Goal: Task Accomplishment & Management: Use online tool/utility

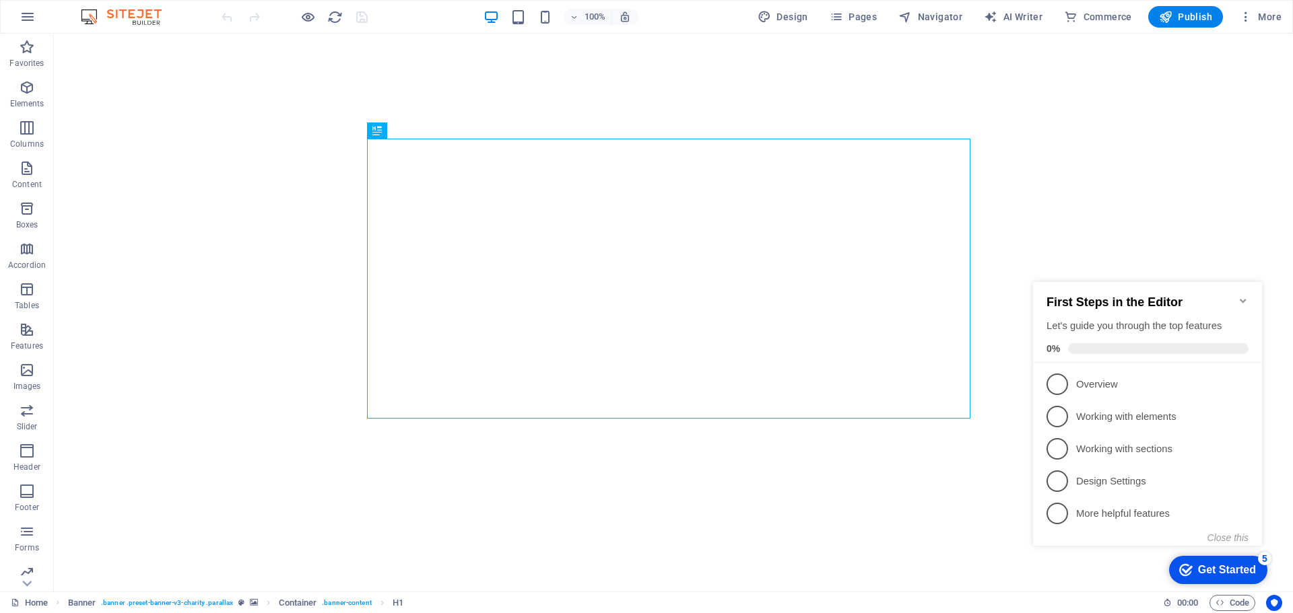
click at [1225, 569] on div "Get Started" at bounding box center [1227, 570] width 58 height 12
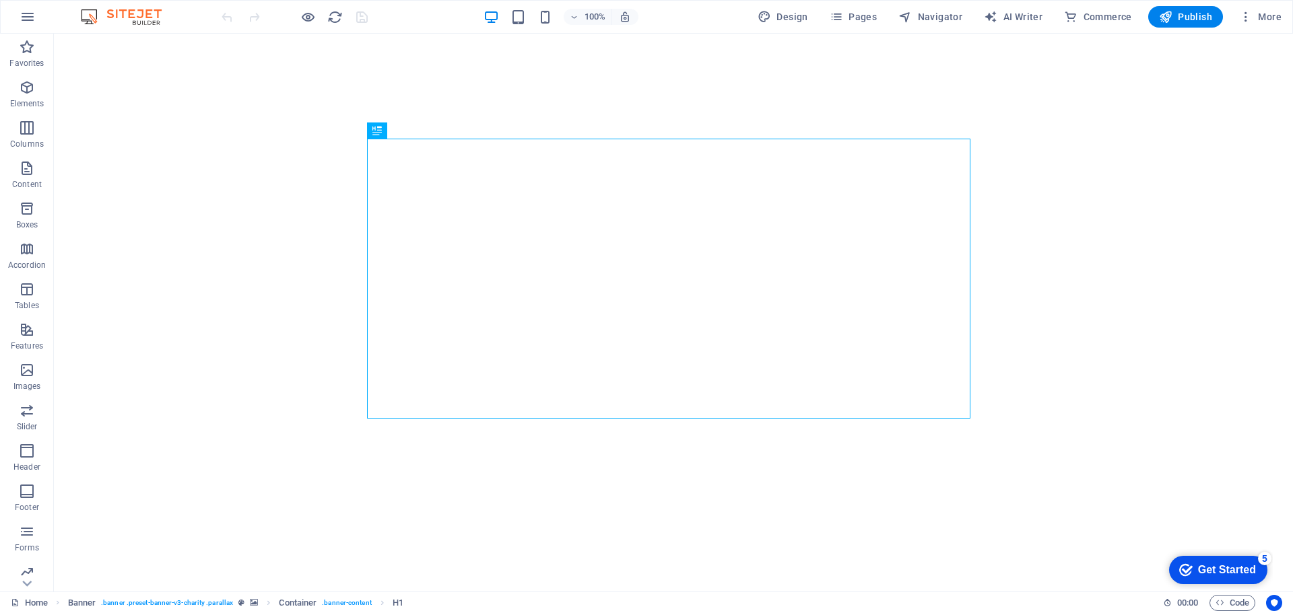
click at [1255, 576] on div "Get Started" at bounding box center [1227, 570] width 58 height 12
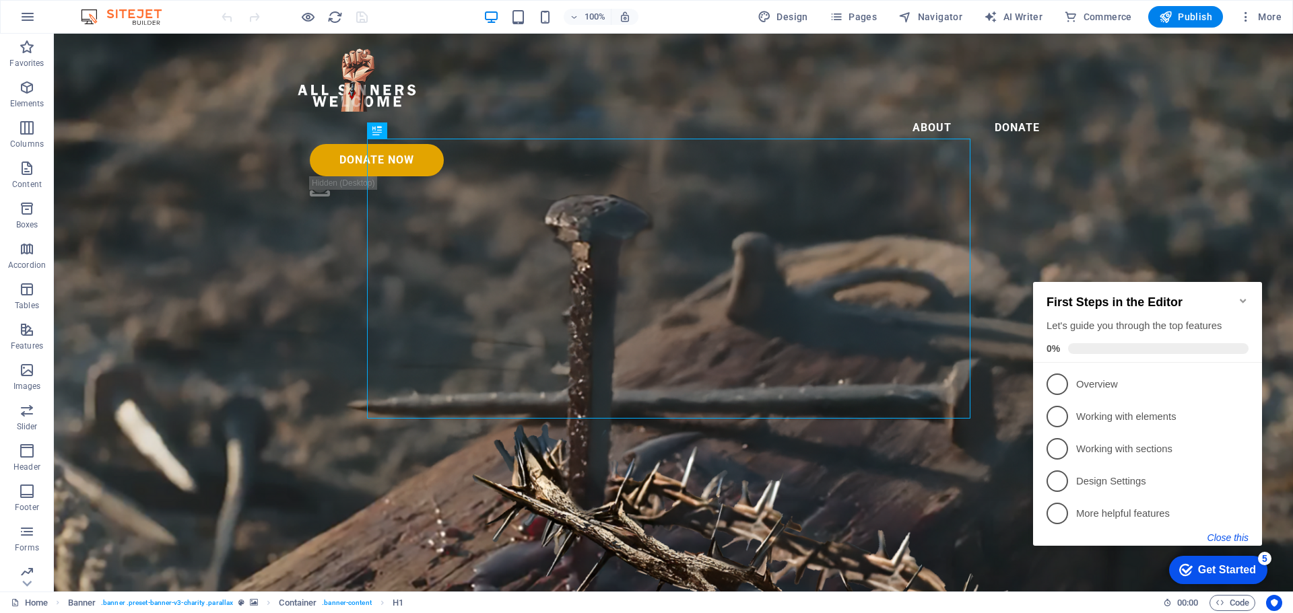
click at [1233, 537] on button "Close this" at bounding box center [1227, 537] width 41 height 11
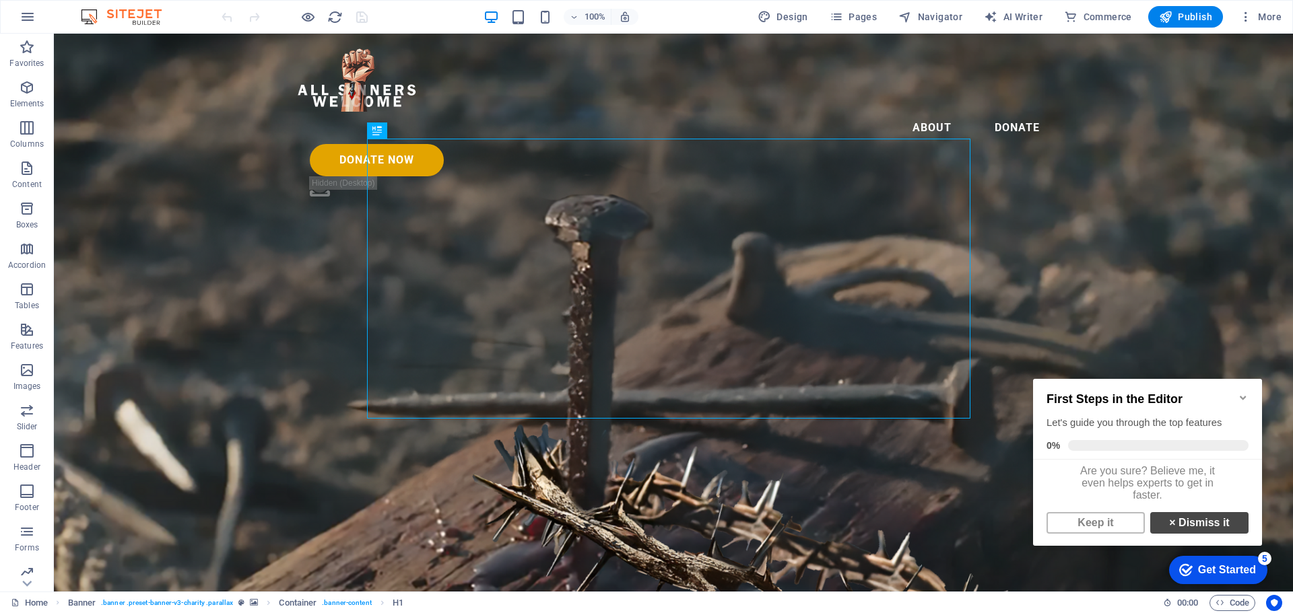
click at [1197, 534] on link "× Dismiss it" at bounding box center [1199, 523] width 98 height 22
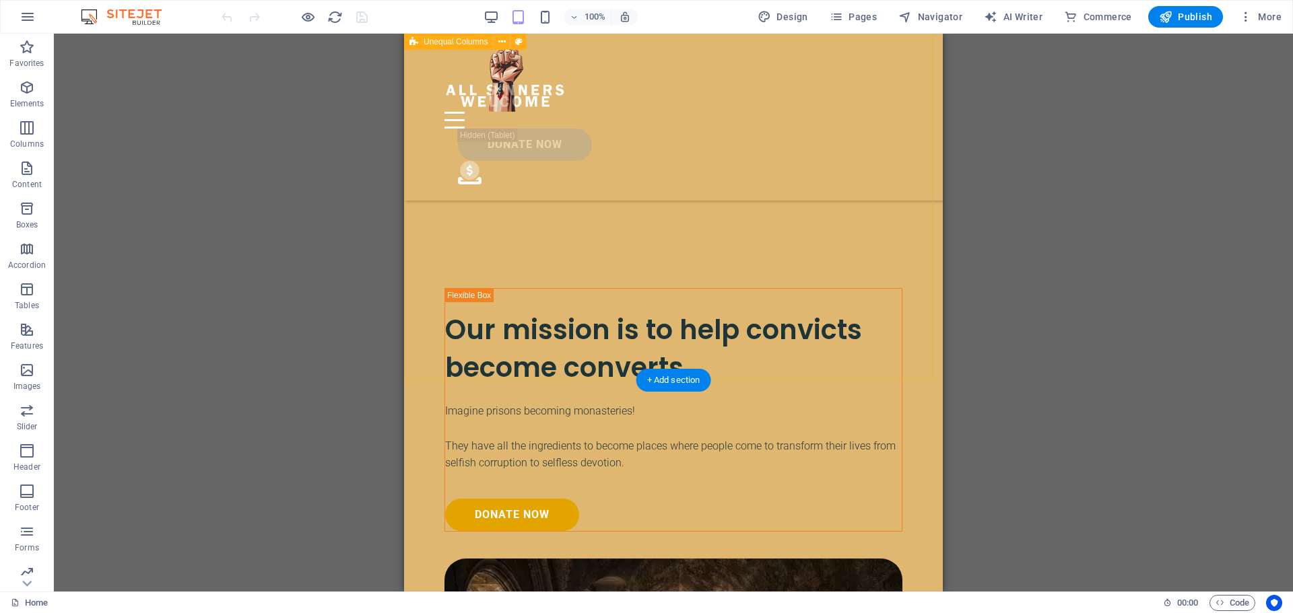
scroll to position [2607, 0]
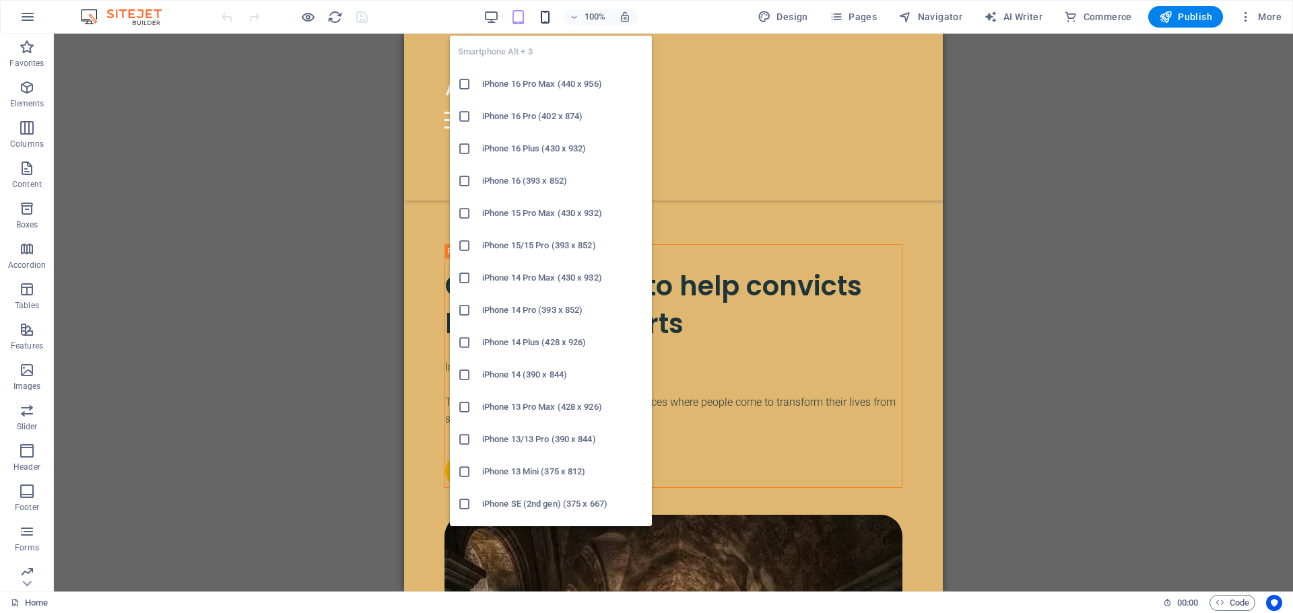
click at [550, 16] on icon "button" at bounding box center [544, 16] width 15 height 15
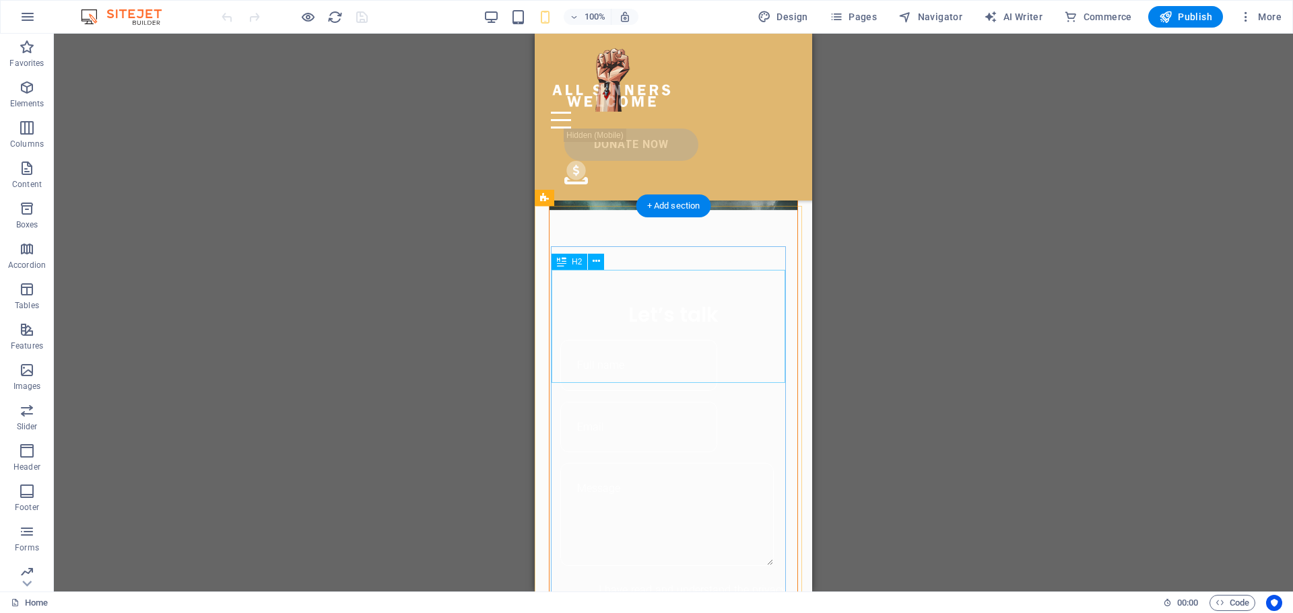
scroll to position [682, 0]
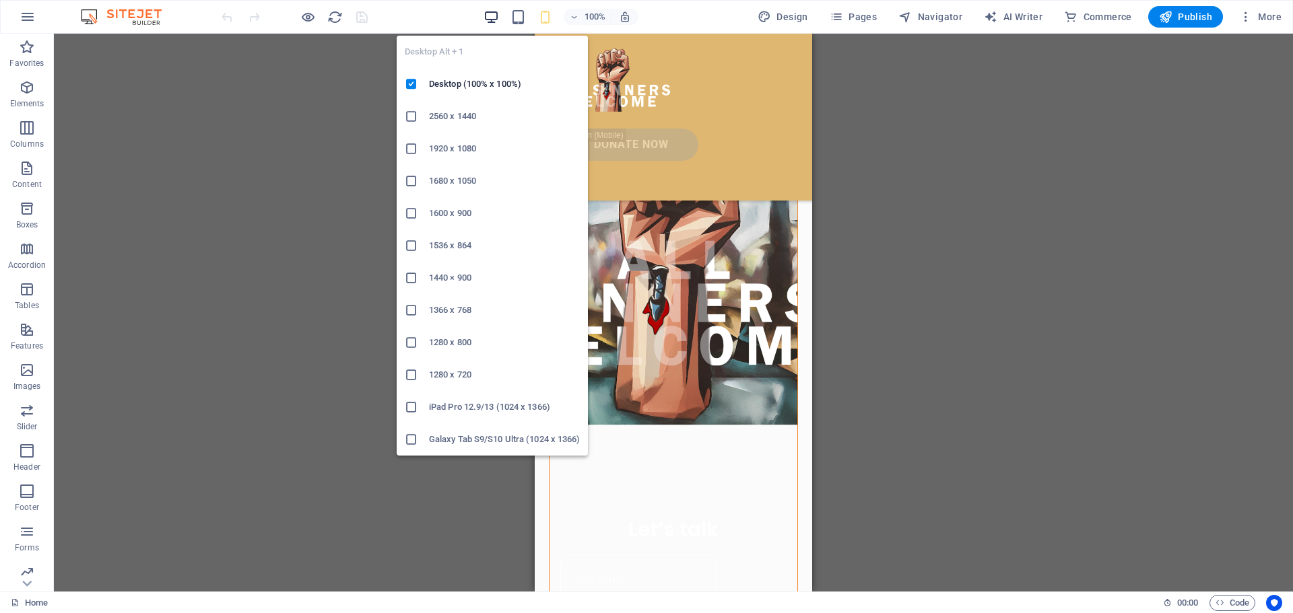
click at [0, 0] on icon "button" at bounding box center [0, 0] width 0 height 0
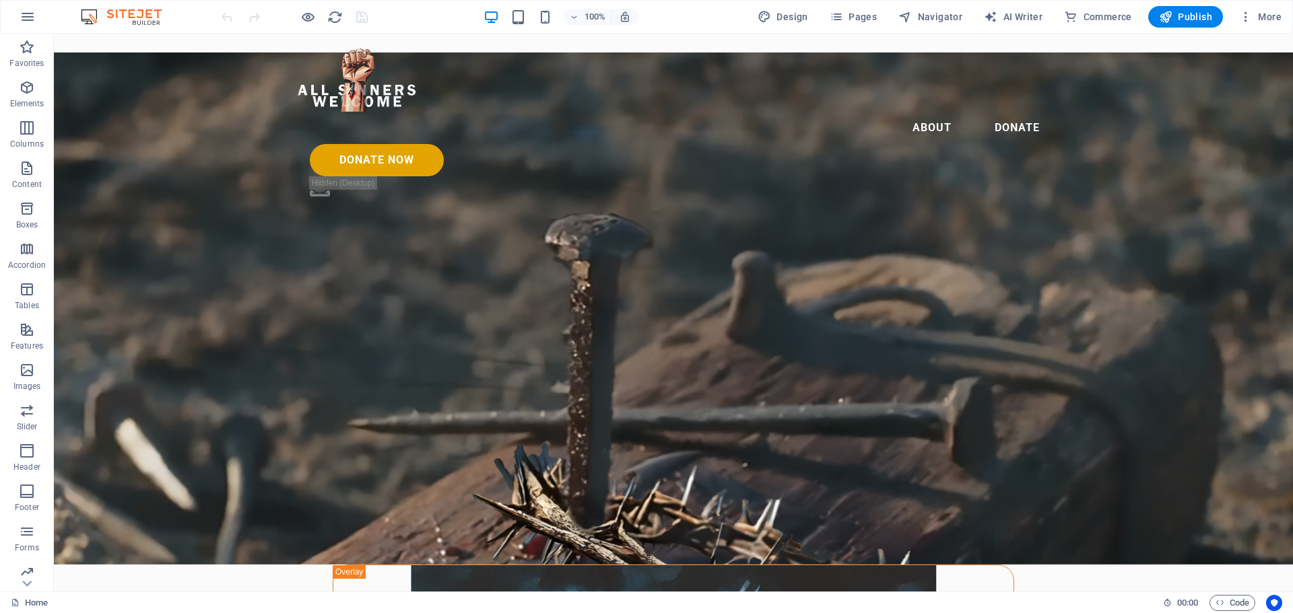
scroll to position [0, 0]
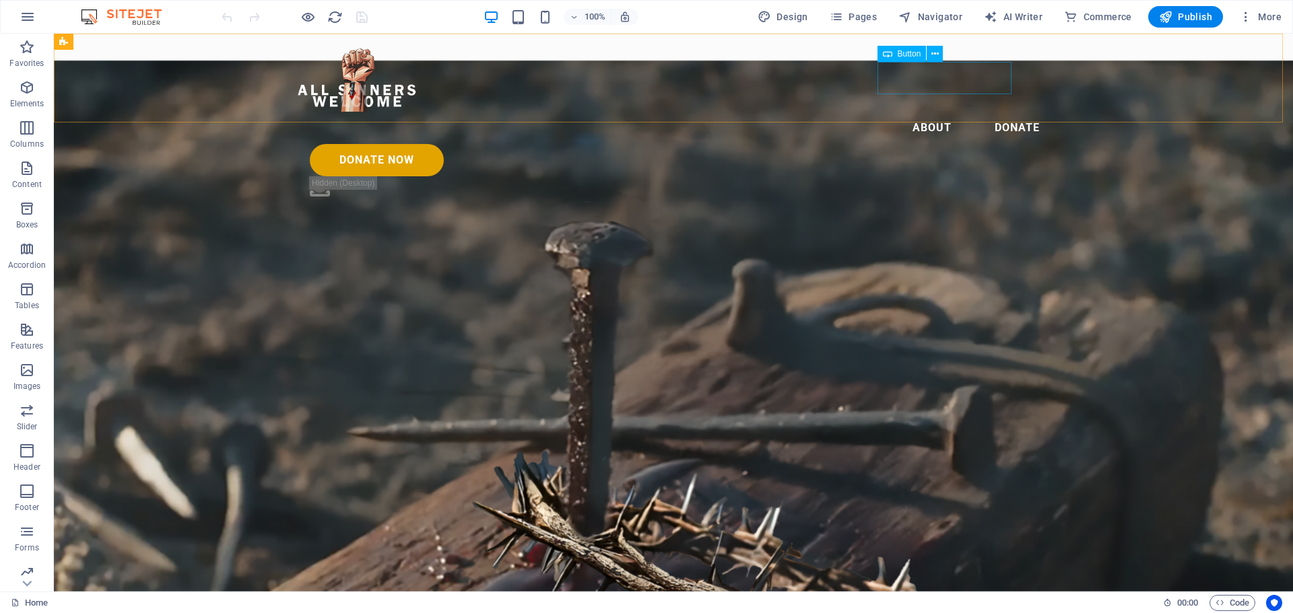
click at [946, 144] on div "Donate Now" at bounding box center [680, 160] width 741 height 32
click at [934, 53] on icon at bounding box center [934, 54] width 7 height 14
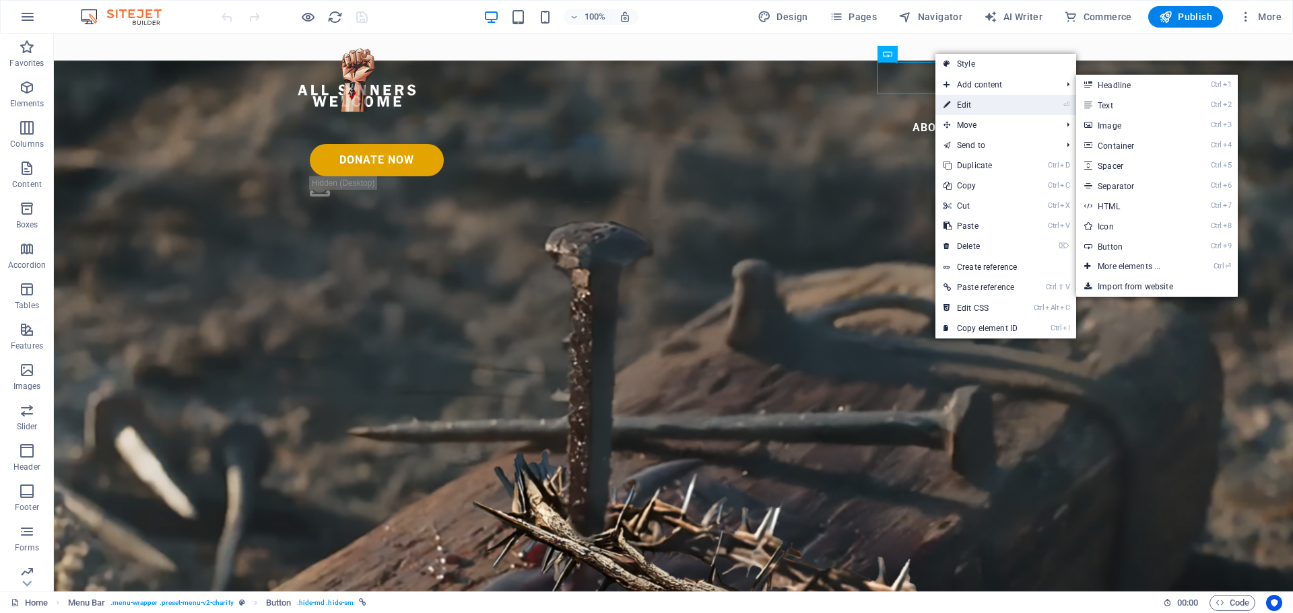
click at [948, 100] on icon at bounding box center [946, 105] width 7 height 20
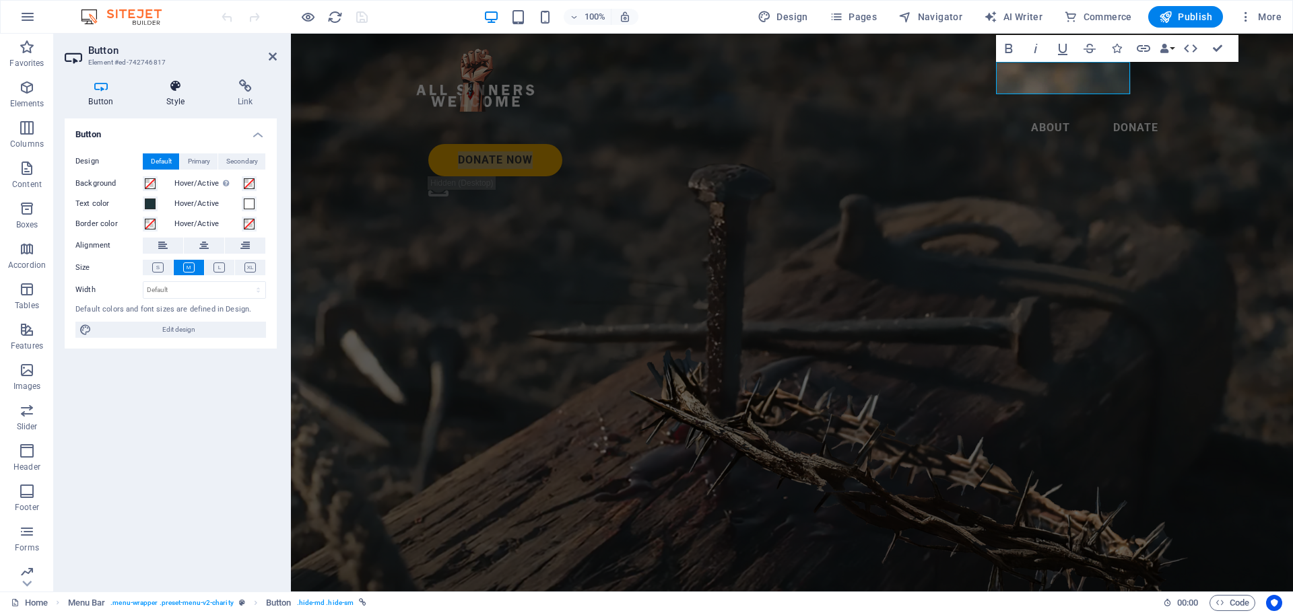
click at [175, 96] on h4 "Style" at bounding box center [178, 93] width 71 height 28
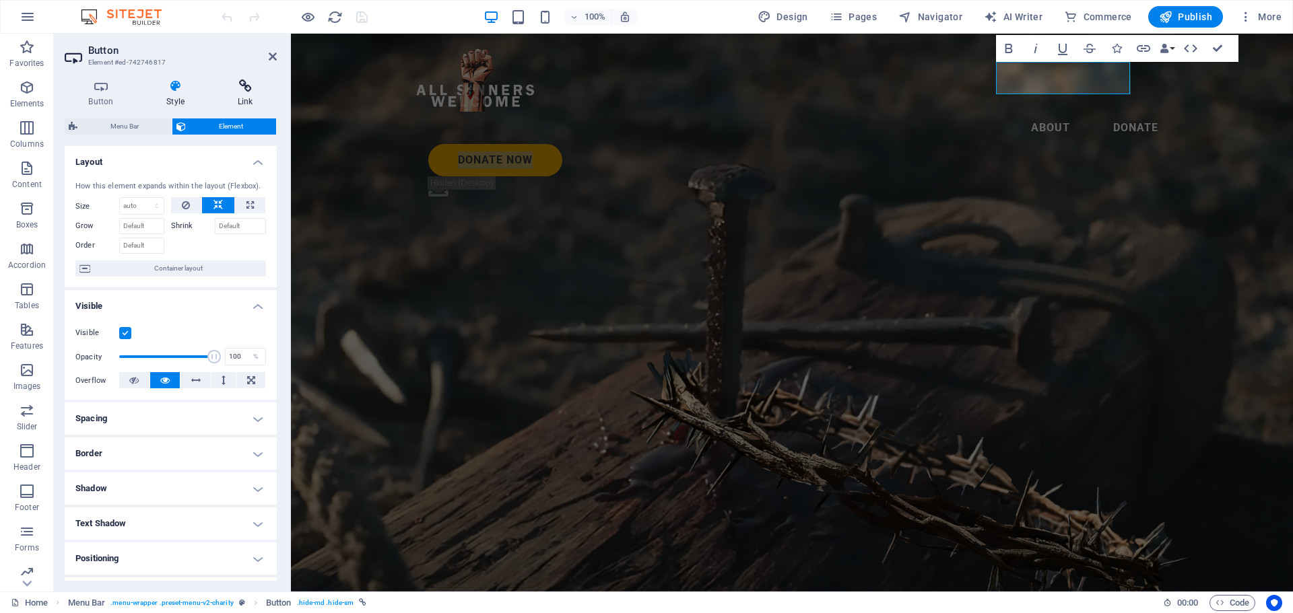
click at [241, 94] on h4 "Link" at bounding box center [244, 93] width 63 height 28
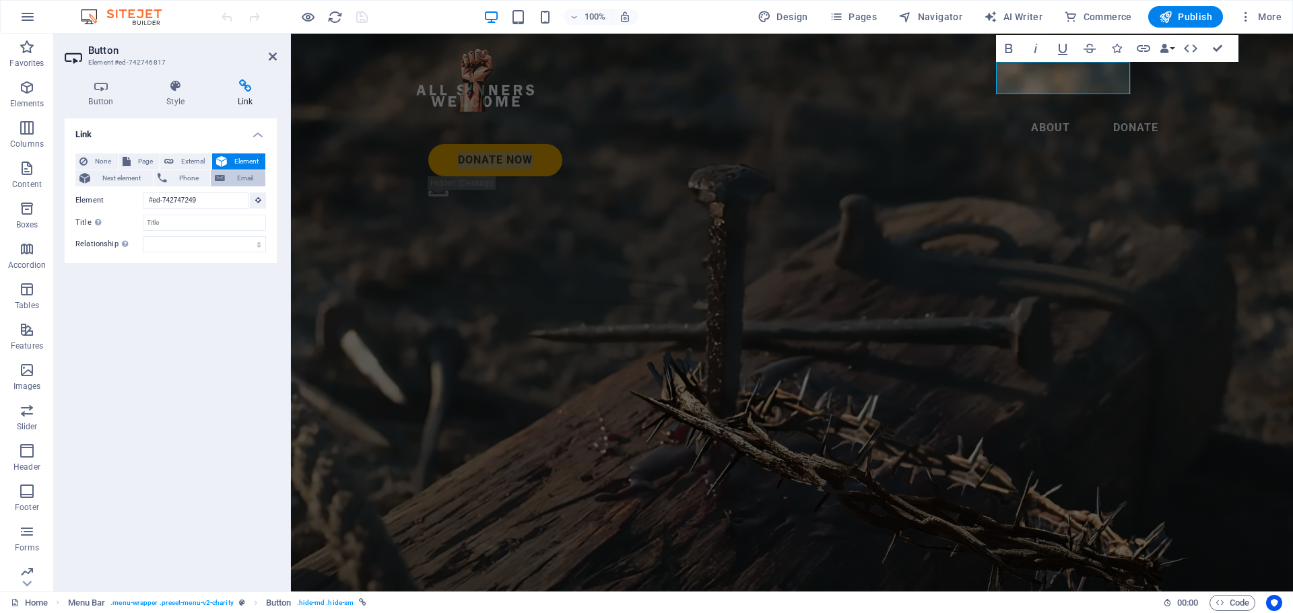
click at [247, 176] on span "Email" at bounding box center [245, 178] width 32 height 16
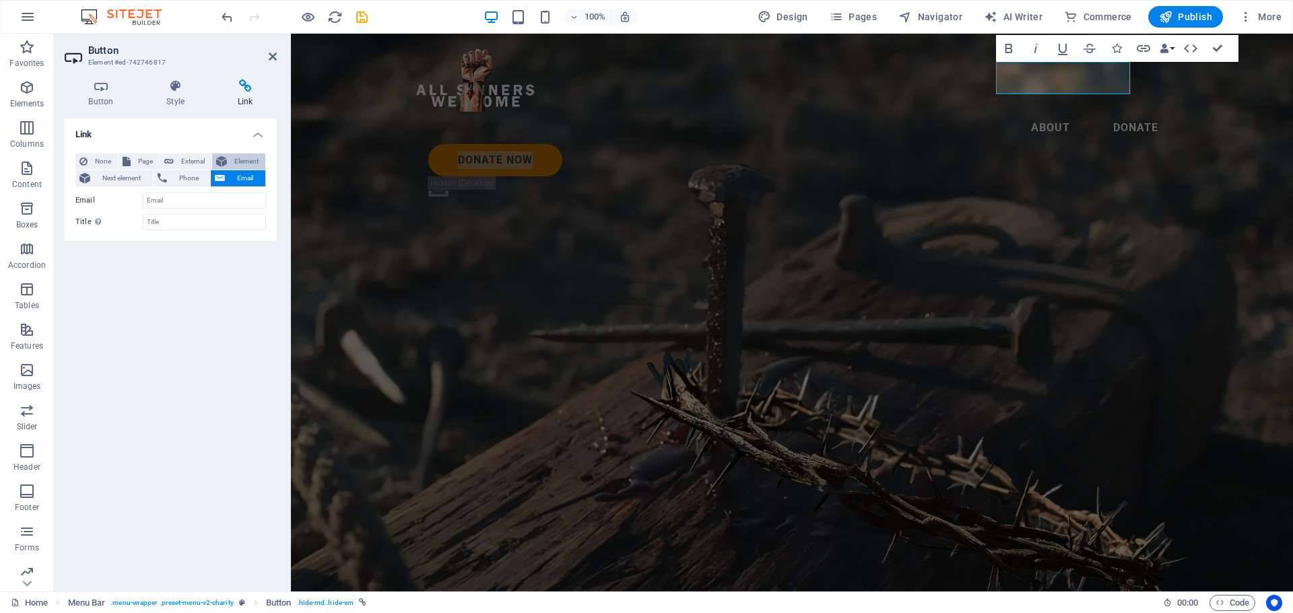
click at [243, 159] on span "Element" at bounding box center [246, 161] width 30 height 16
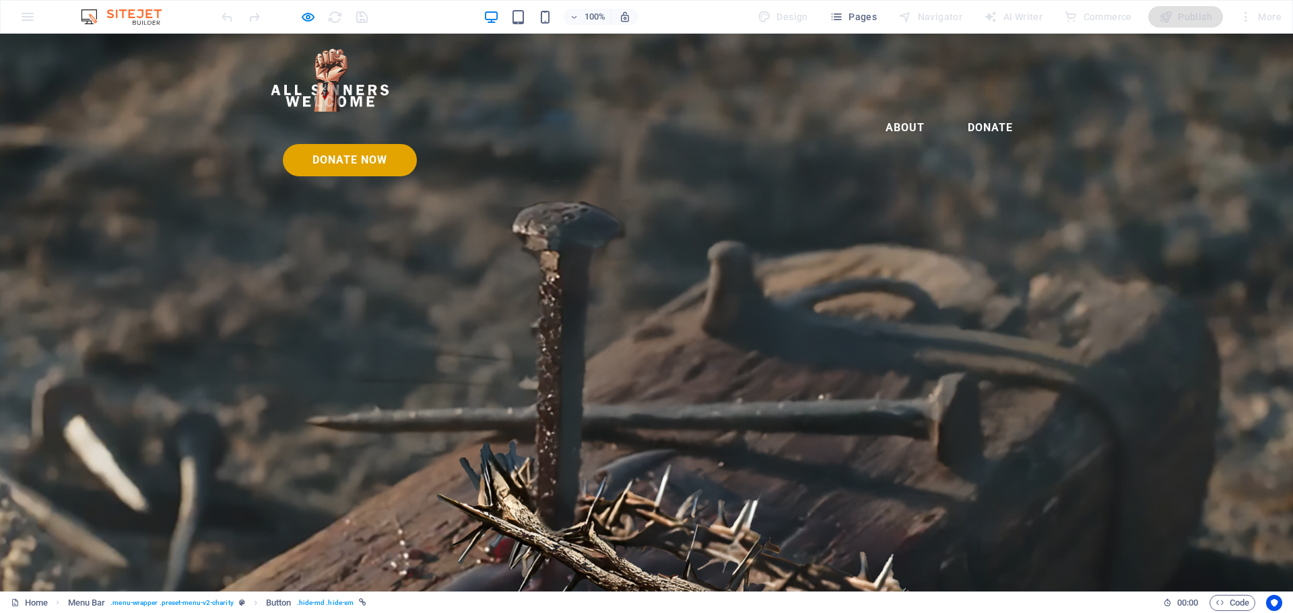
click at [417, 144] on link "Donate Now" at bounding box center [350, 160] width 134 height 32
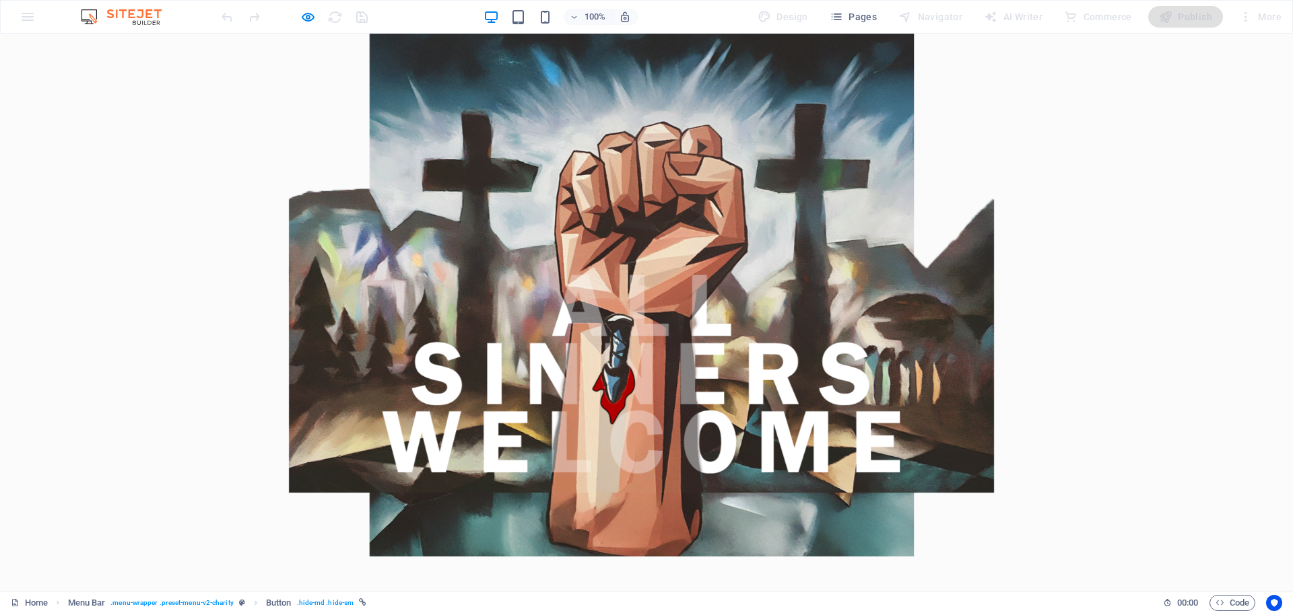
type input "[PERSON_NAME]"
type input "[EMAIL_ADDRESS][DOMAIN_NAME]"
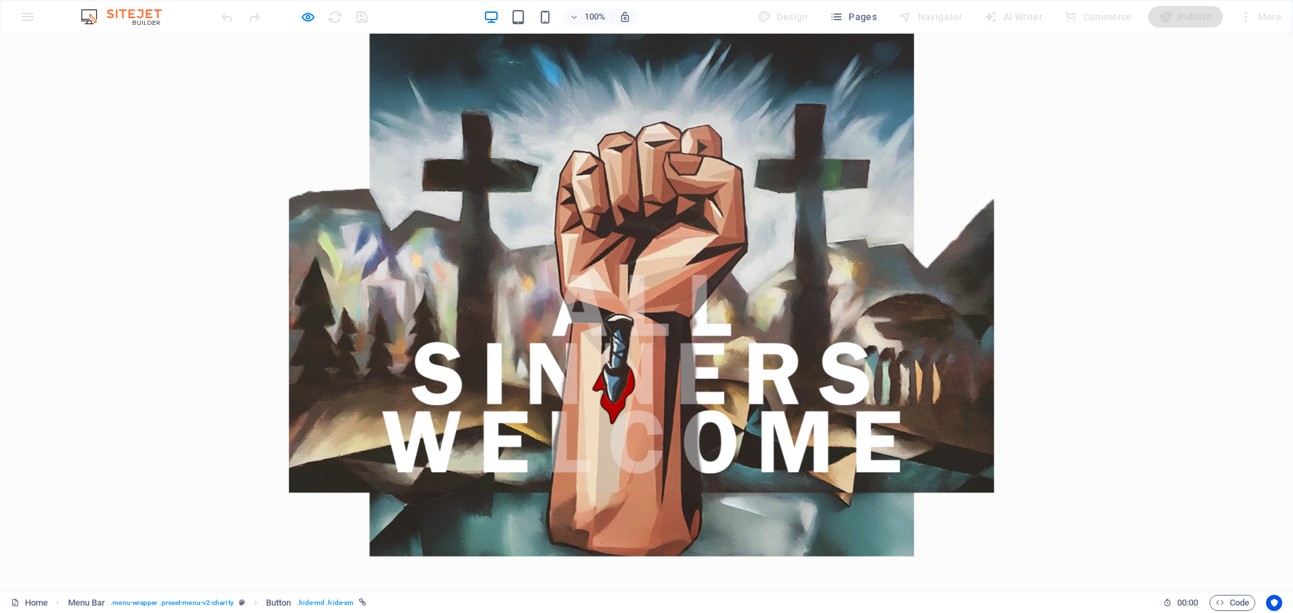
type textarea "testing 123"
checkbox input "true"
type input "3gD2P8"
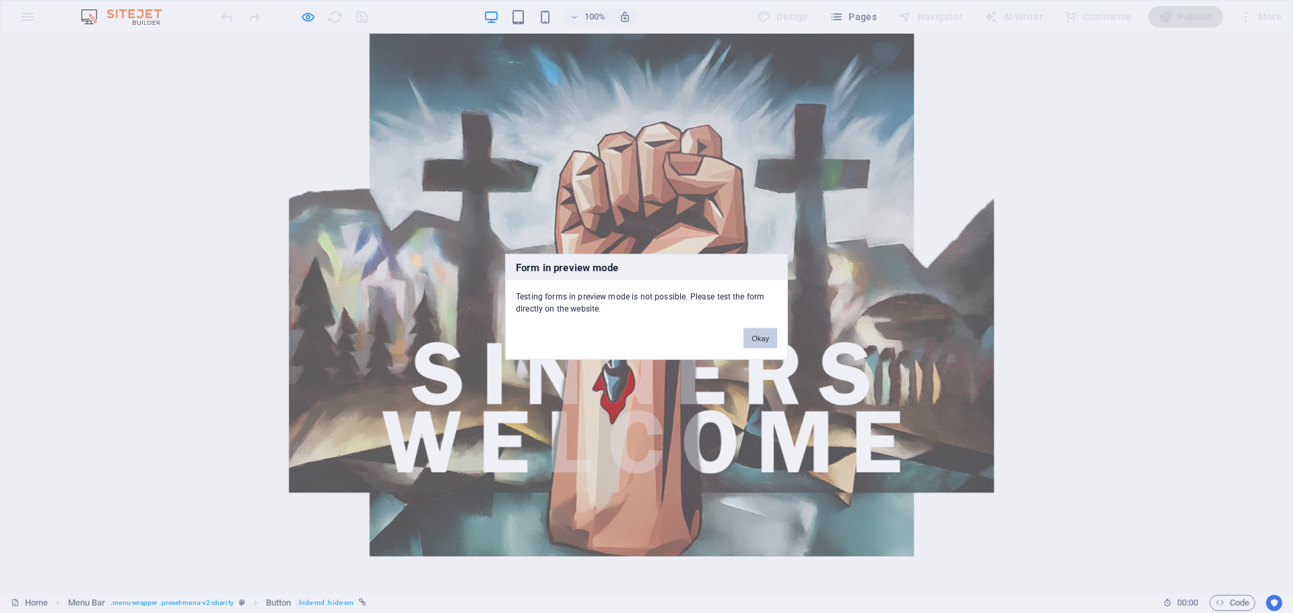
click at [769, 343] on button "Okay" at bounding box center [760, 338] width 34 height 20
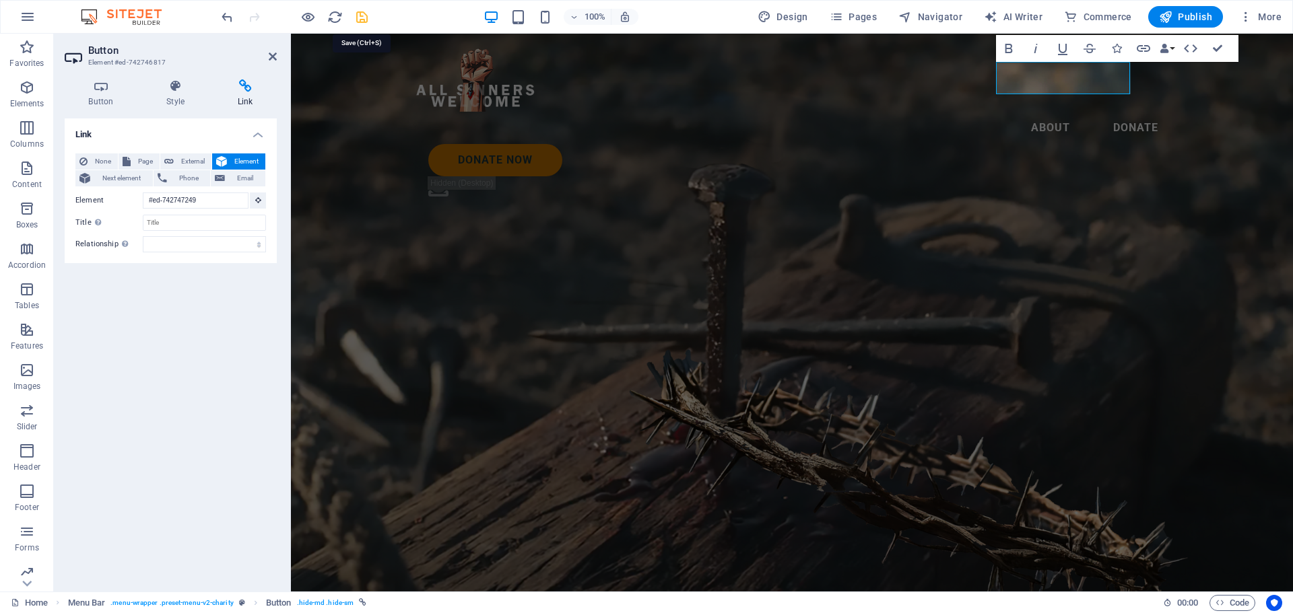
click at [269, 55] on icon at bounding box center [273, 56] width 8 height 11
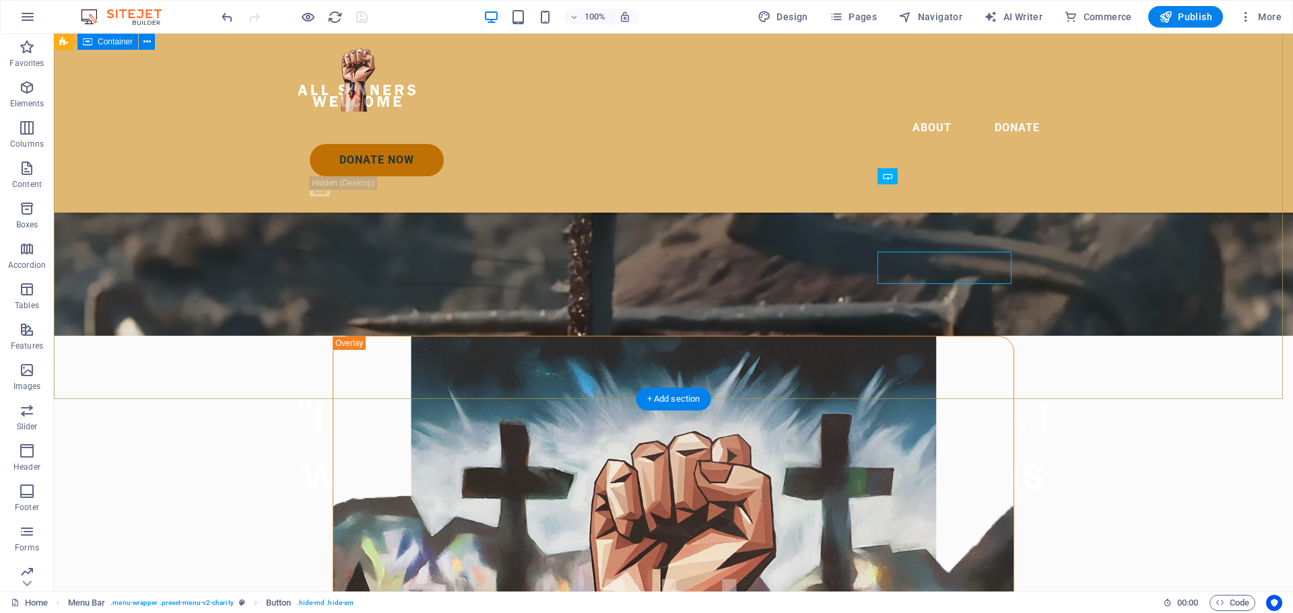
scroll to position [269, 0]
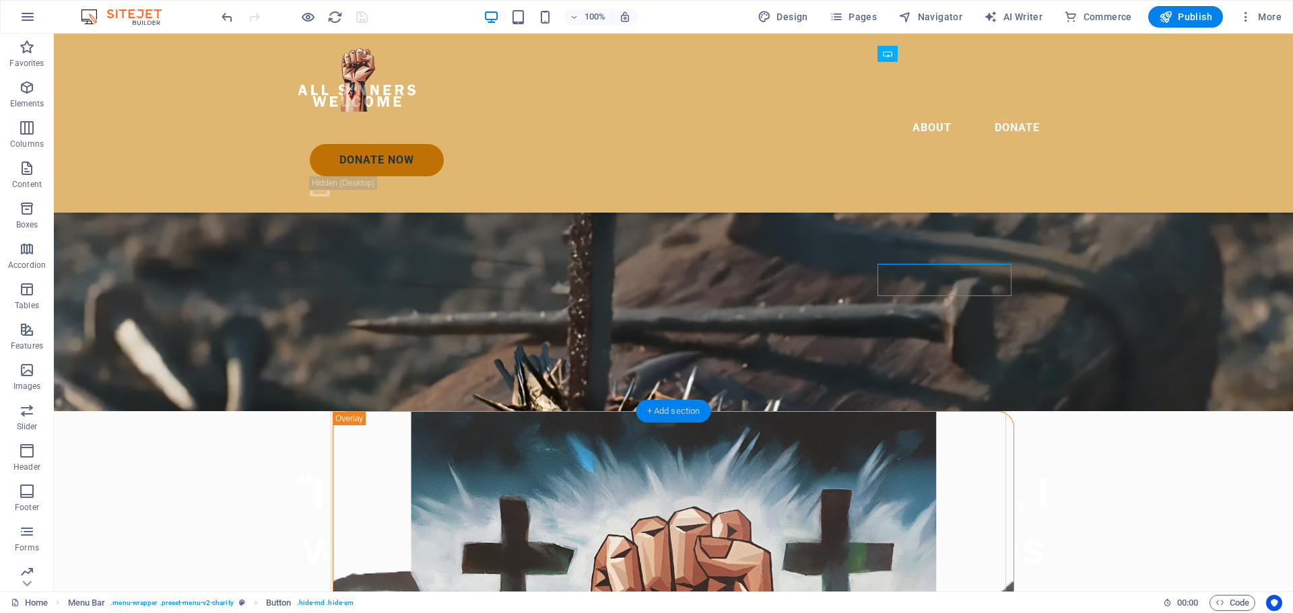
click at [659, 410] on div "+ Add section" at bounding box center [673, 411] width 75 height 23
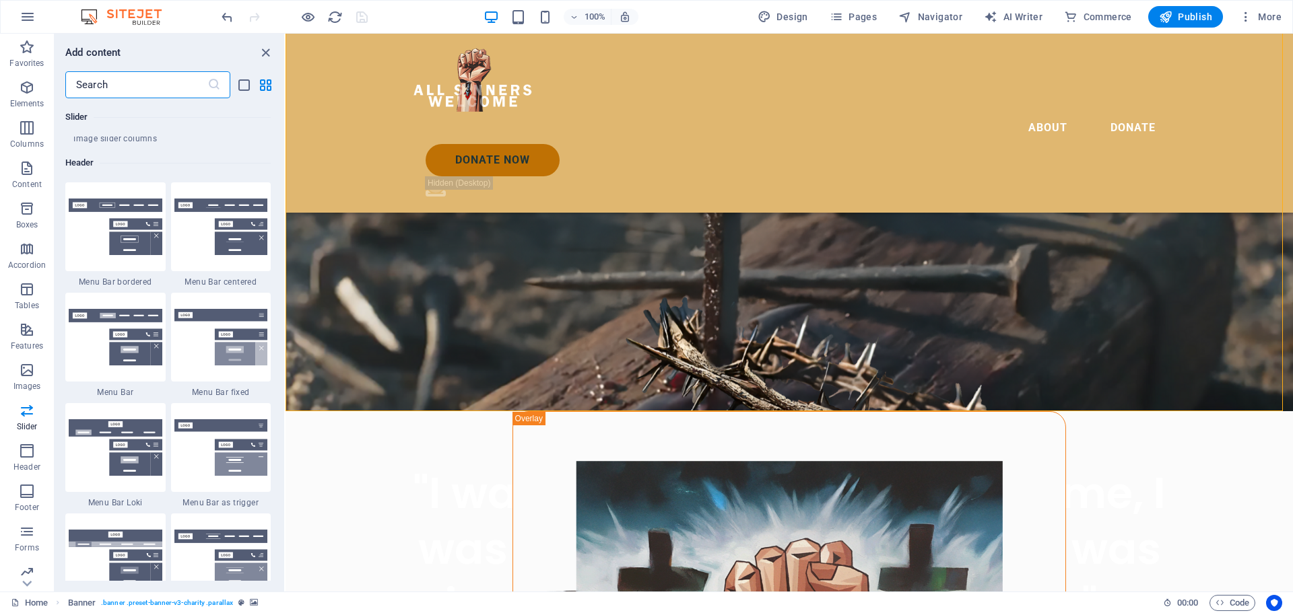
scroll to position [7743, 0]
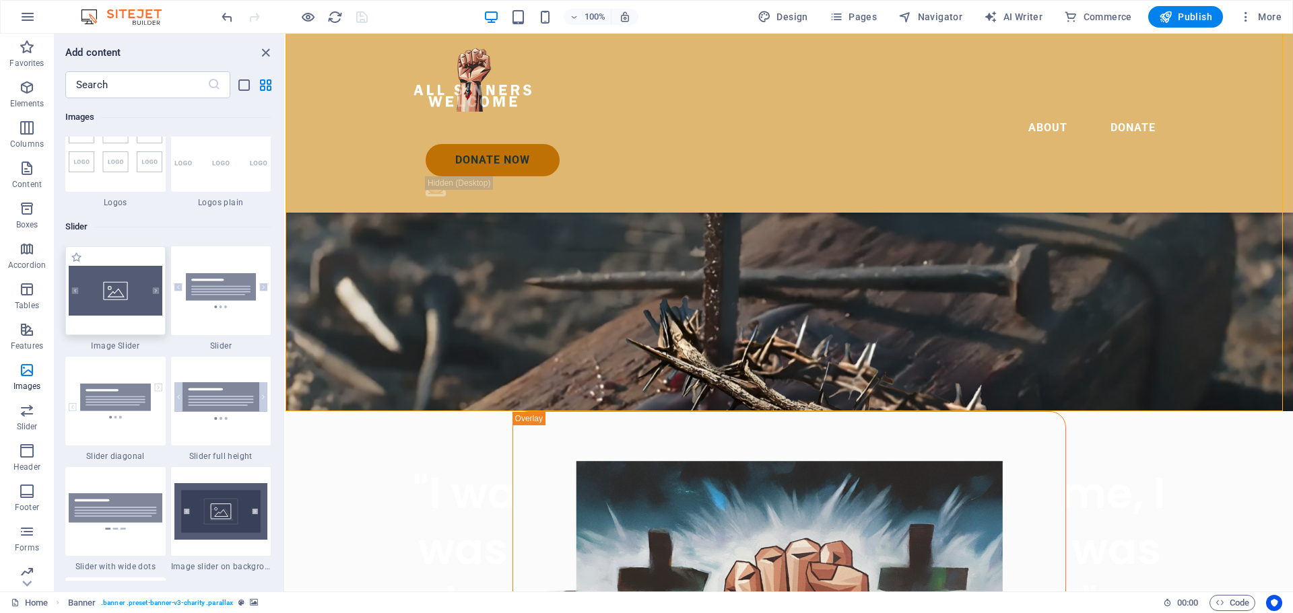
click at [132, 291] on img at bounding box center [116, 291] width 94 height 50
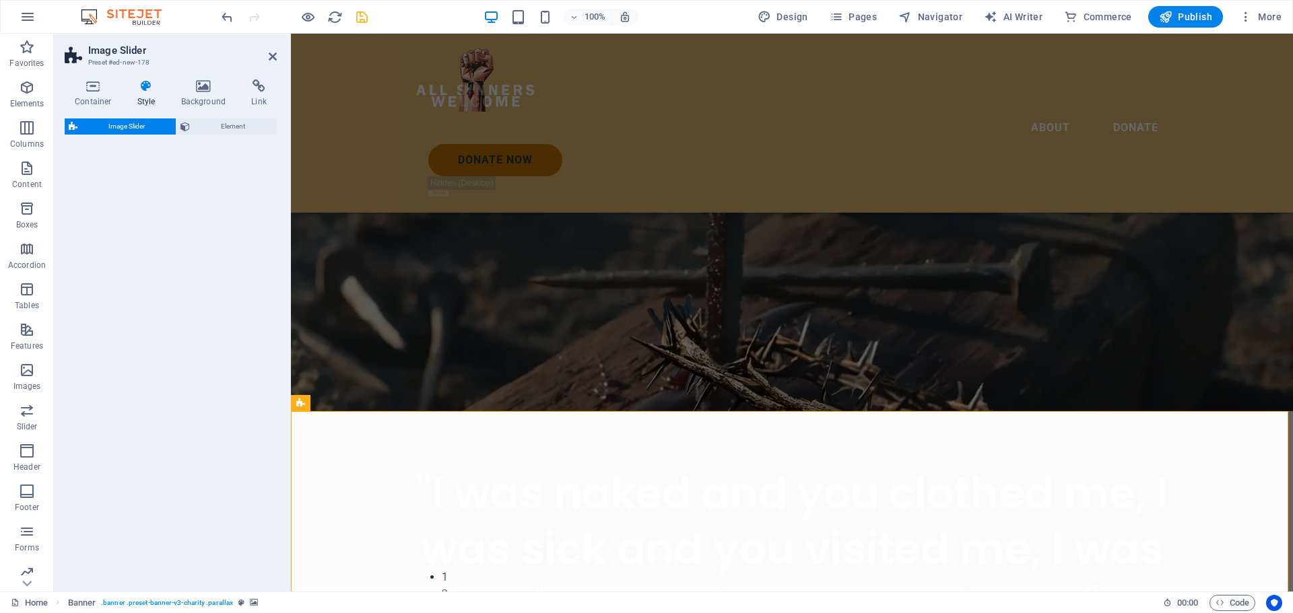
select select "rem"
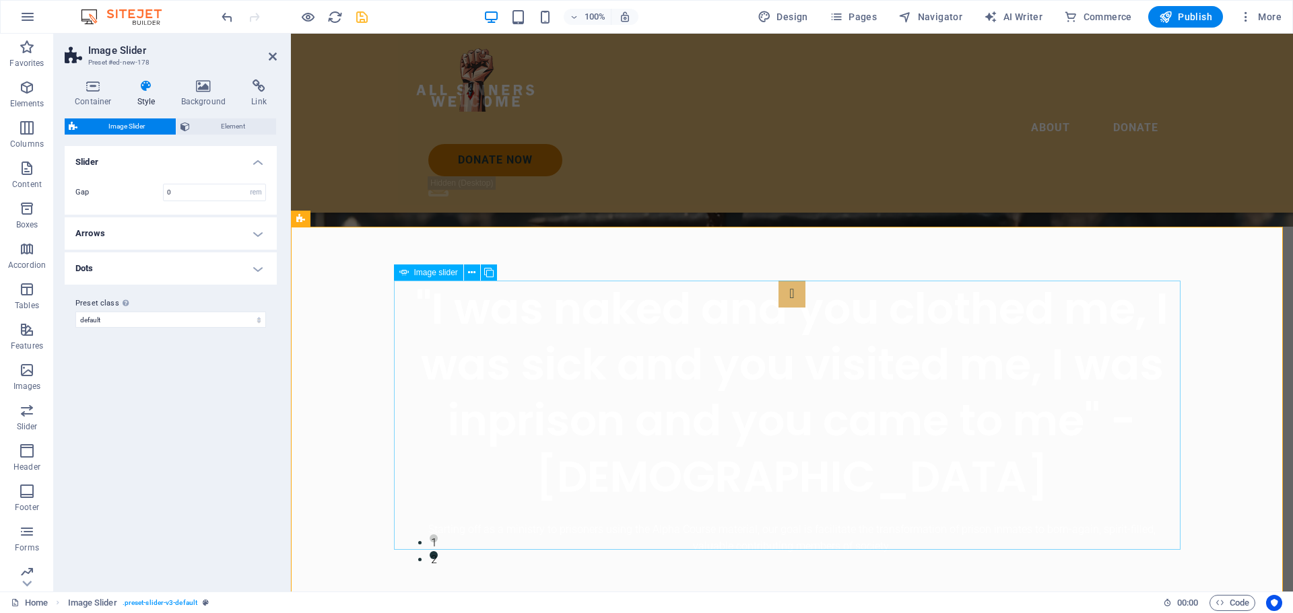
scroll to position [471, 0]
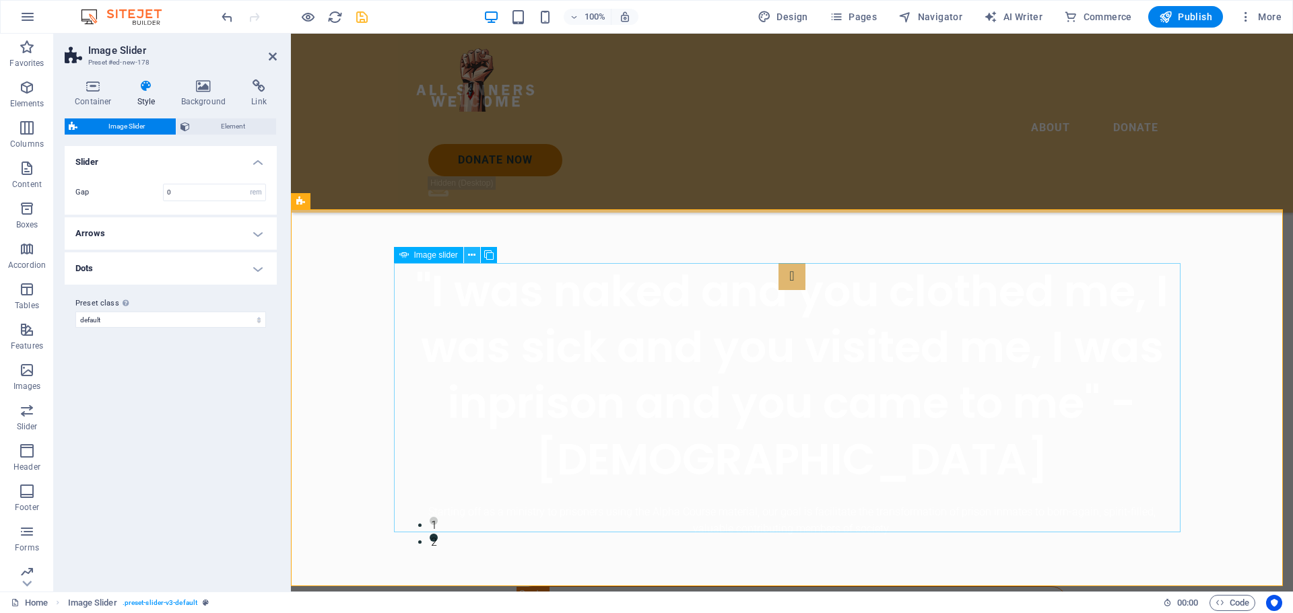
click at [473, 253] on icon at bounding box center [471, 255] width 7 height 14
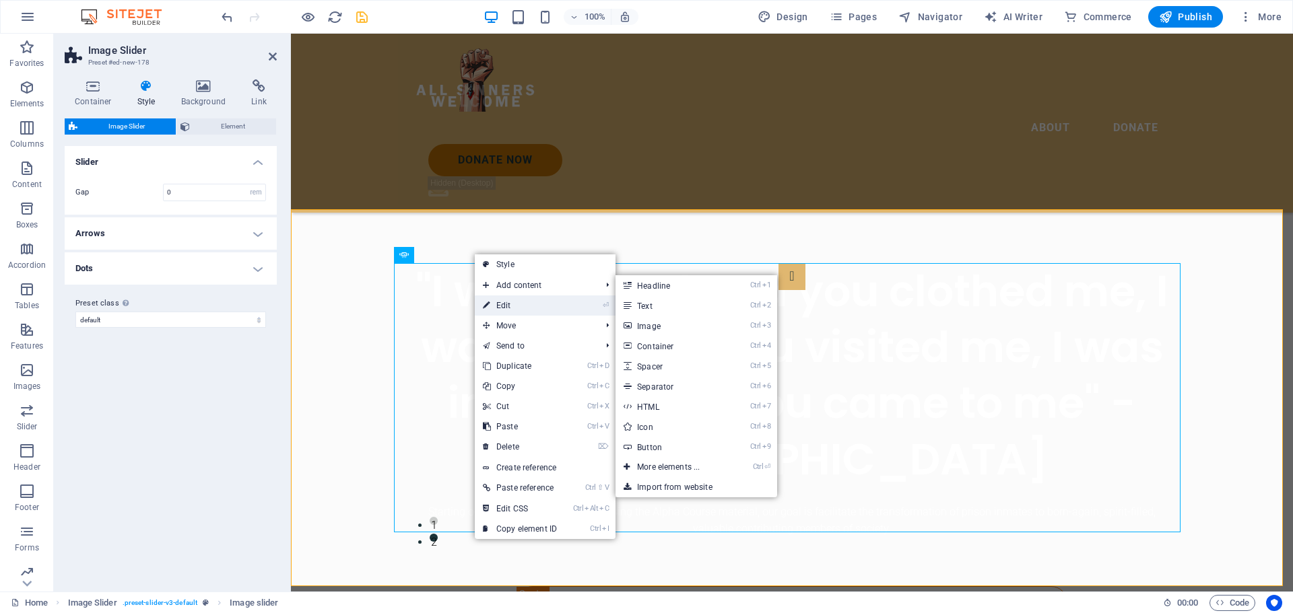
click at [496, 302] on link "⏎ Edit" at bounding box center [520, 306] width 90 height 20
select select "px"
select select "ms"
select select "s"
select select "progressive"
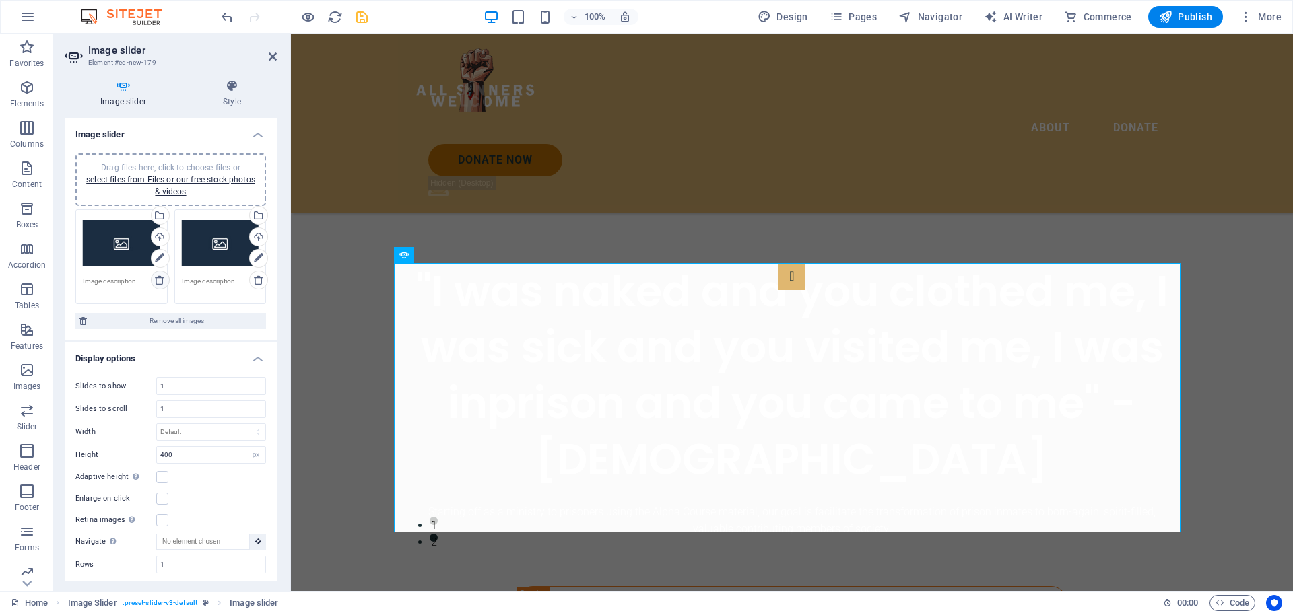
click at [154, 282] on icon at bounding box center [159, 280] width 11 height 11
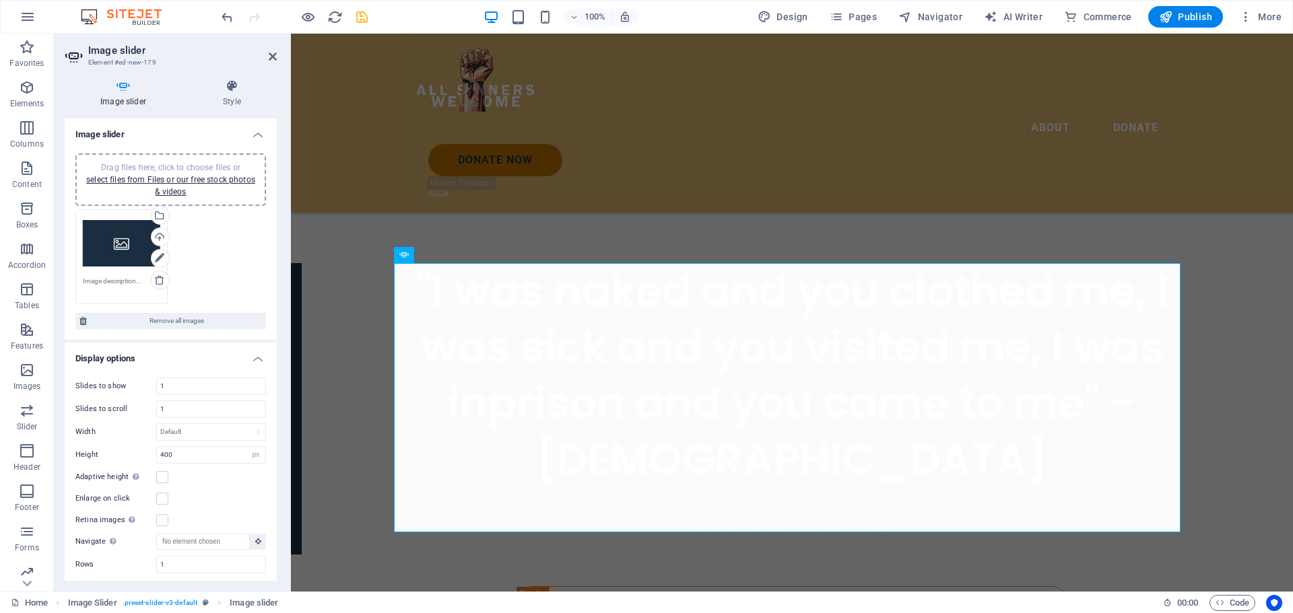
click at [174, 185] on div "Drag files here, click to choose files or select files from Files or our free s…" at bounding box center [170, 180] width 174 height 36
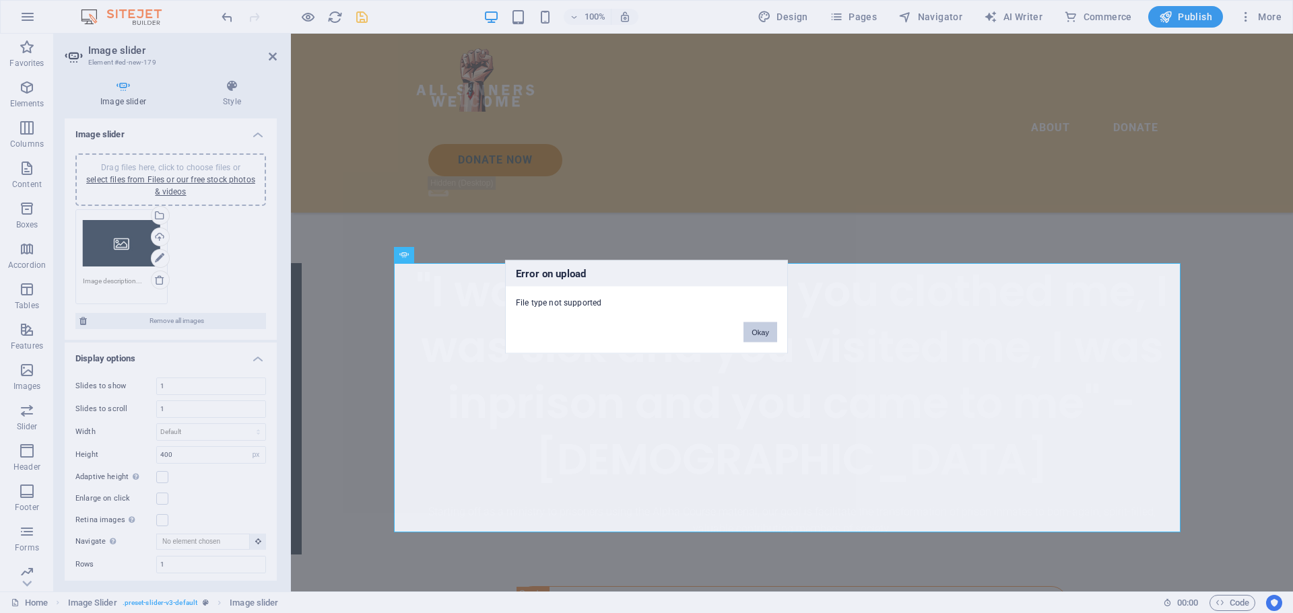
click at [760, 337] on button "Okay" at bounding box center [760, 332] width 34 height 20
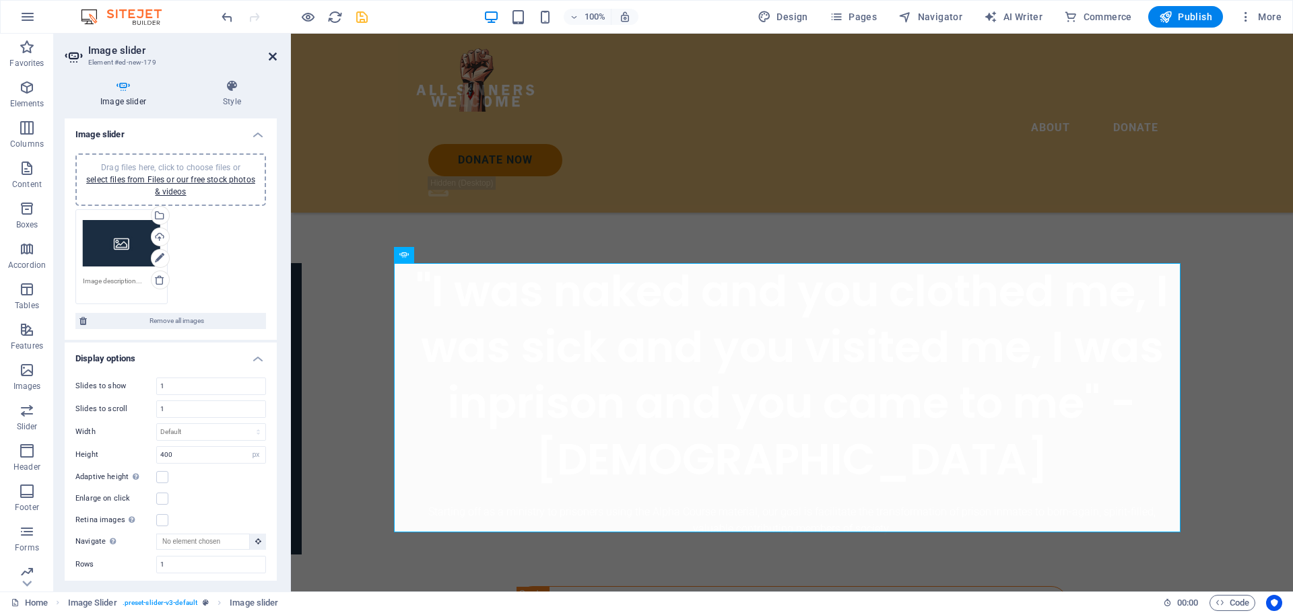
click at [272, 53] on icon at bounding box center [273, 56] width 8 height 11
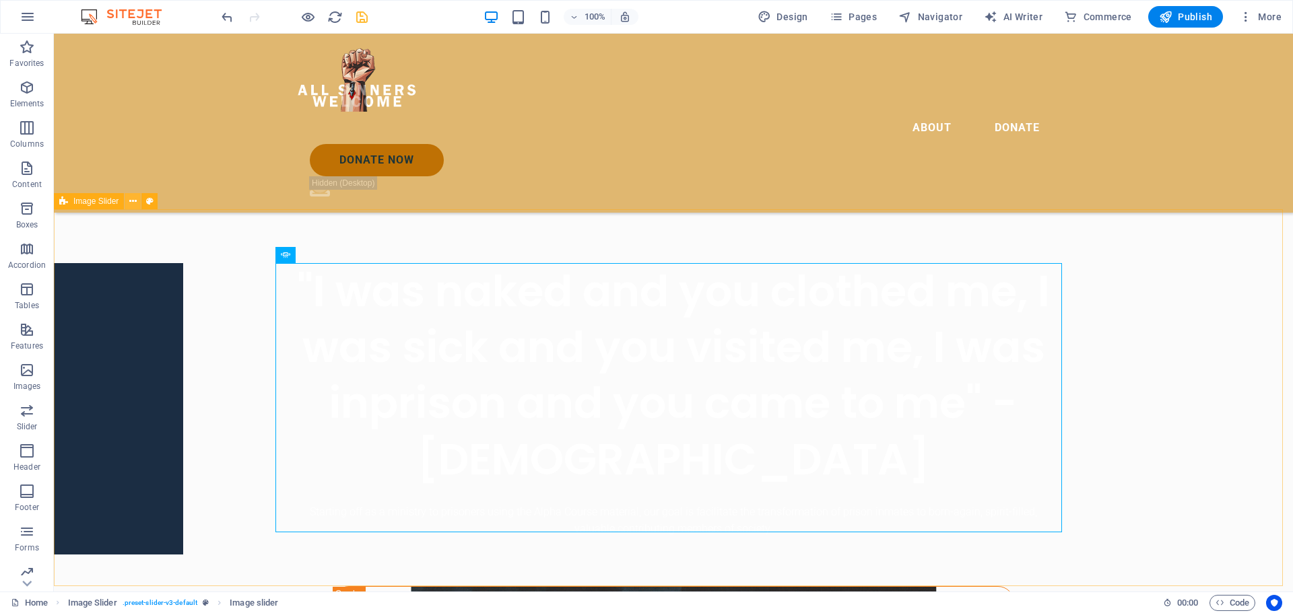
click at [133, 203] on icon at bounding box center [132, 202] width 7 height 14
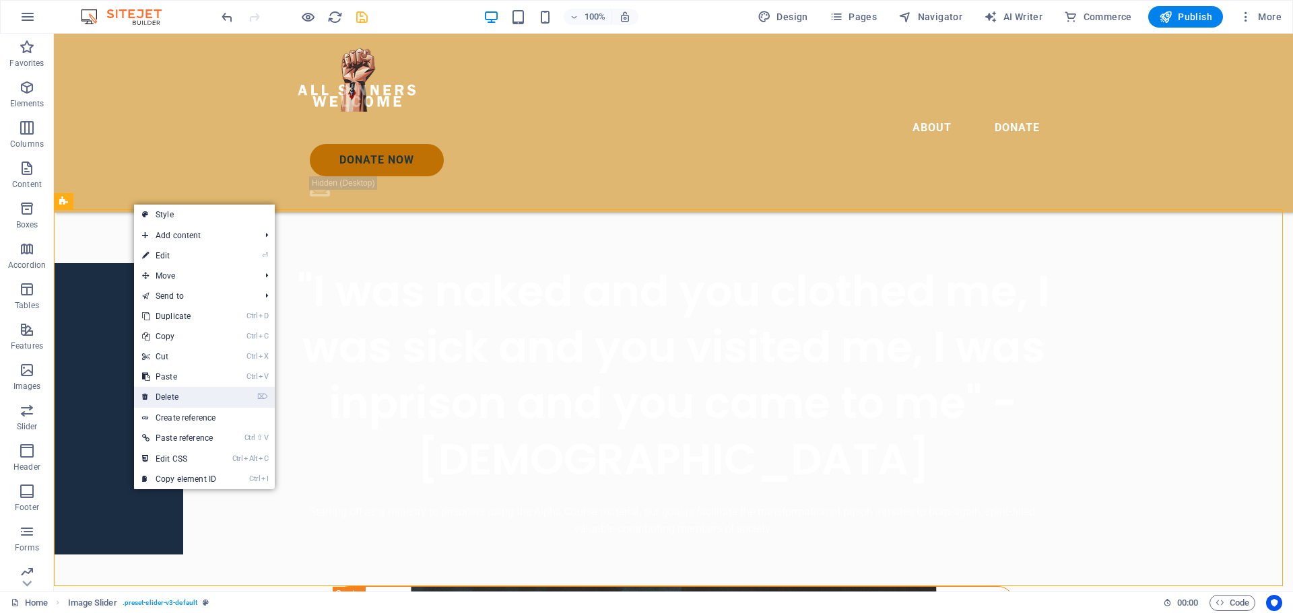
click at [171, 396] on link "⌦ Delete" at bounding box center [179, 397] width 90 height 20
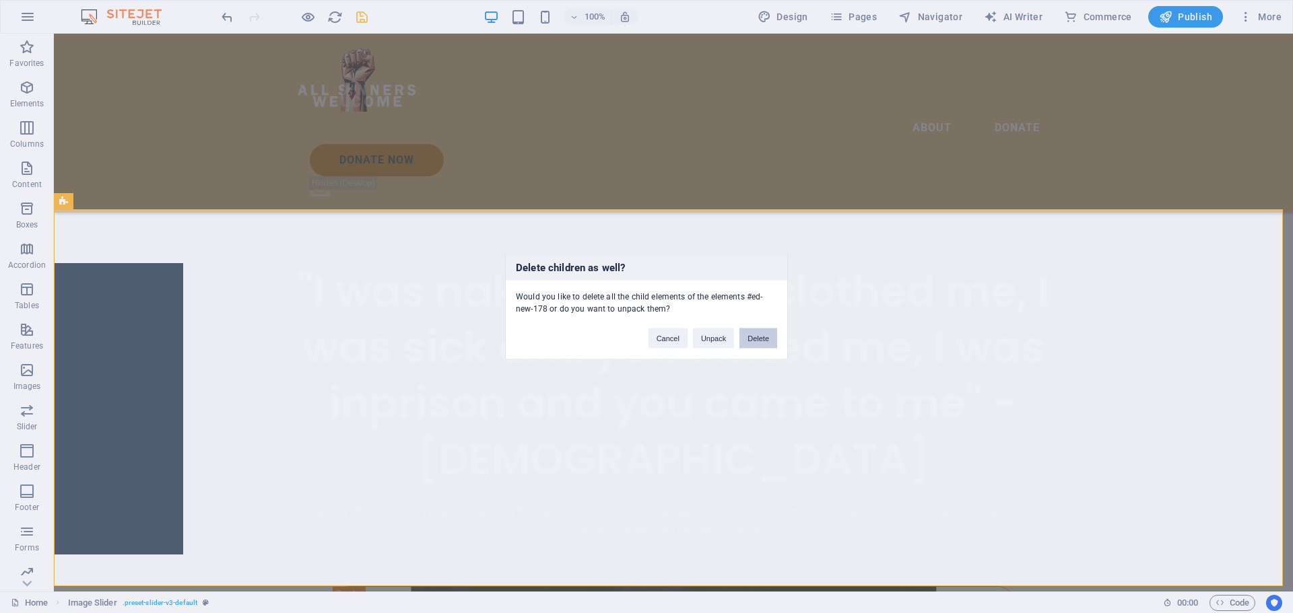
click at [765, 339] on button "Delete" at bounding box center [758, 338] width 38 height 20
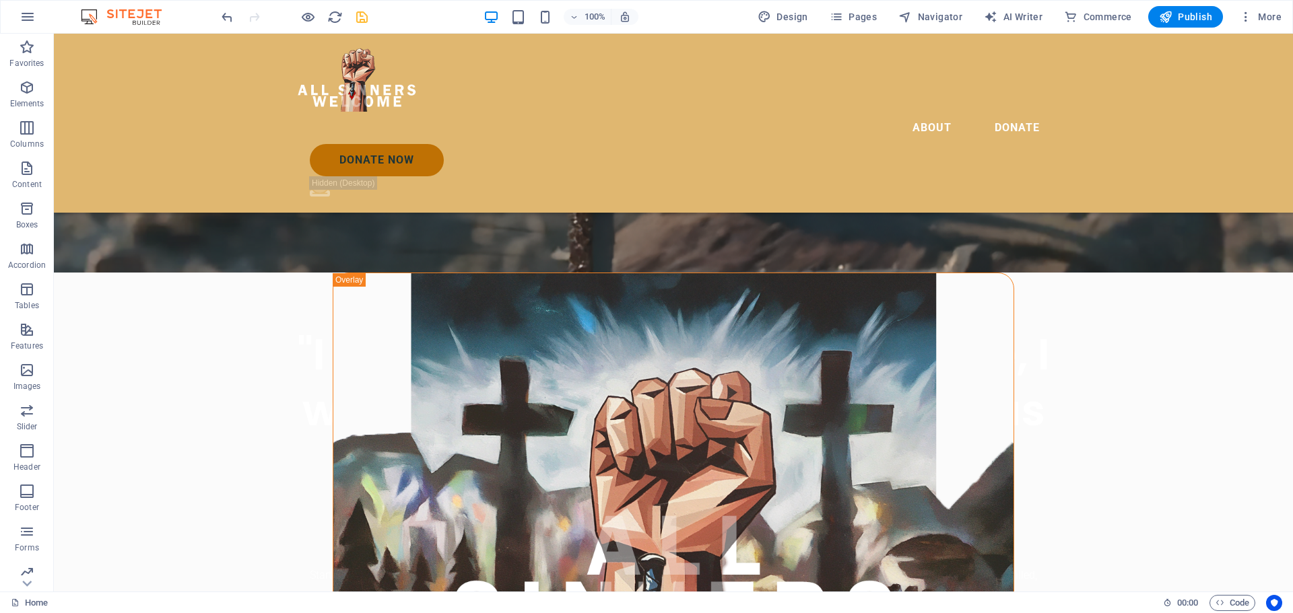
scroll to position [337, 0]
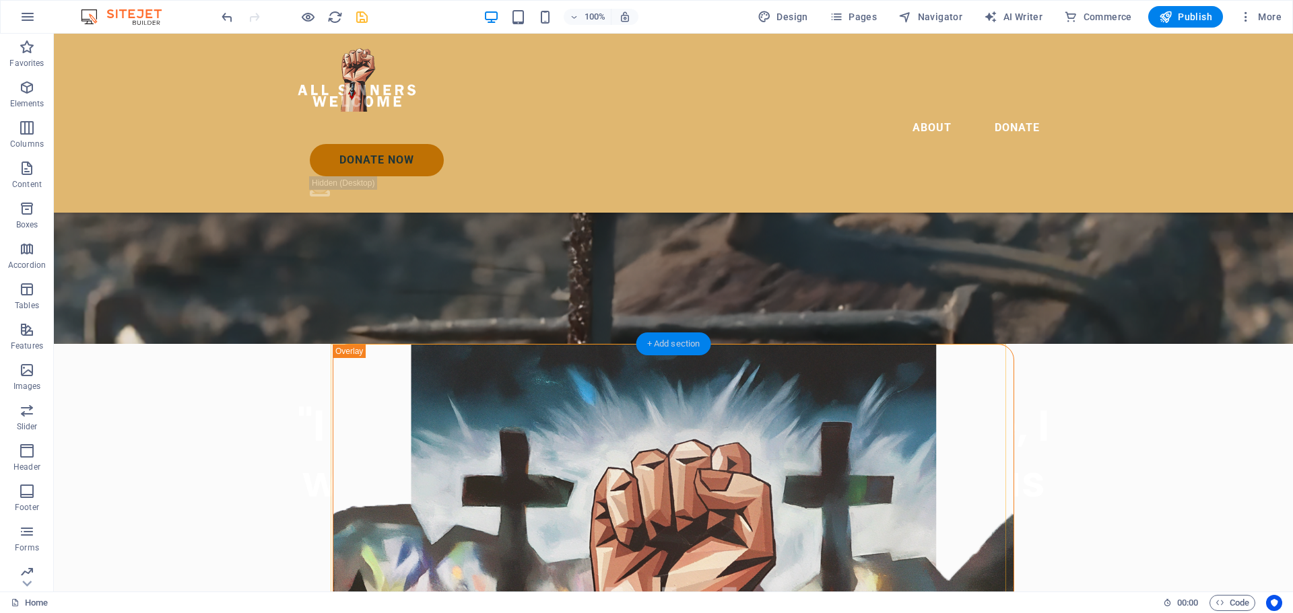
click at [670, 344] on div "+ Add section" at bounding box center [673, 344] width 75 height 23
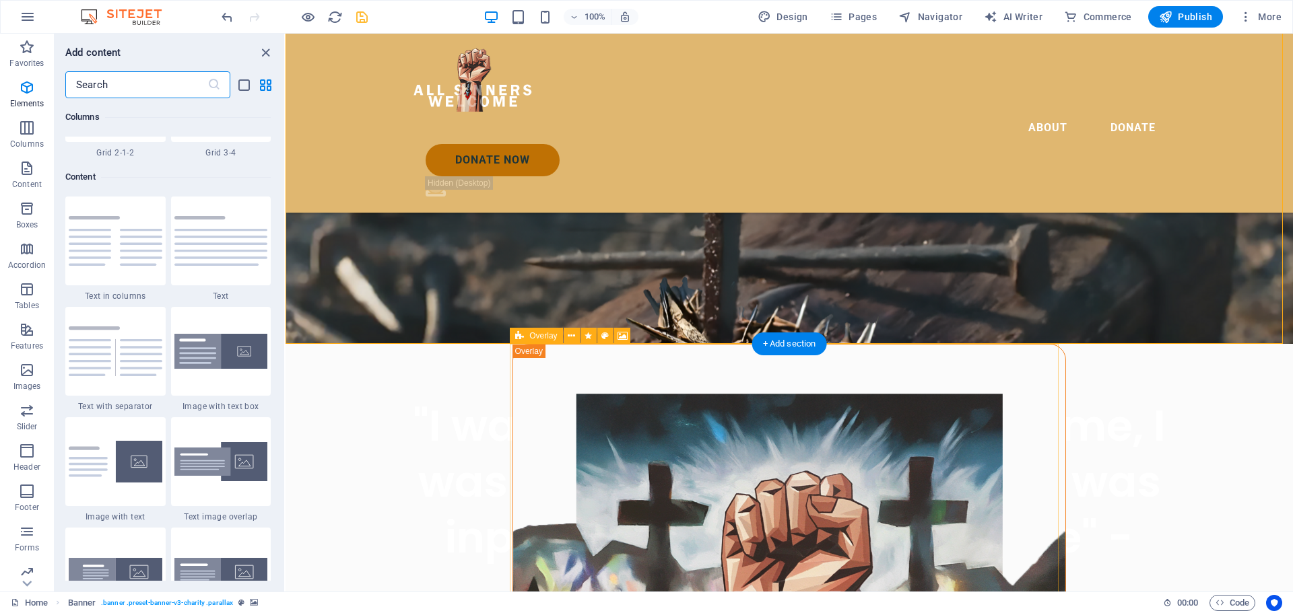
scroll to position [2576, 0]
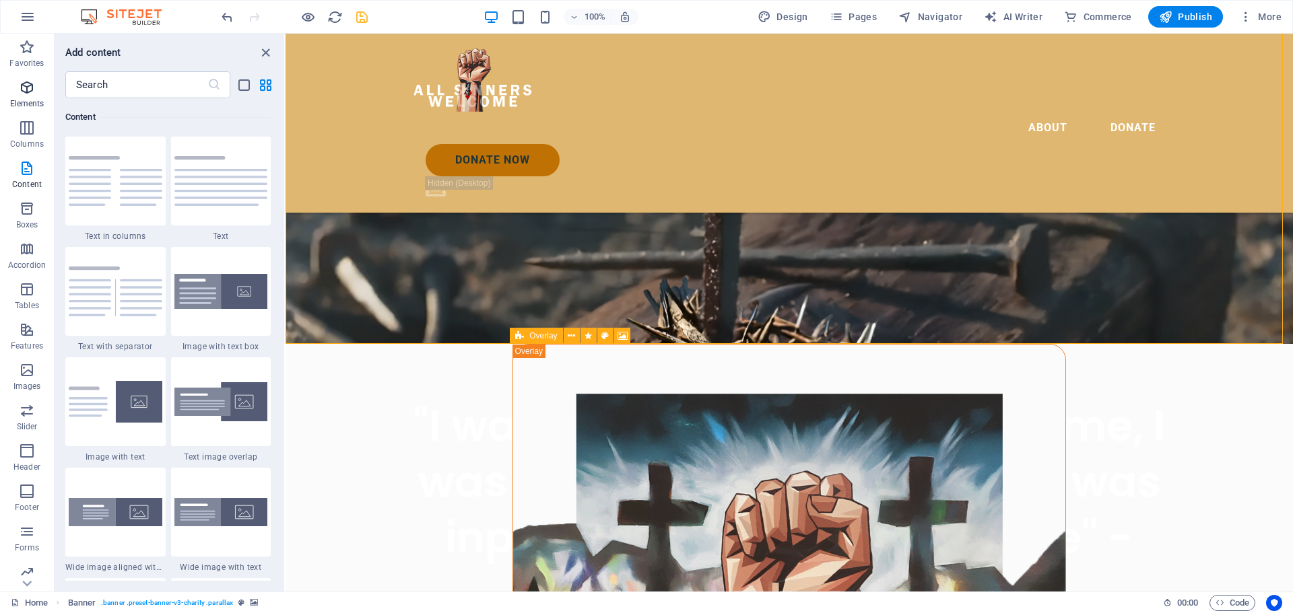
click at [20, 89] on icon "button" at bounding box center [27, 87] width 16 height 16
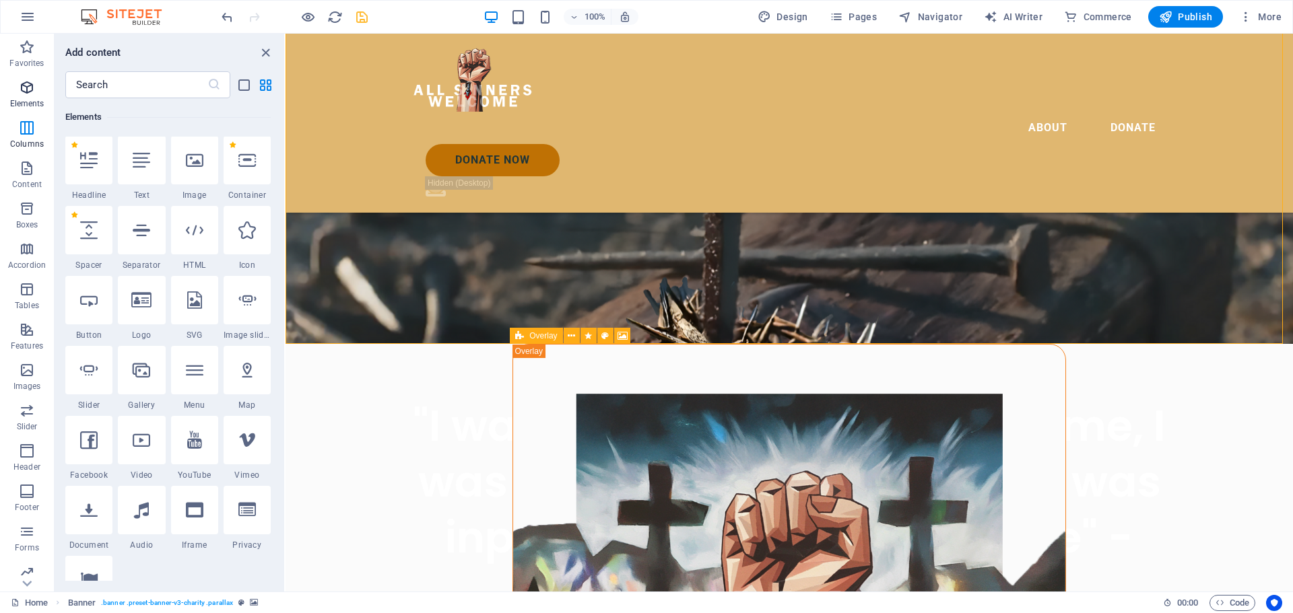
scroll to position [364, 0]
click at [86, 373] on icon at bounding box center [89, 371] width 18 height 18
select select "ms"
select select "s"
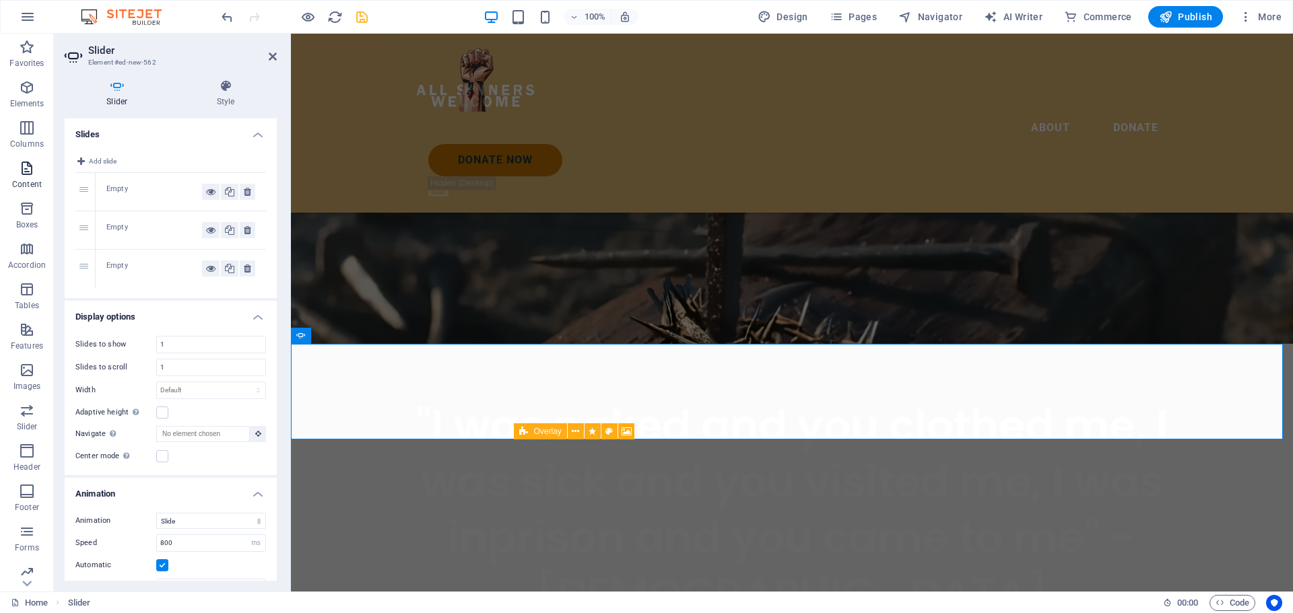
drag, startPoint x: 26, startPoint y: 85, endPoint x: 34, endPoint y: 175, distance: 89.9
click at [24, 168] on div "Favorites Elements Columns Content Boxes Accordion Tables Features Images Slide…" at bounding box center [27, 357] width 54 height 646
click at [128, 197] on div "Empty" at bounding box center [154, 192] width 96 height 16
click at [124, 195] on div "Empty" at bounding box center [154, 192] width 96 height 16
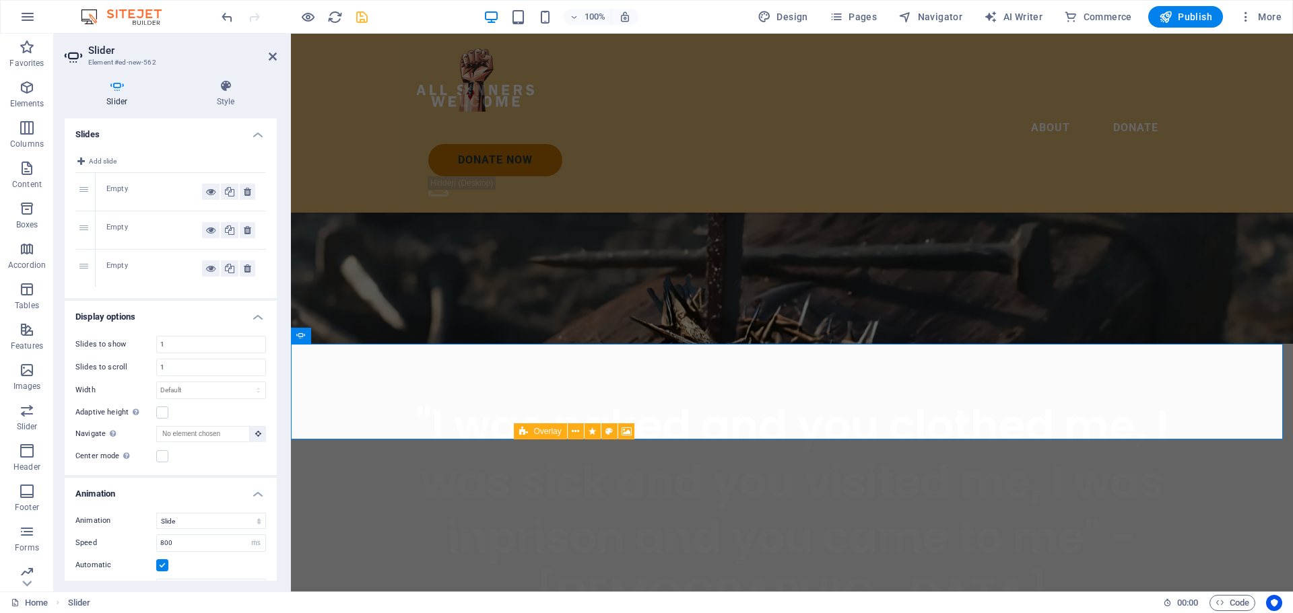
click at [131, 192] on div "Empty" at bounding box center [154, 192] width 96 height 16
click at [198, 197] on div "Empty" at bounding box center [154, 192] width 96 height 16
click at [206, 193] on icon at bounding box center [210, 192] width 9 height 16
click at [28, 176] on span "Content" at bounding box center [27, 176] width 54 height 32
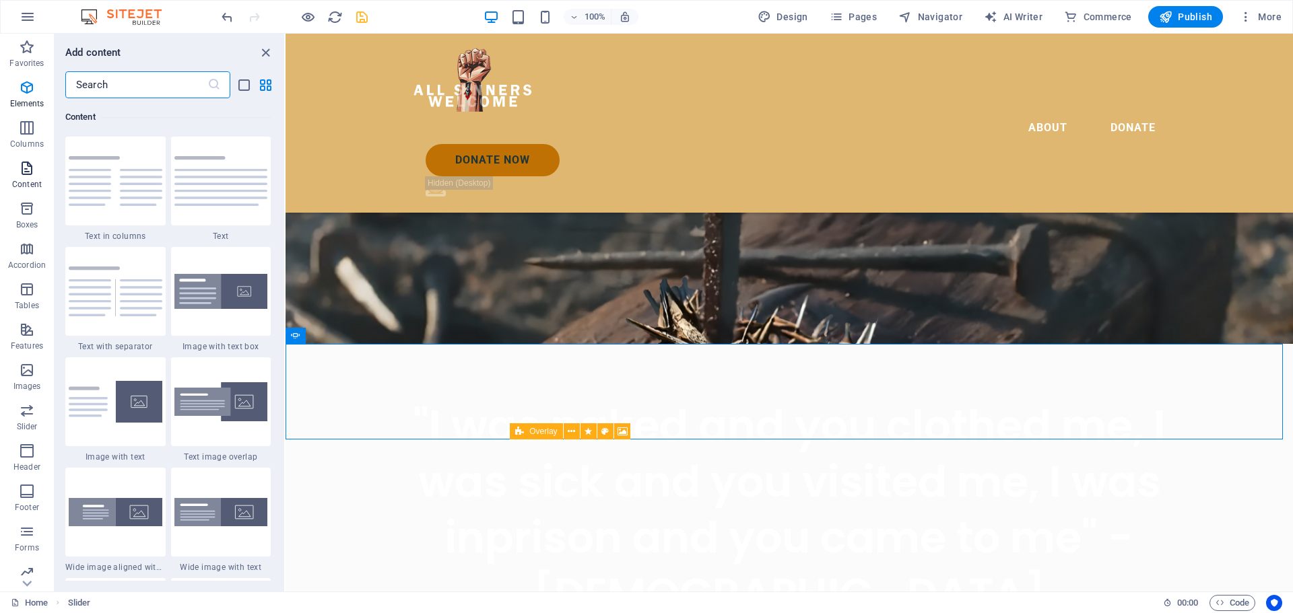
scroll to position [2576, 0]
click at [22, 90] on icon "button" at bounding box center [27, 87] width 16 height 16
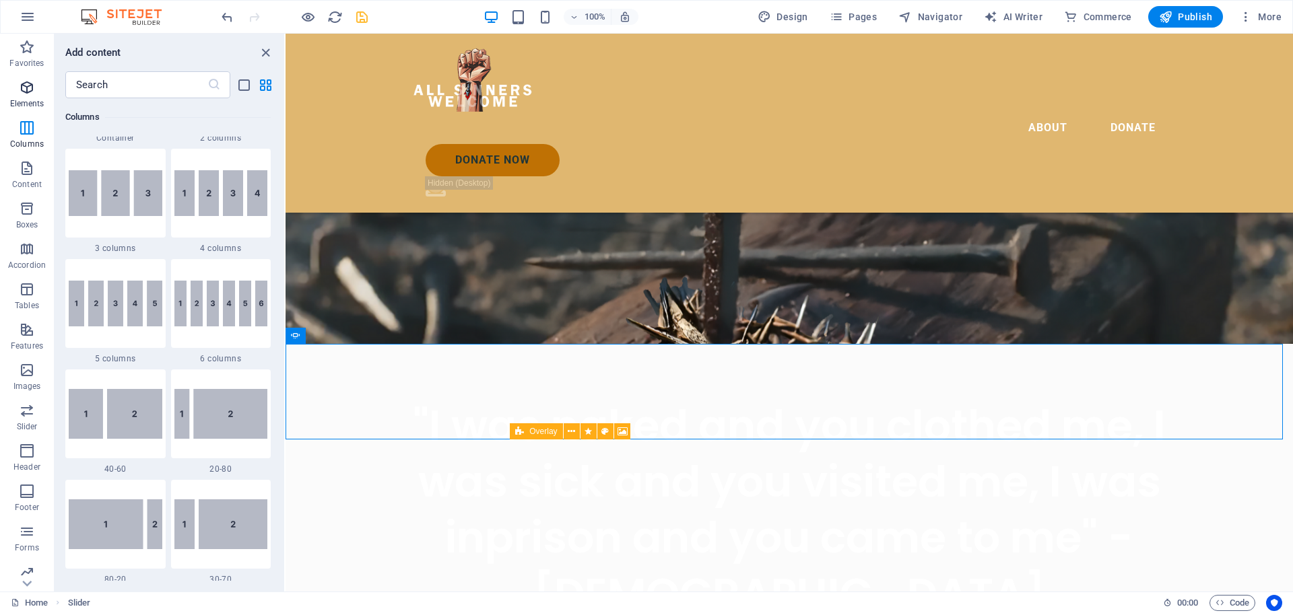
scroll to position [364, 0]
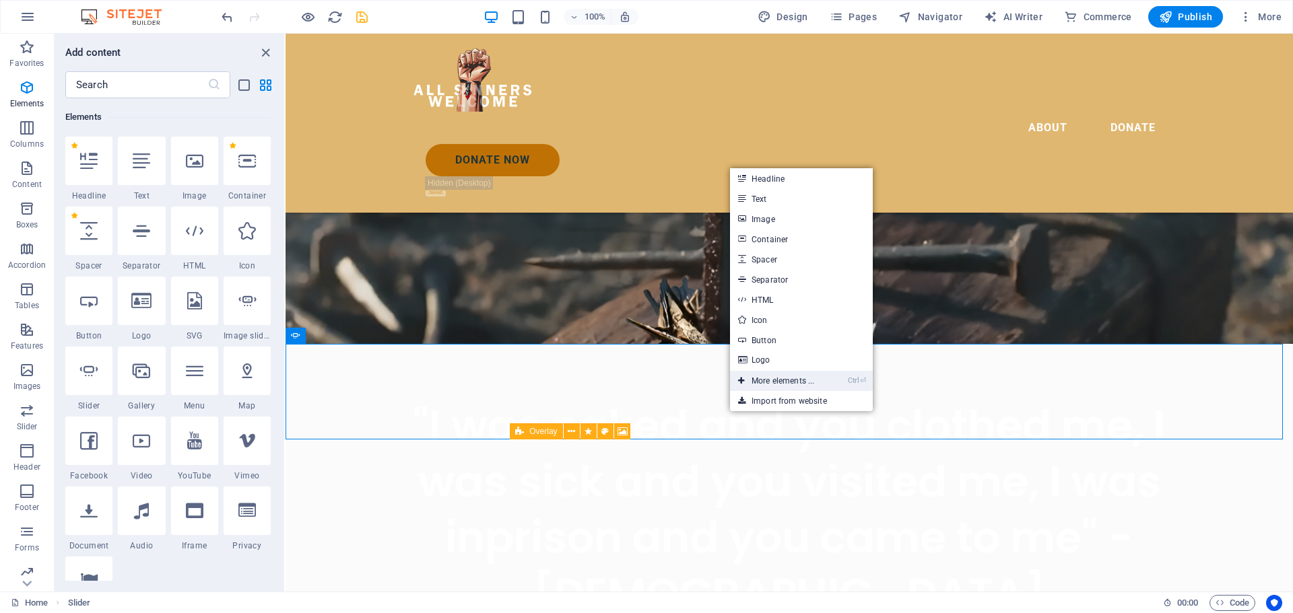
click at [775, 380] on link "Ctrl ⏎ More elements ..." at bounding box center [776, 381] width 92 height 20
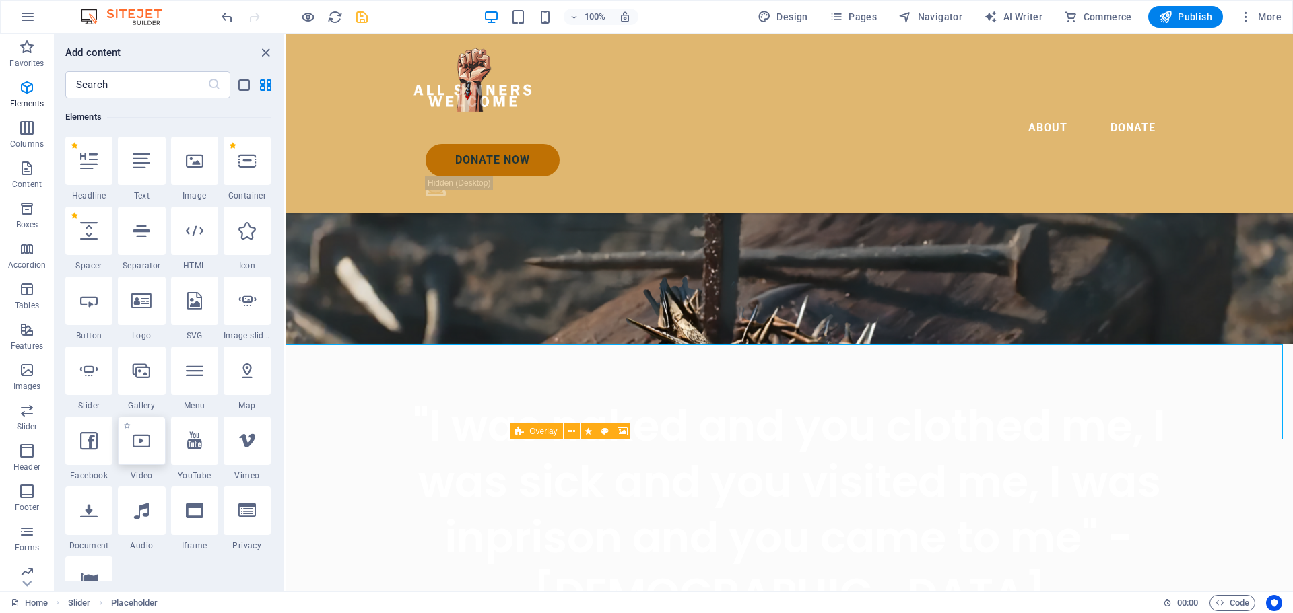
click at [143, 442] on icon at bounding box center [142, 441] width 18 height 18
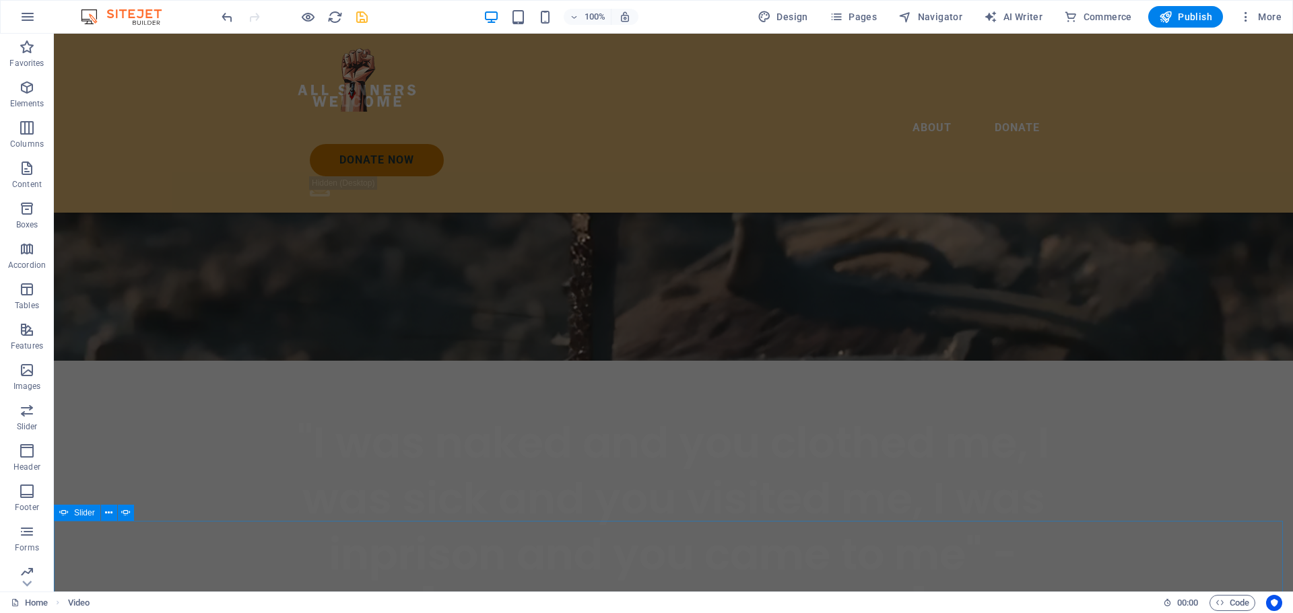
scroll to position [471, 0]
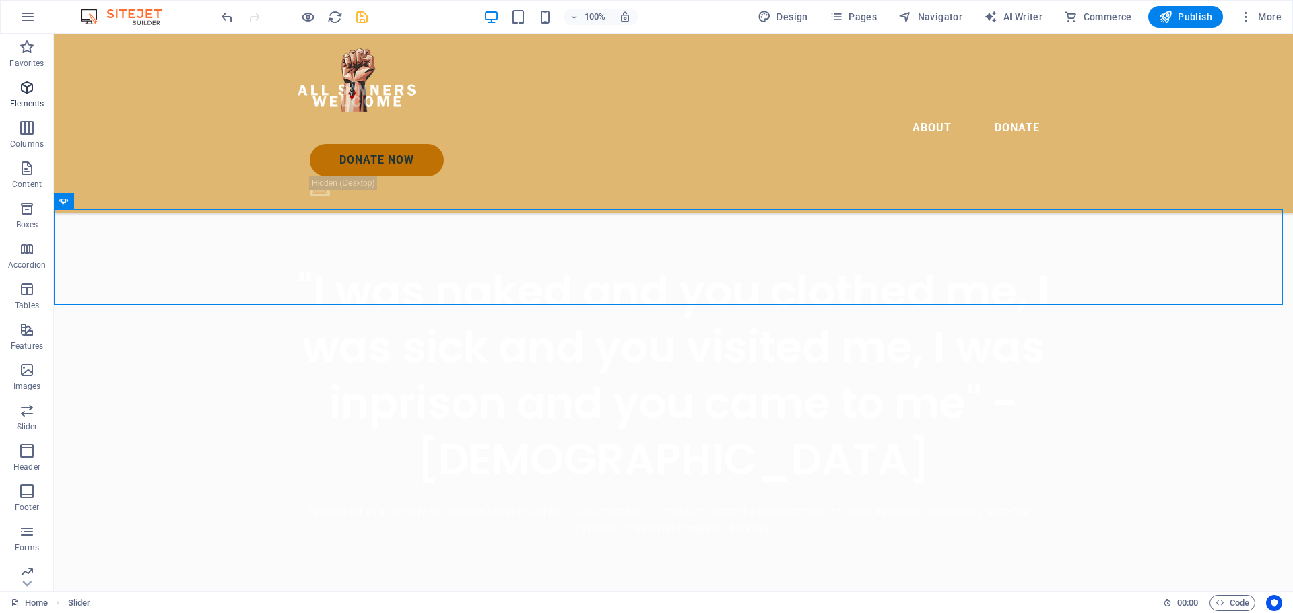
click at [32, 94] on icon "button" at bounding box center [27, 87] width 16 height 16
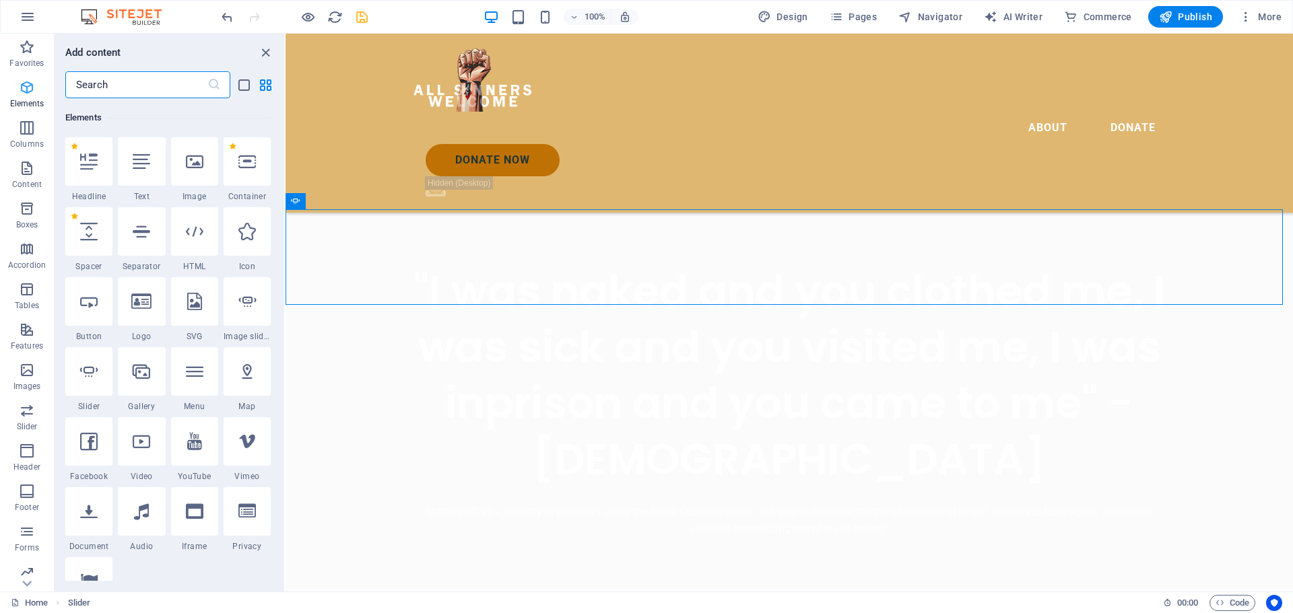
scroll to position [364, 0]
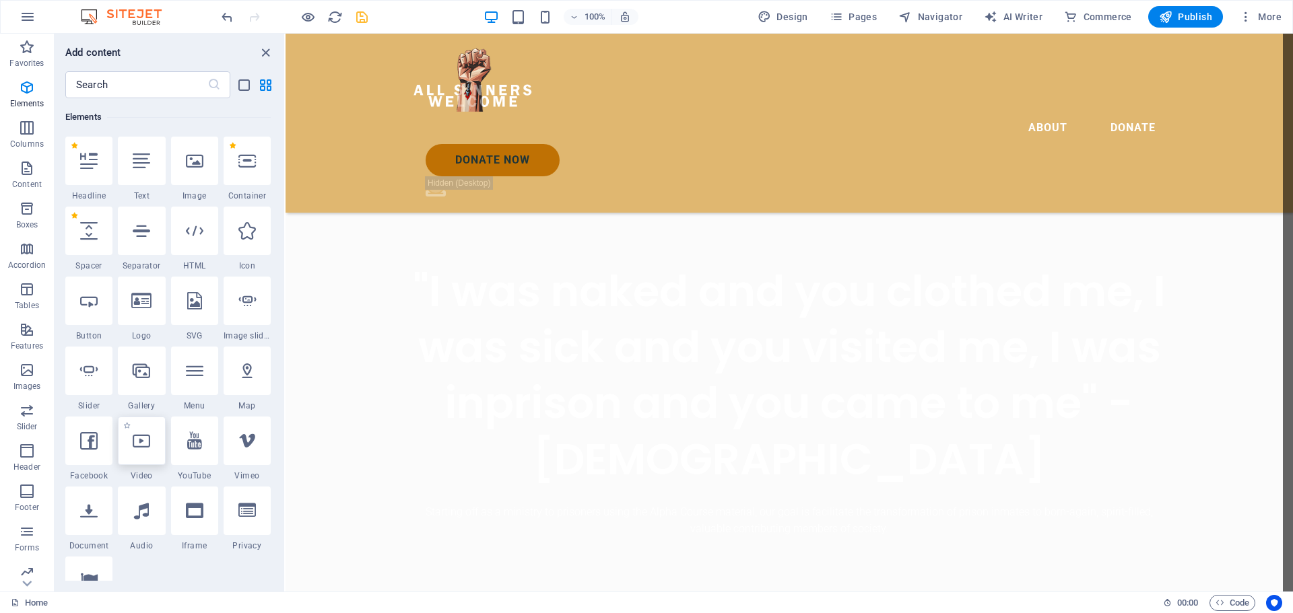
select select "%"
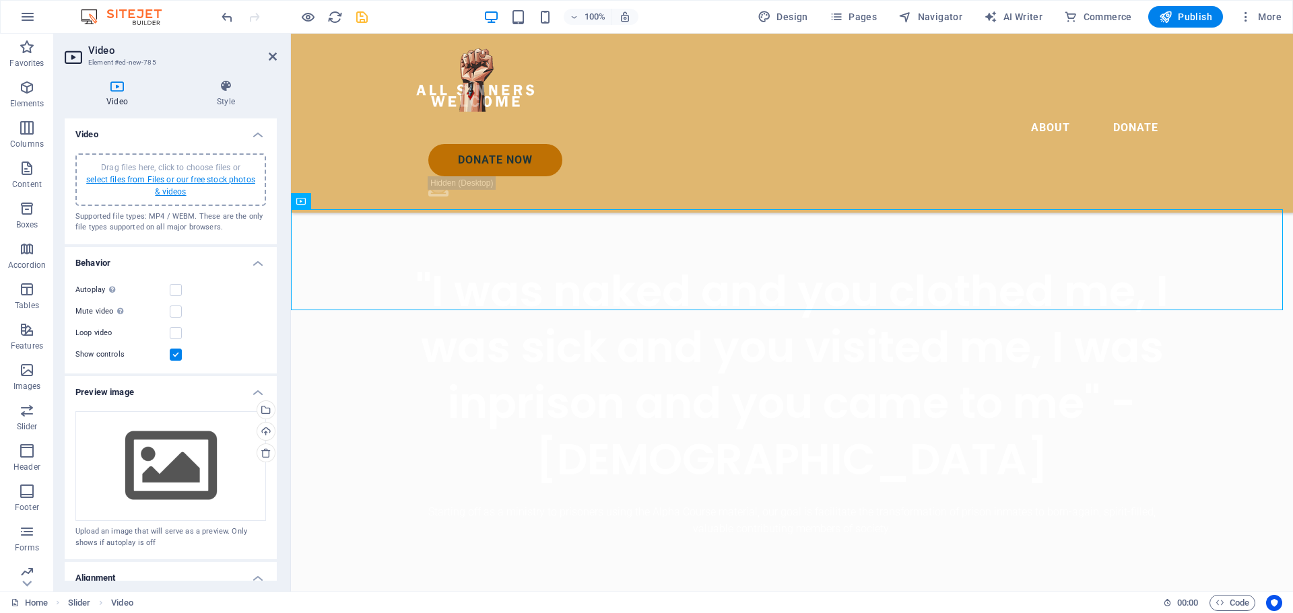
click at [168, 183] on link "select files from Files or our free stock photos & videos" at bounding box center [170, 186] width 169 height 22
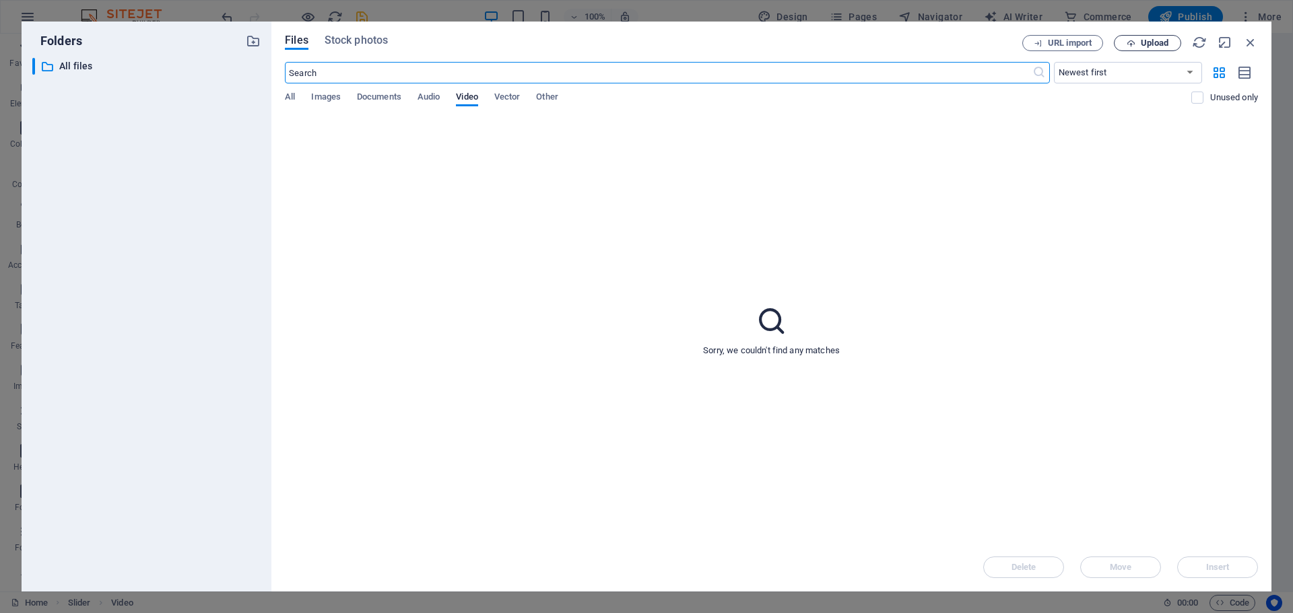
click at [1137, 44] on span "Upload" at bounding box center [1147, 43] width 55 height 9
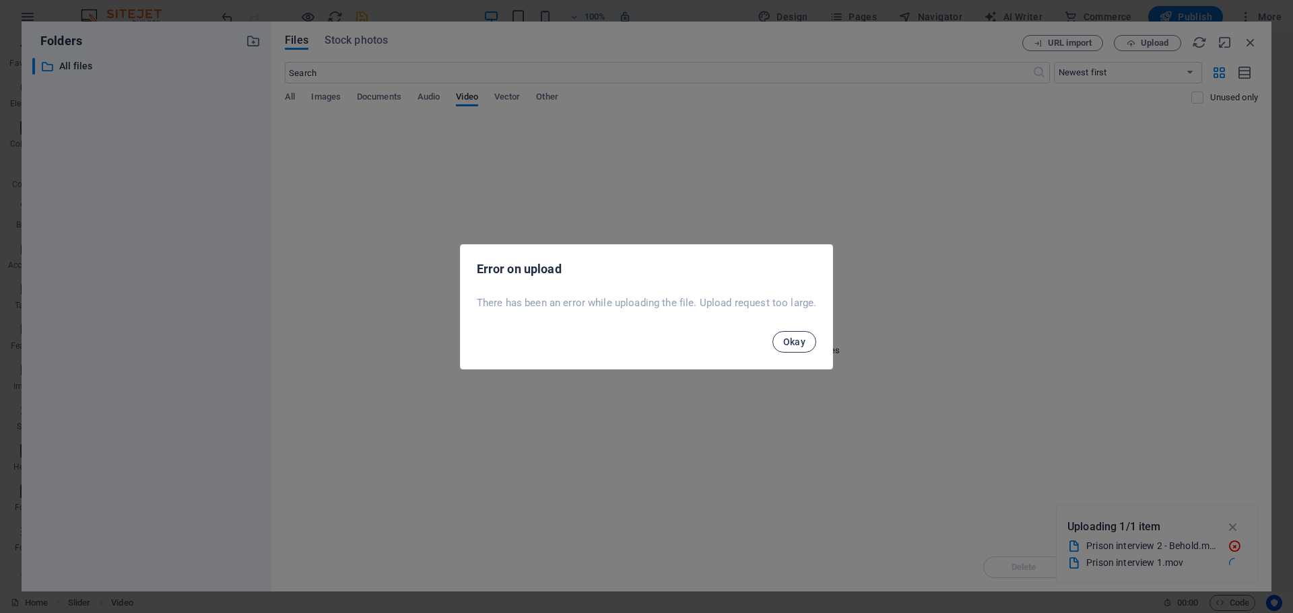
click at [793, 343] on span "Okay" at bounding box center [794, 342] width 23 height 11
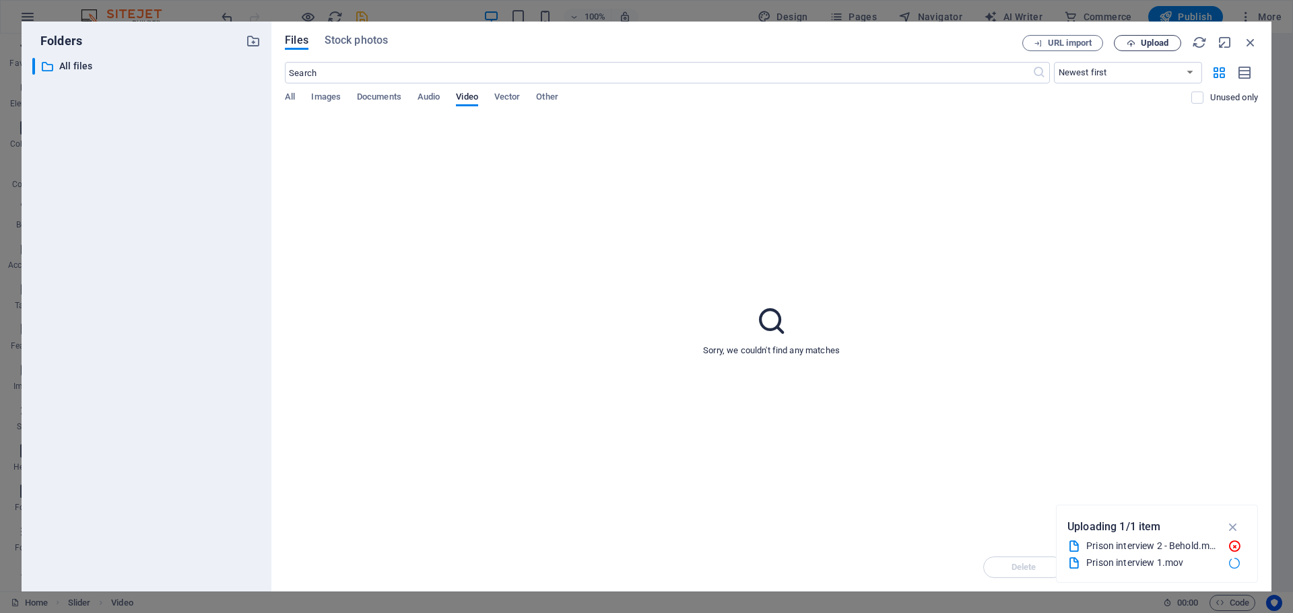
click at [1152, 46] on span "Upload" at bounding box center [1154, 43] width 28 height 8
click at [1162, 39] on span "Upload" at bounding box center [1154, 43] width 28 height 8
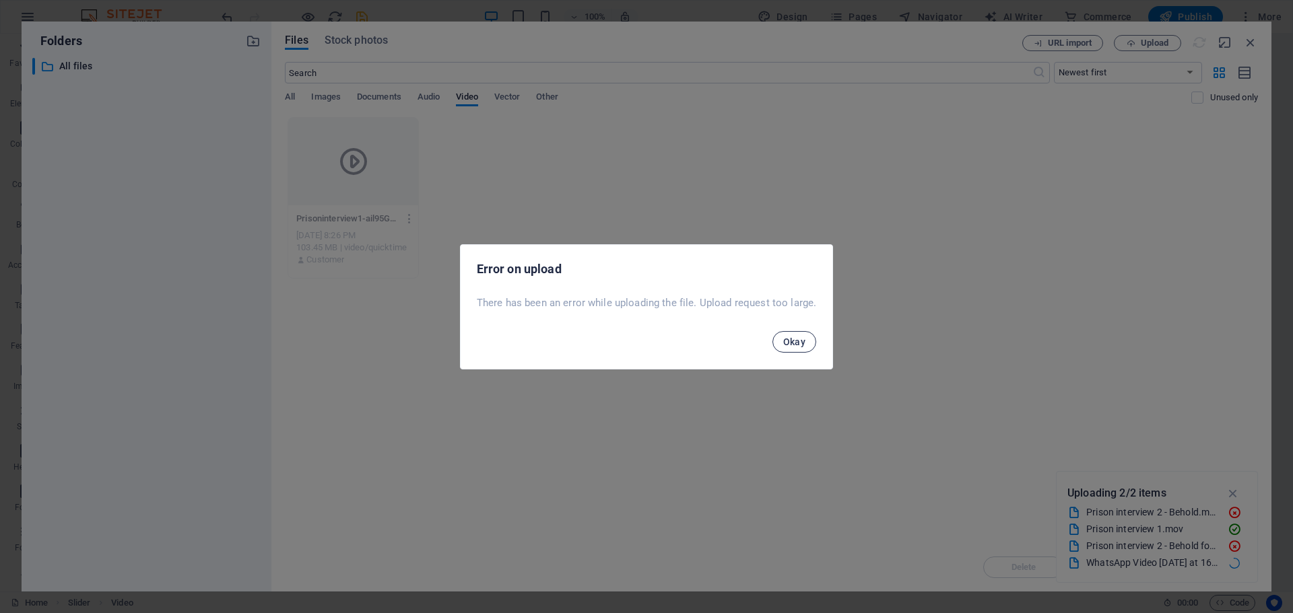
click at [798, 343] on span "Okay" at bounding box center [794, 342] width 23 height 11
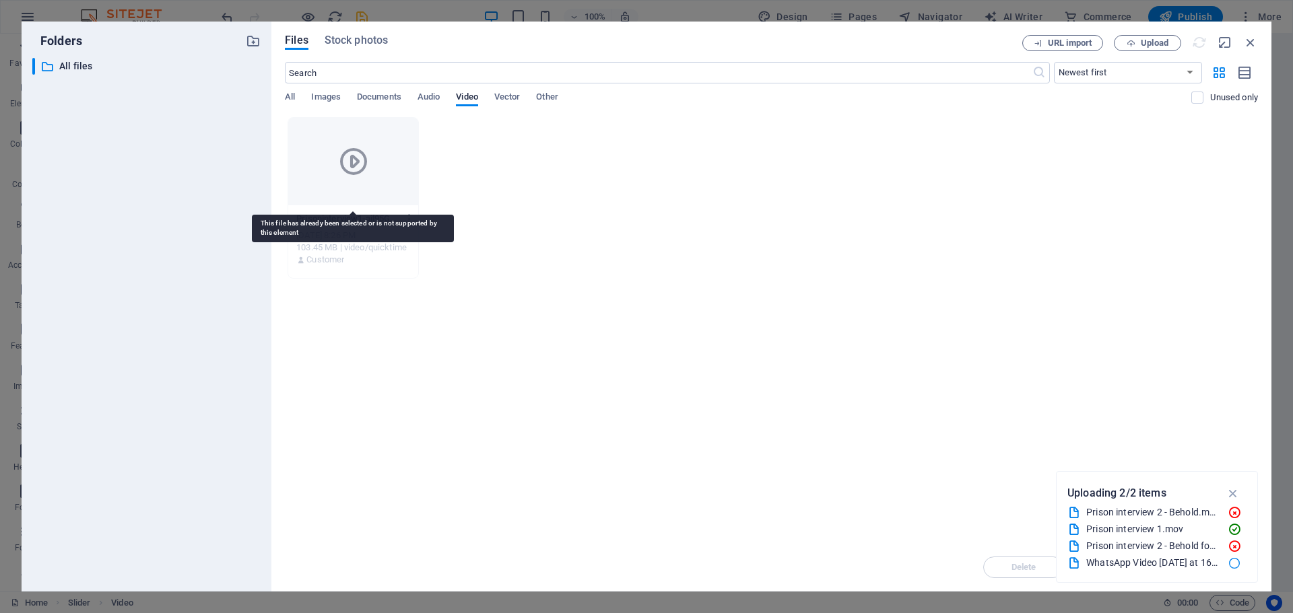
click at [349, 173] on icon at bounding box center [353, 161] width 32 height 32
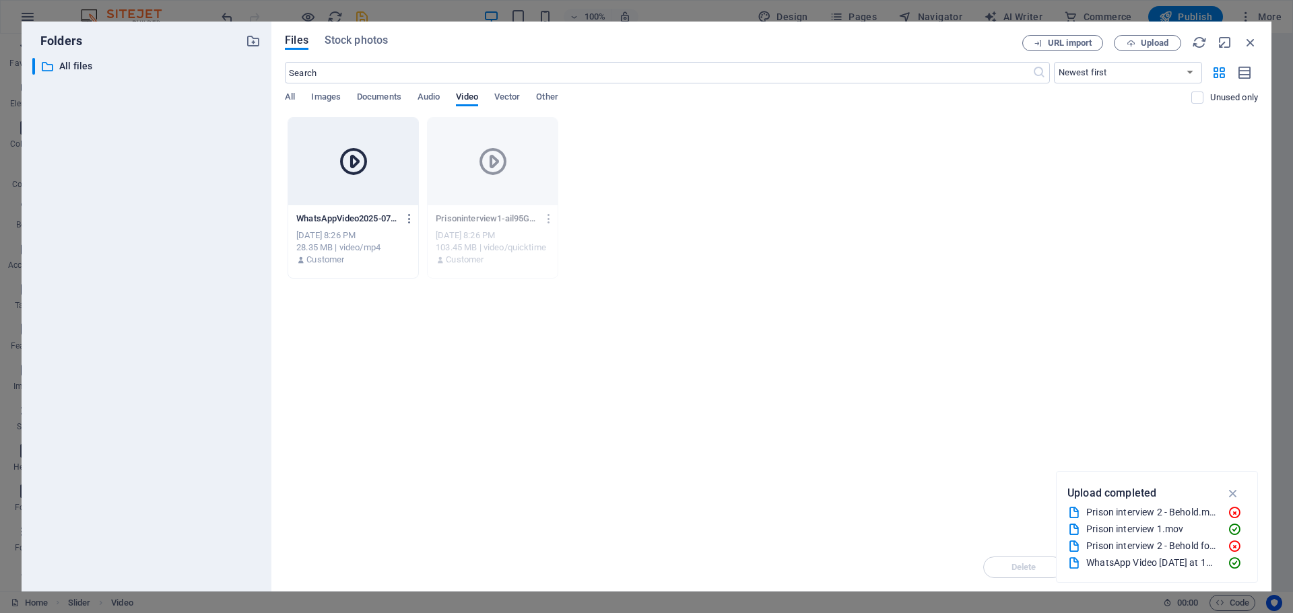
click at [349, 173] on icon at bounding box center [353, 161] width 32 height 32
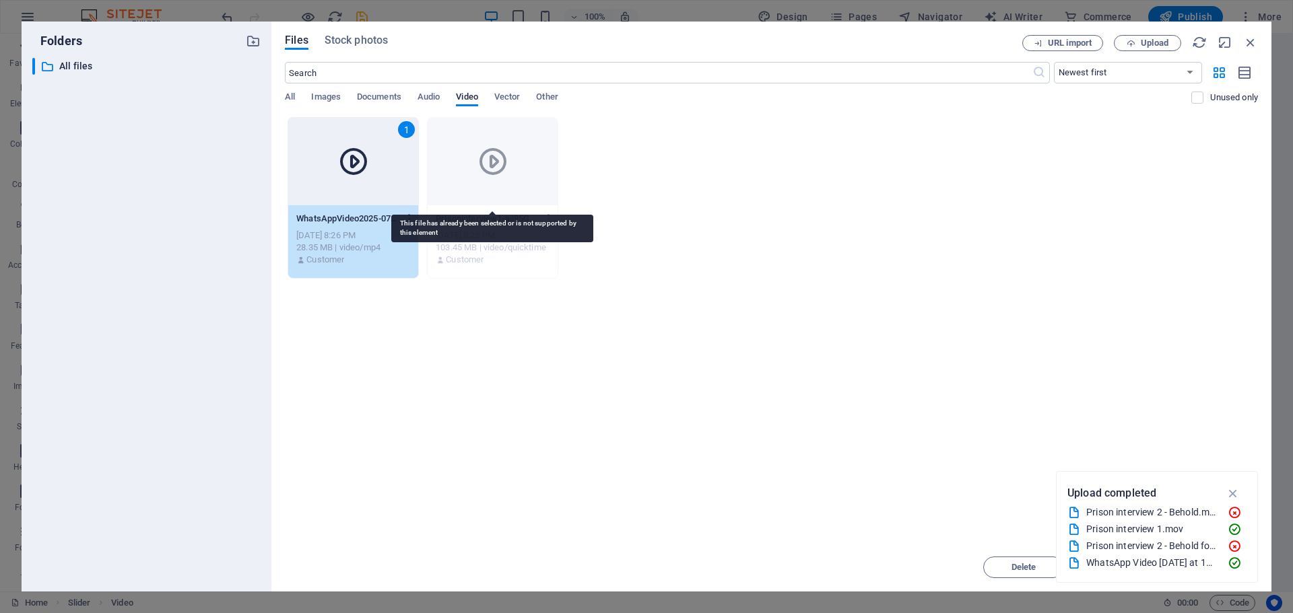
click at [487, 174] on icon at bounding box center [493, 161] width 32 height 32
drag, startPoint x: 512, startPoint y: 394, endPoint x: 512, endPoint y: 385, distance: 9.4
click at [512, 392] on div "Drop files here to upload them instantly 1 WhatsAppVideo2025-07-20at16.02.15_59…" at bounding box center [771, 330] width 973 height 426
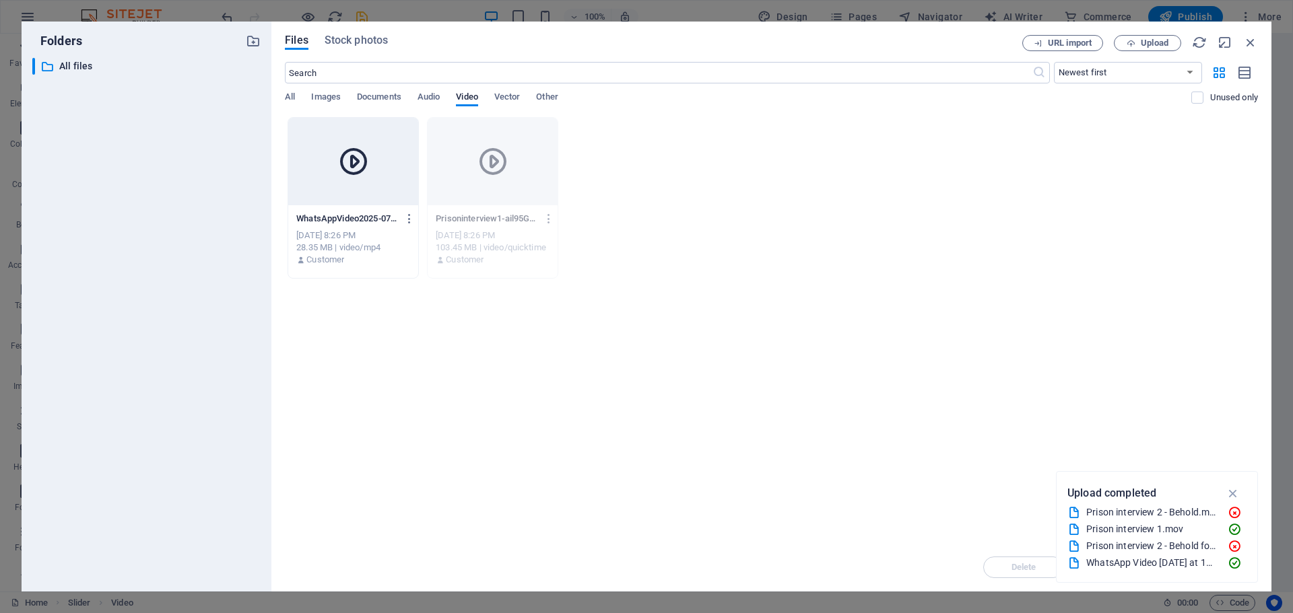
click at [345, 179] on div at bounding box center [353, 162] width 130 height 88
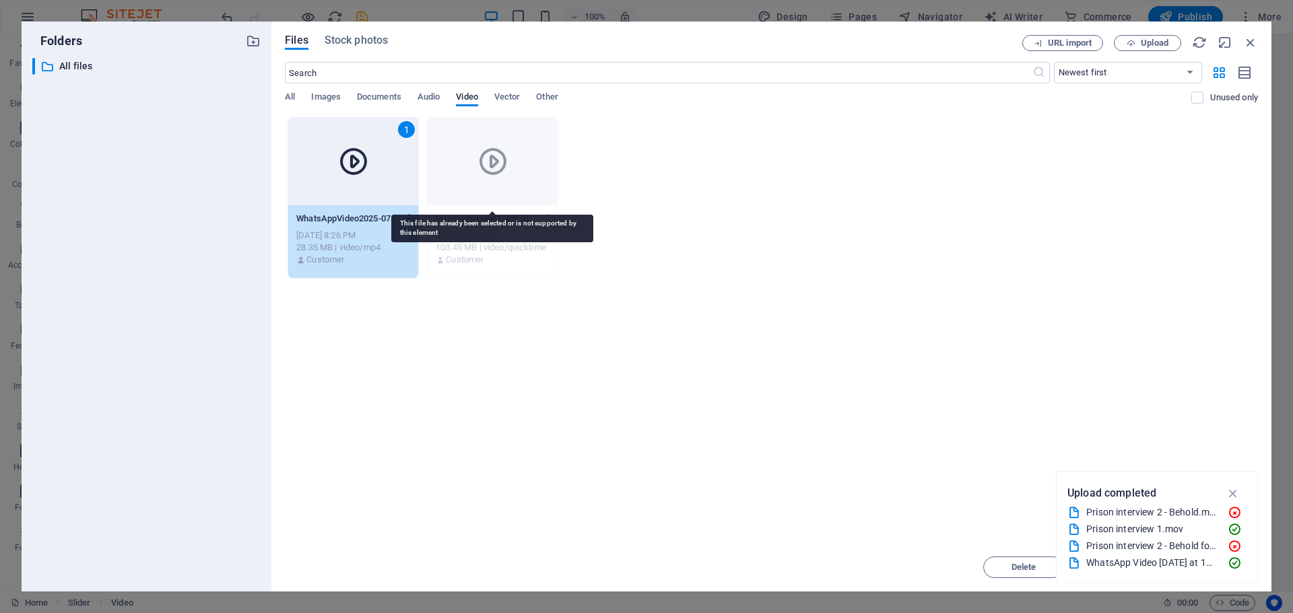
click at [479, 184] on div at bounding box center [492, 162] width 130 height 88
click at [1230, 491] on icon "button" at bounding box center [1232, 493] width 15 height 15
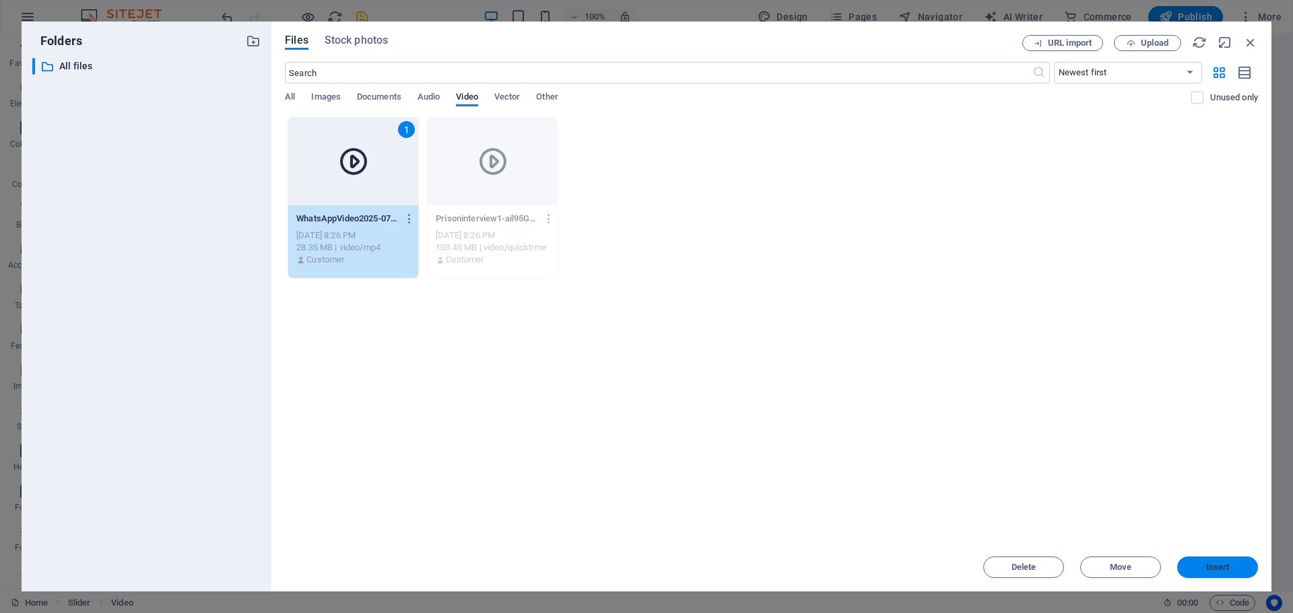
click at [1233, 567] on span "Insert" at bounding box center [1217, 567] width 70 height 8
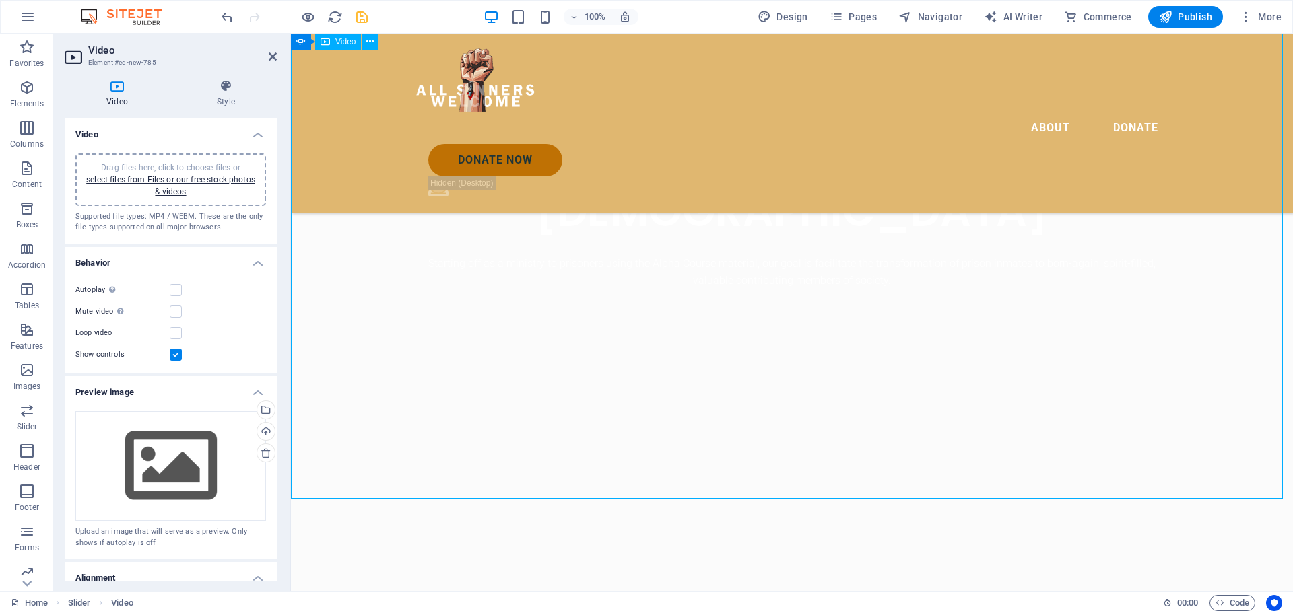
scroll to position [741, 0]
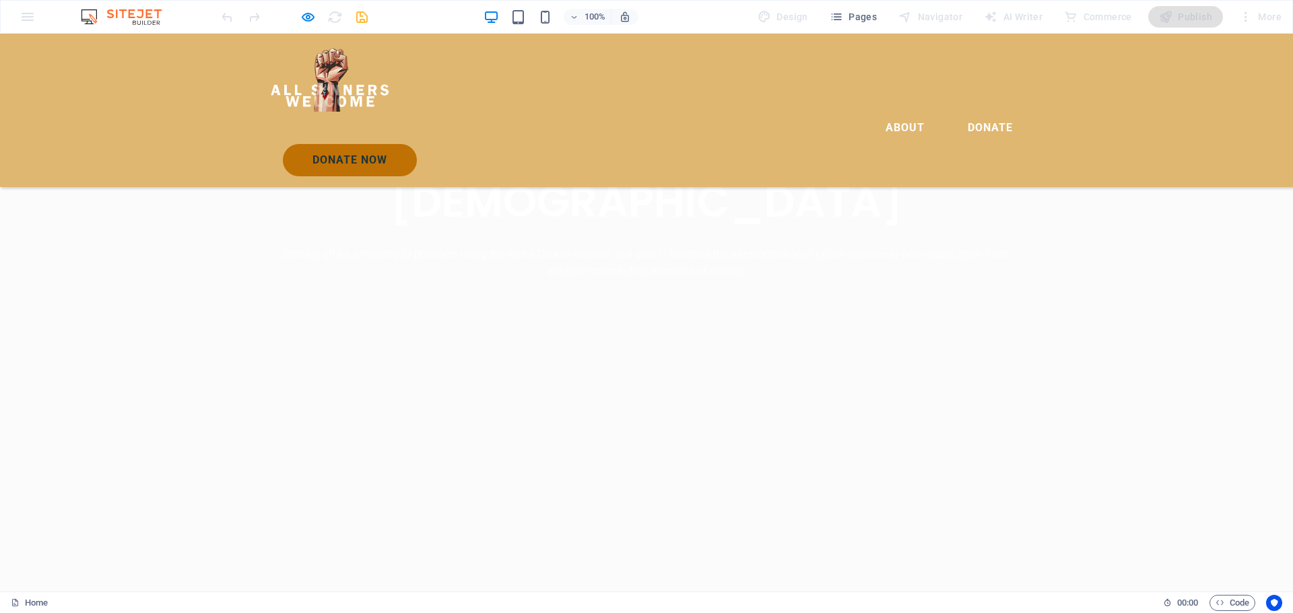
scroll to position [673, 0]
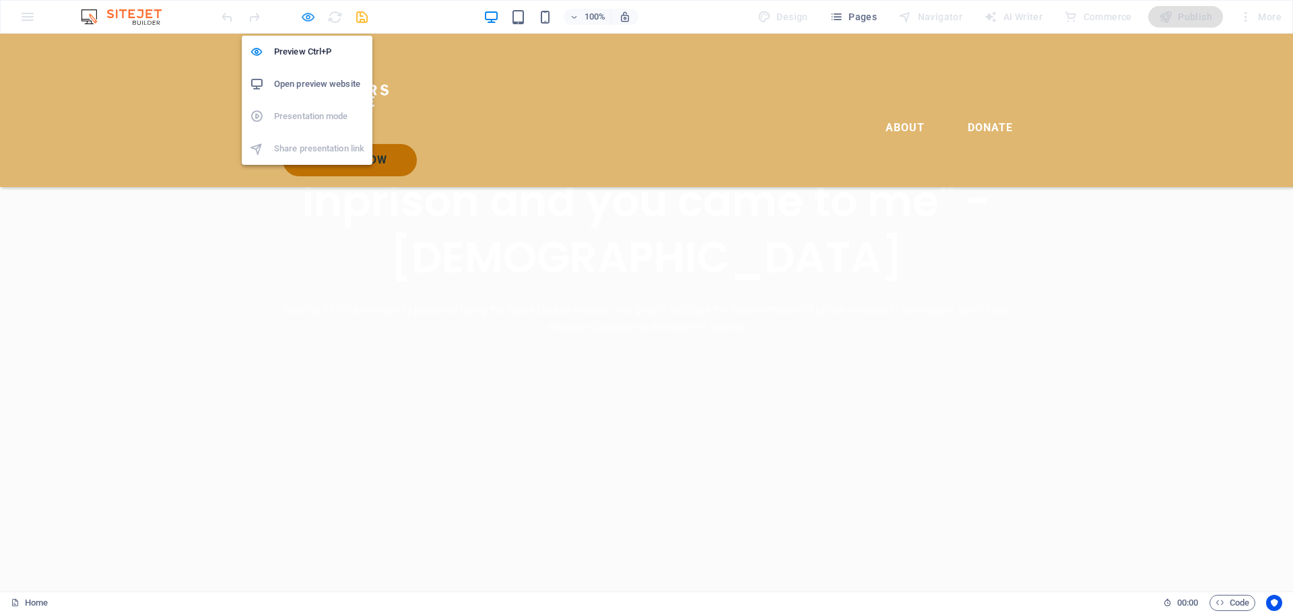
select select "%"
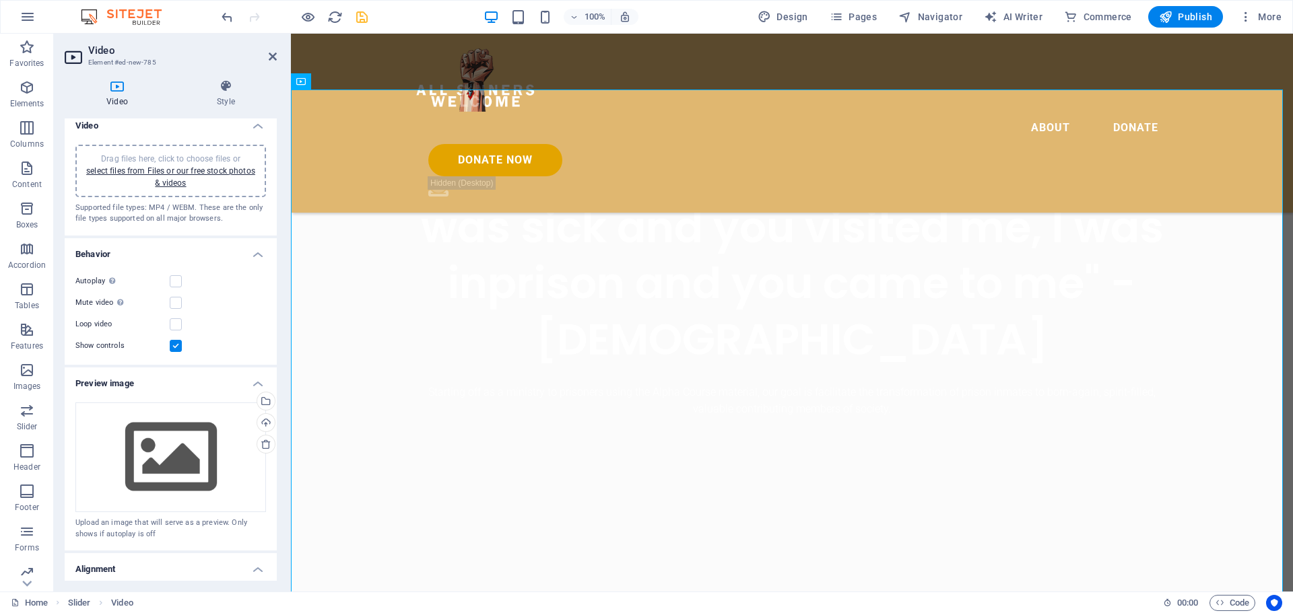
scroll to position [0, 0]
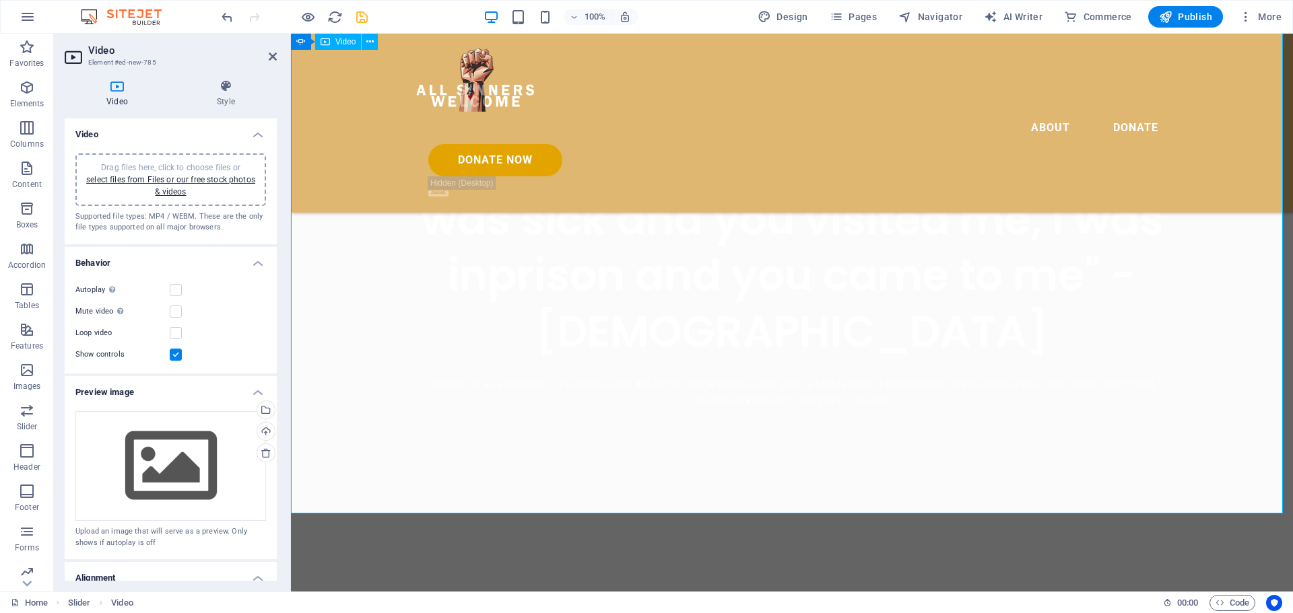
scroll to position [456, 0]
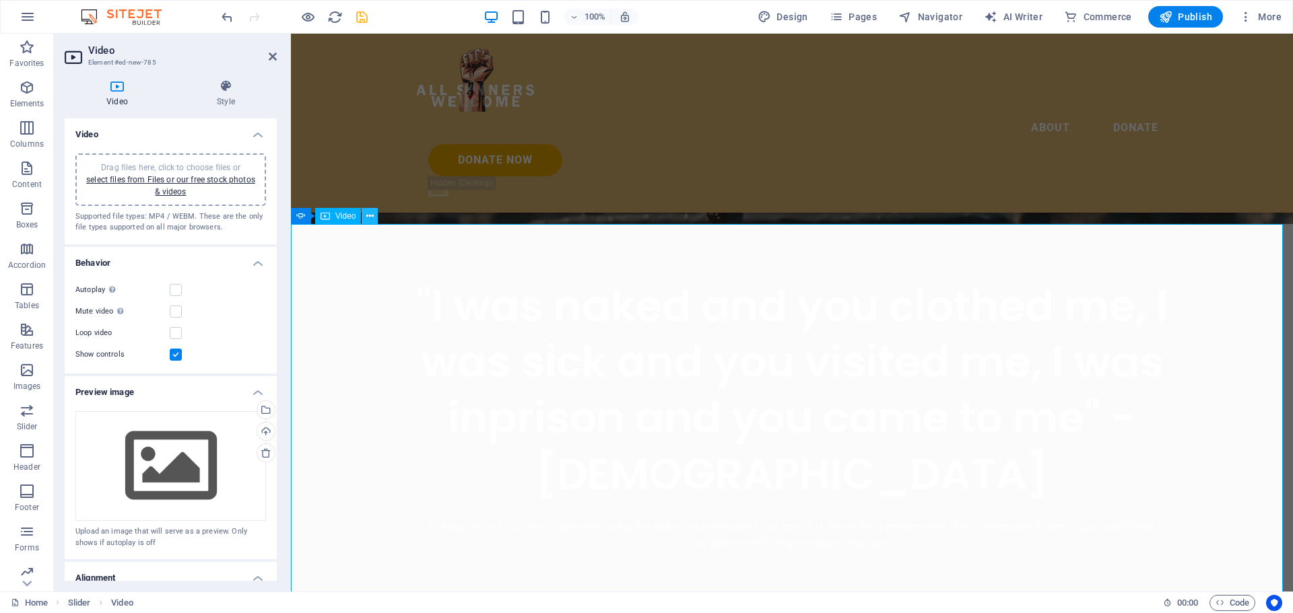
click at [368, 220] on icon at bounding box center [369, 216] width 7 height 14
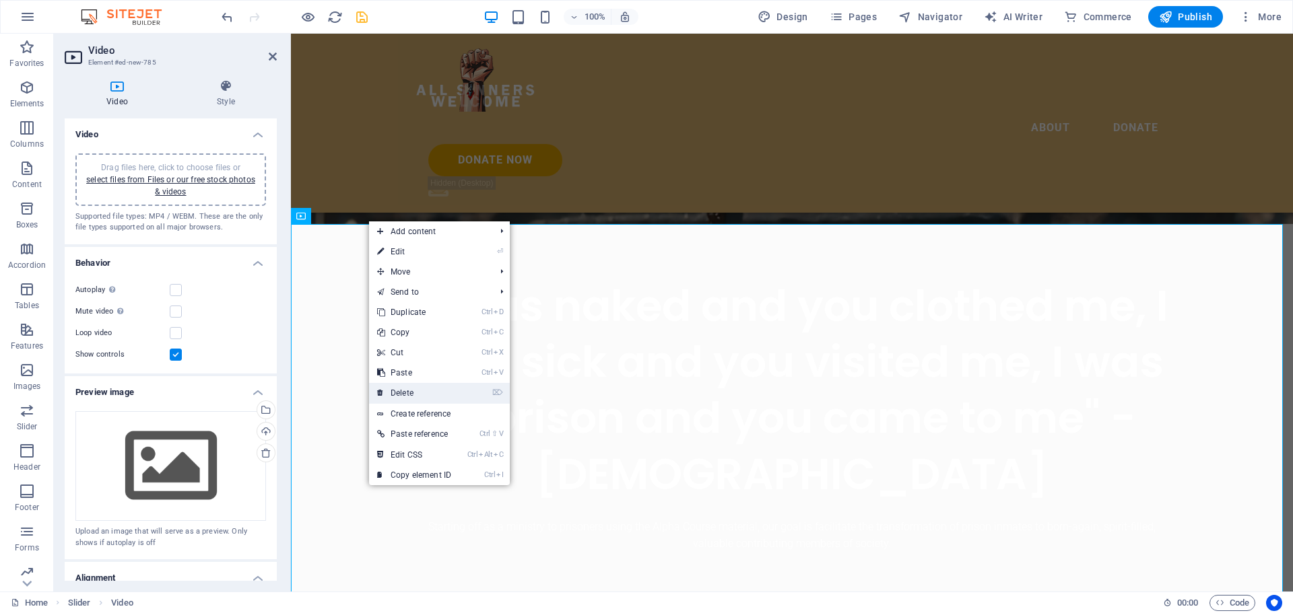
click at [406, 386] on link "⌦ Delete" at bounding box center [414, 393] width 90 height 20
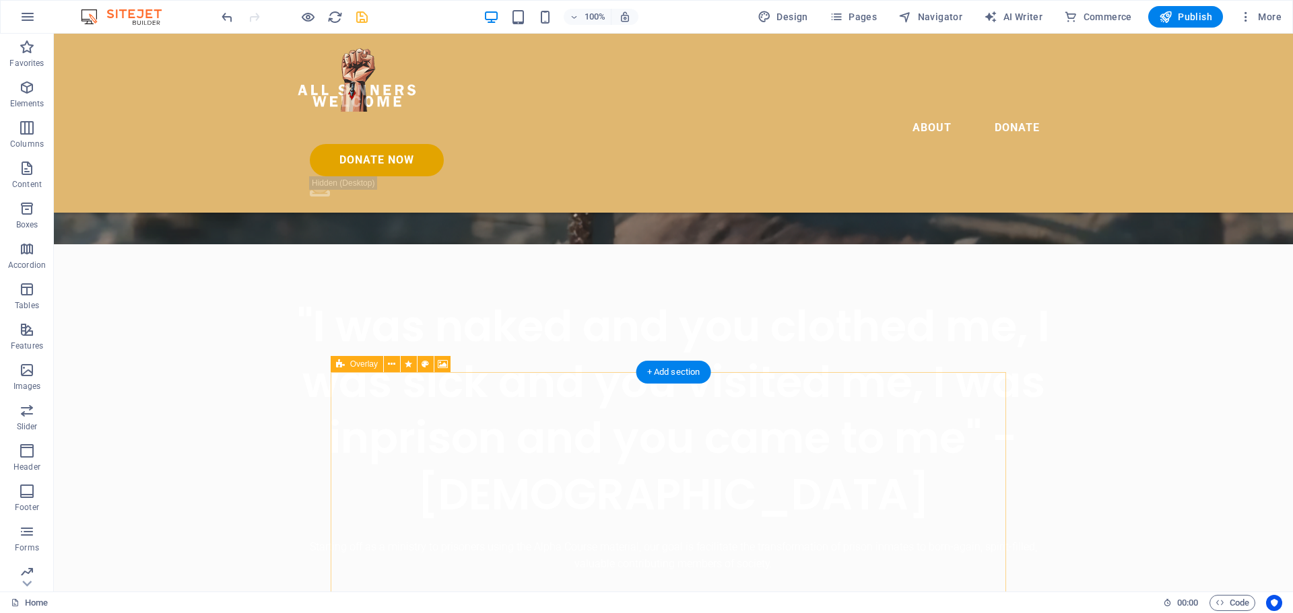
scroll to position [404, 0]
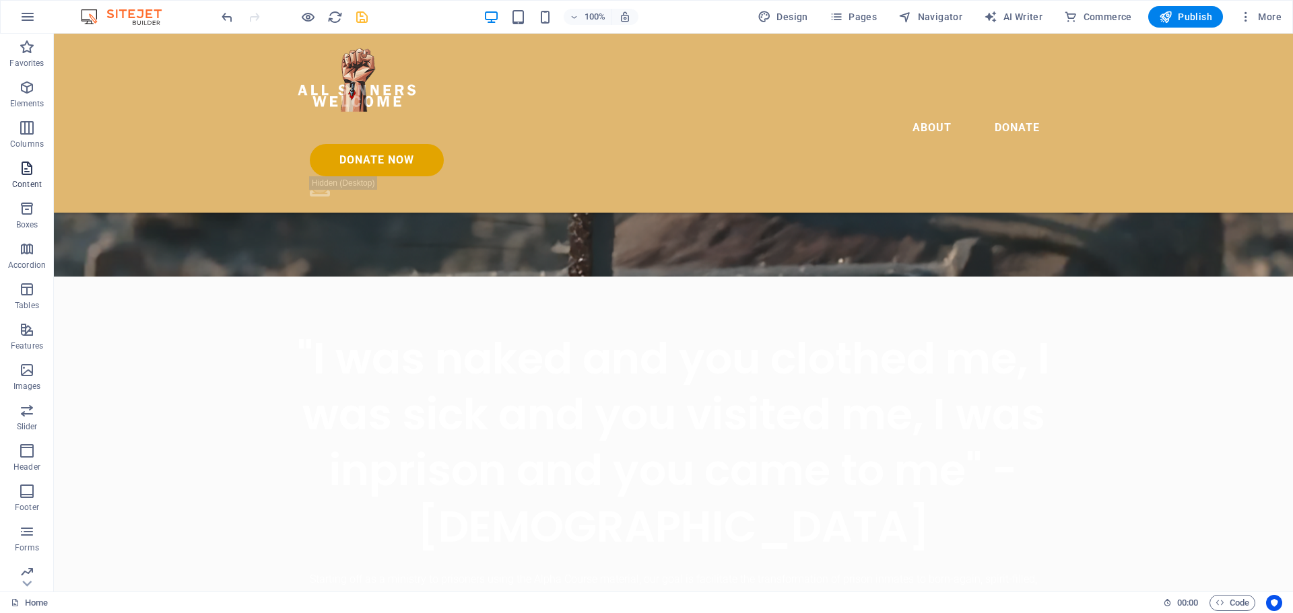
click at [23, 169] on icon "button" at bounding box center [27, 168] width 16 height 16
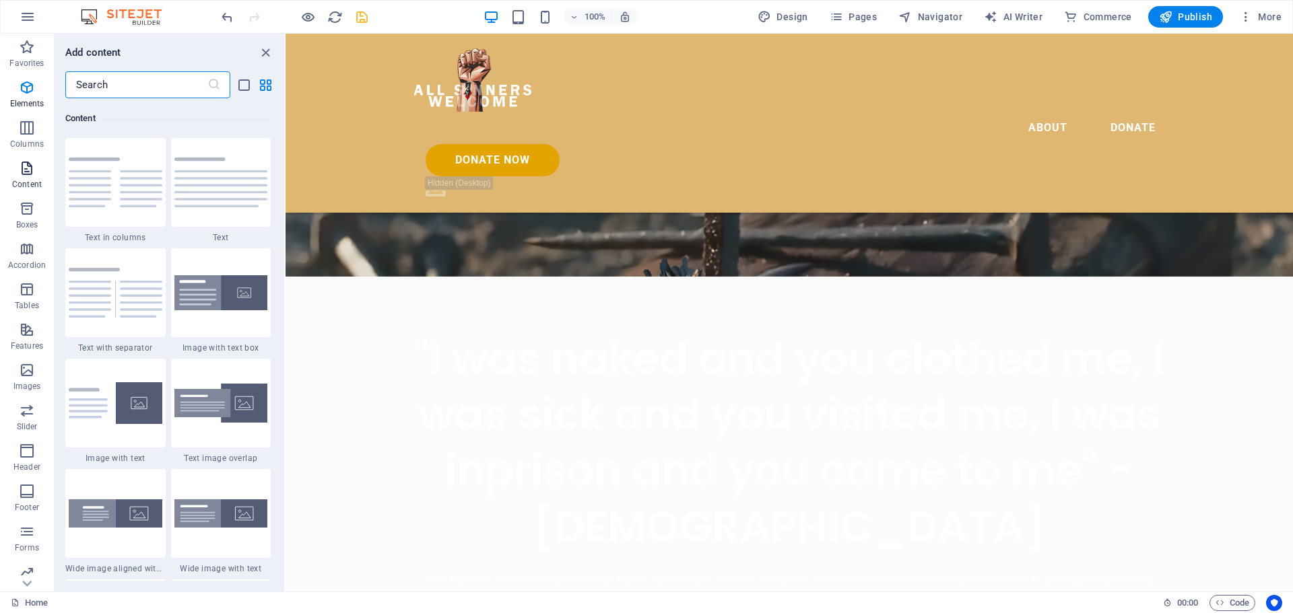
scroll to position [2576, 0]
click at [26, 93] on icon "button" at bounding box center [27, 87] width 16 height 16
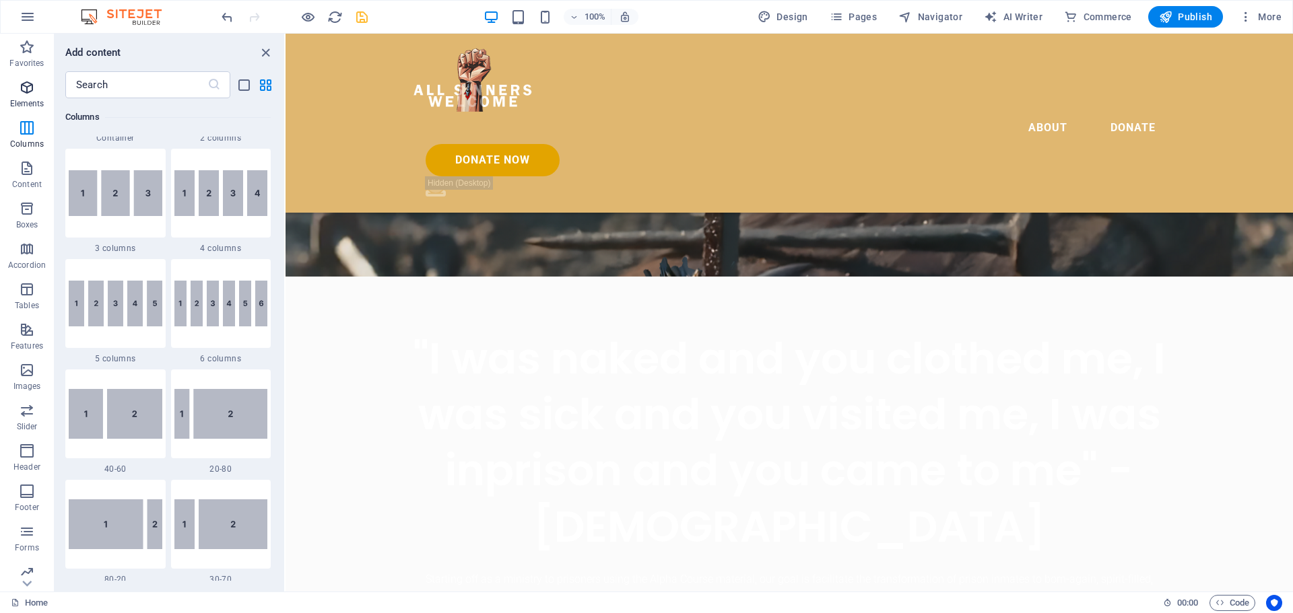
scroll to position [364, 0]
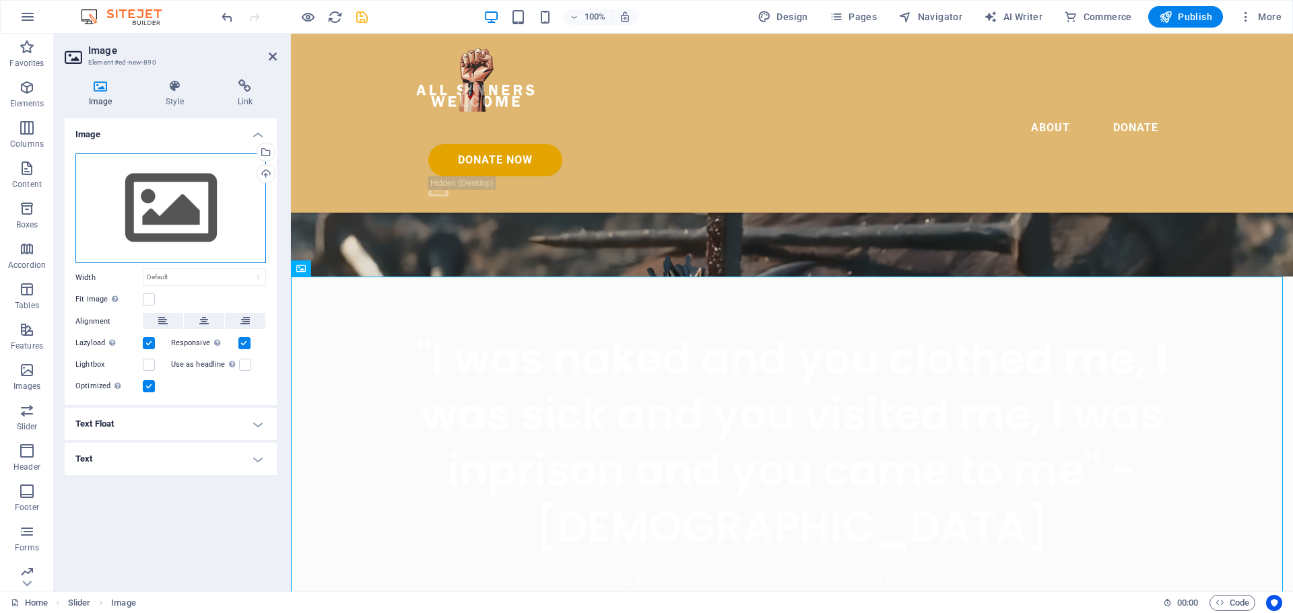
click at [203, 186] on div "Drag files here, click to choose files or select files from Files or our free s…" at bounding box center [170, 208] width 191 height 110
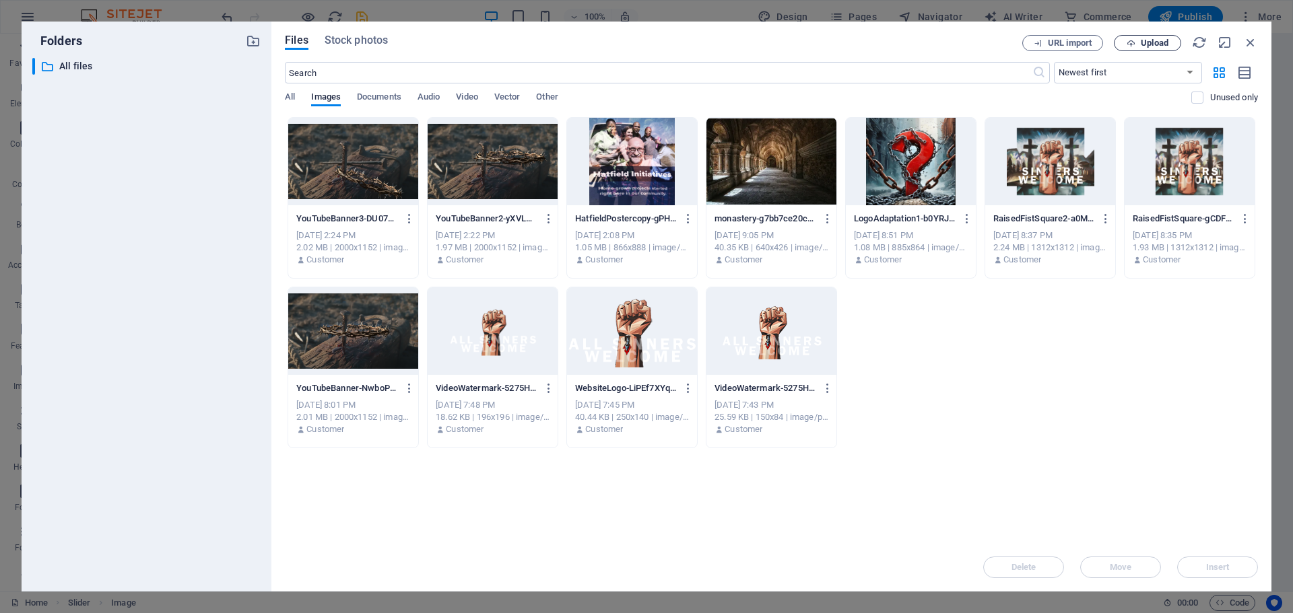
click at [1158, 42] on span "Upload" at bounding box center [1154, 43] width 28 height 8
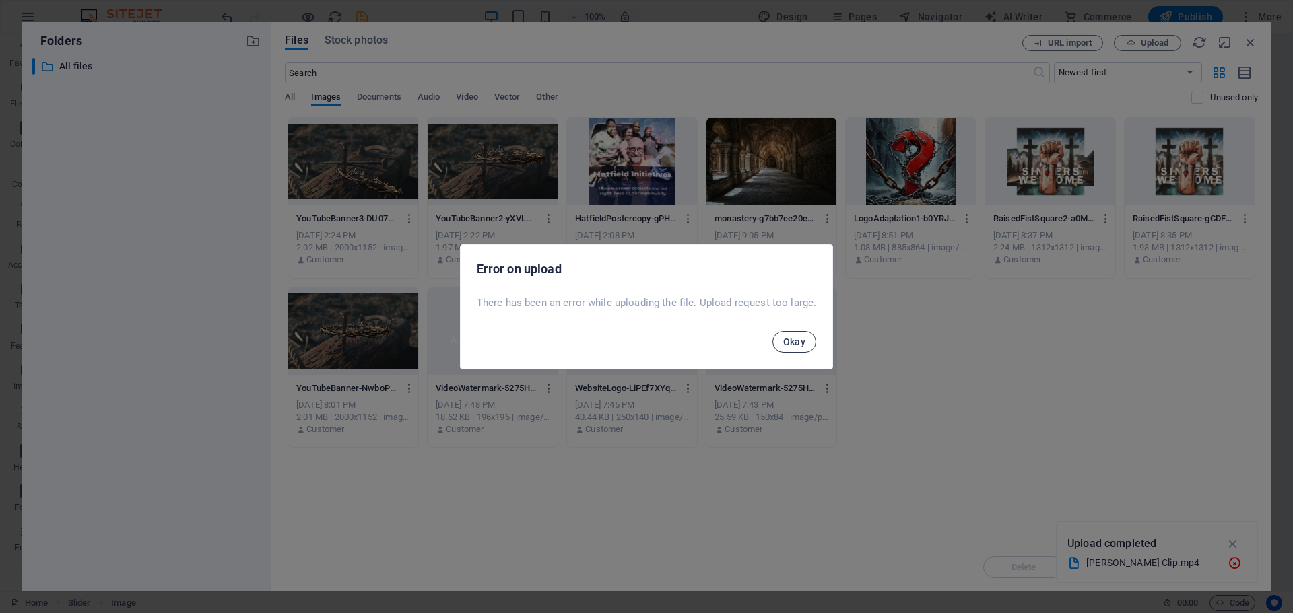
click at [796, 343] on span "Okay" at bounding box center [794, 342] width 23 height 11
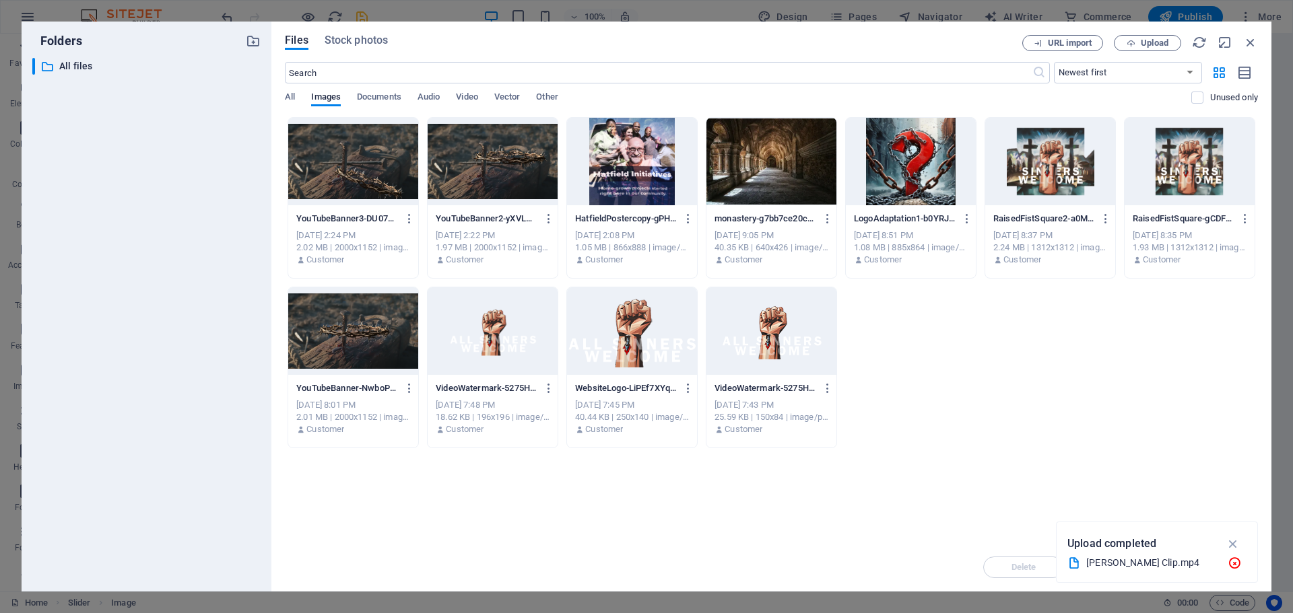
click at [989, 372] on div "YouTubeBanner3-DU072xgRpZvuOJjIqt2rCA.png YouTubeBanner3-DU072xgRpZvuOJjIqt2rCA…" at bounding box center [771, 282] width 973 height 331
click at [1152, 44] on span "Upload" at bounding box center [1154, 43] width 28 height 8
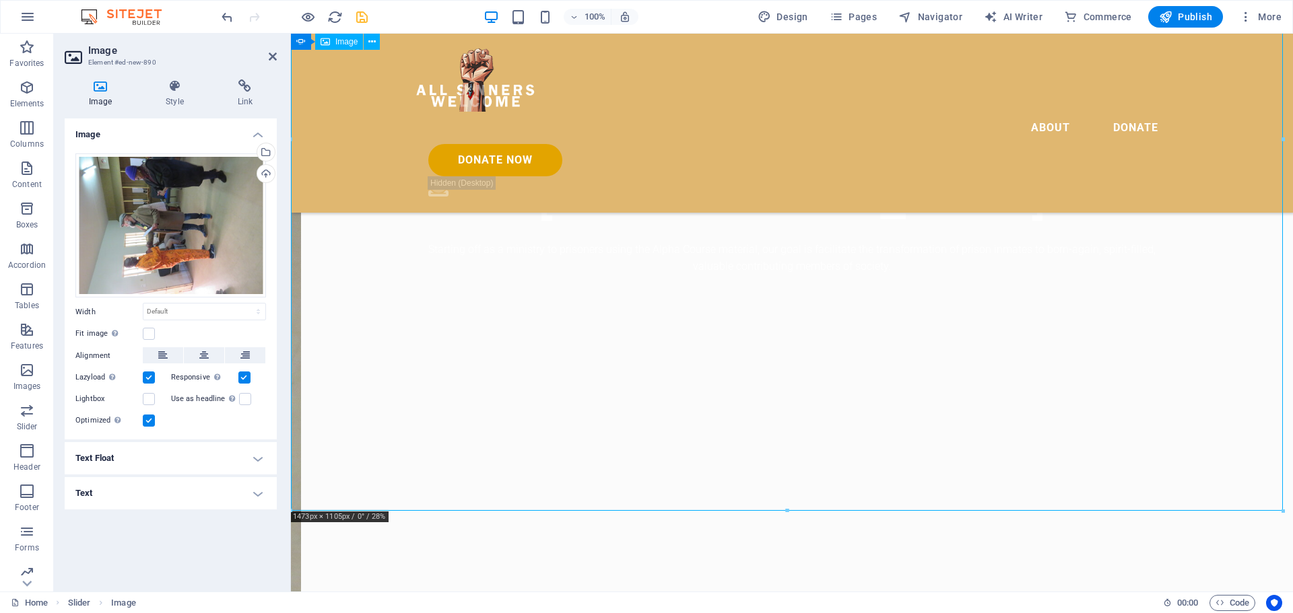
scroll to position [942, 0]
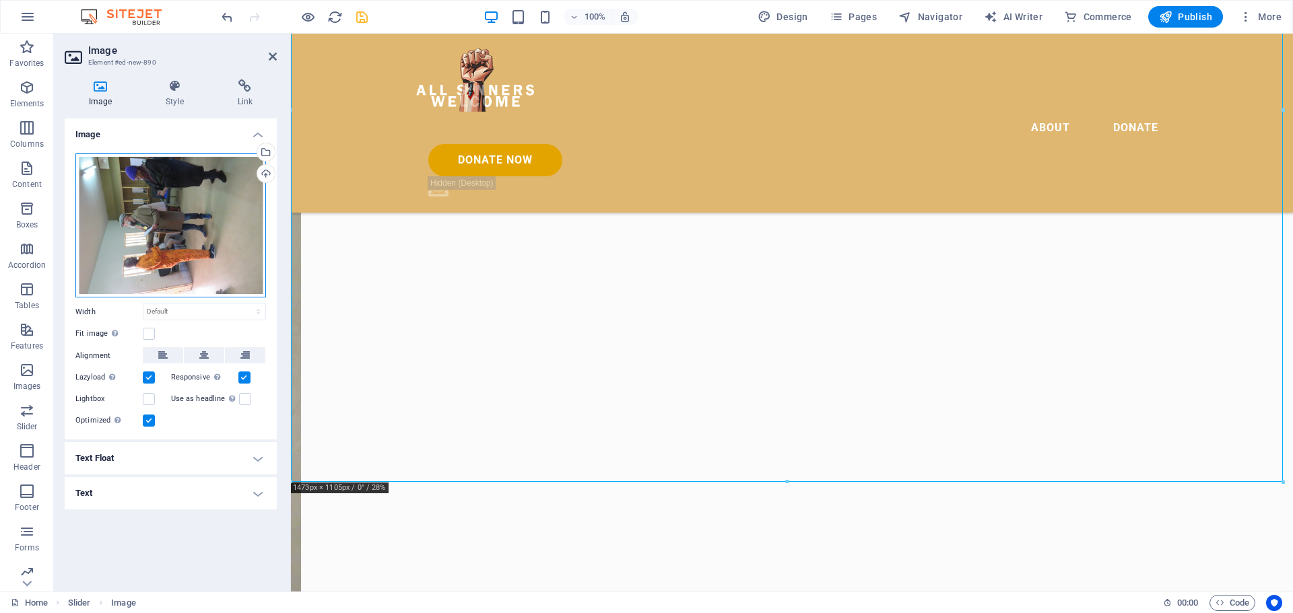
click at [182, 235] on div "Drag files here, click to choose files or select files from Files or our free s…" at bounding box center [170, 225] width 191 height 145
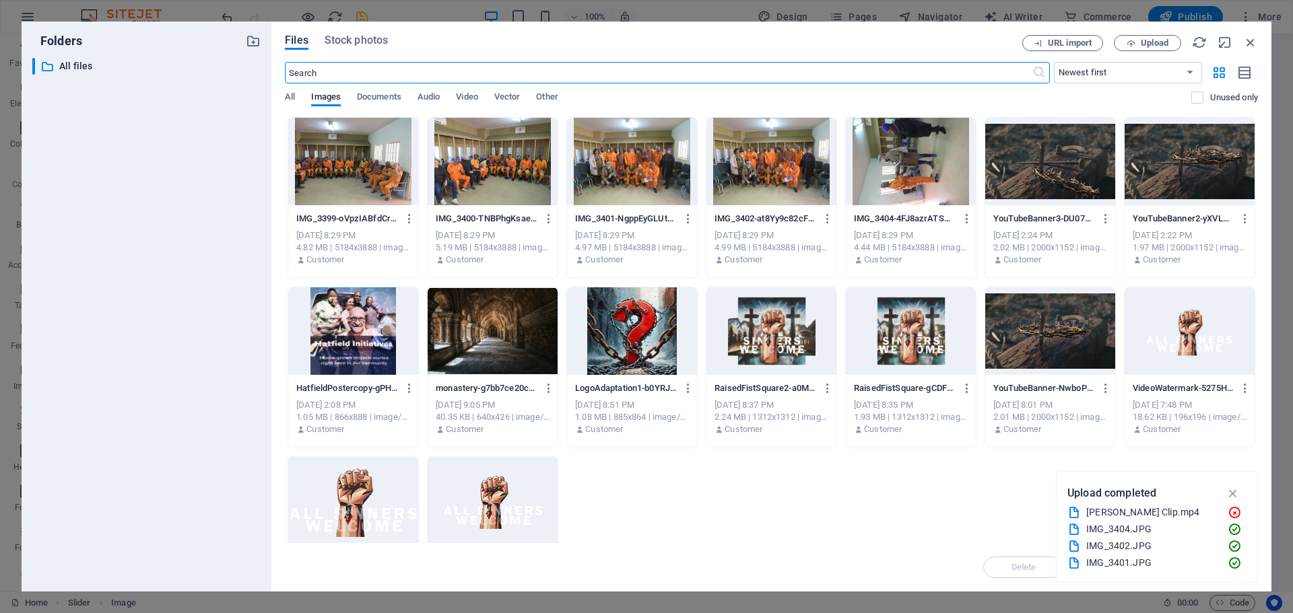
scroll to position [819, 0]
click at [869, 156] on div at bounding box center [911, 162] width 130 height 88
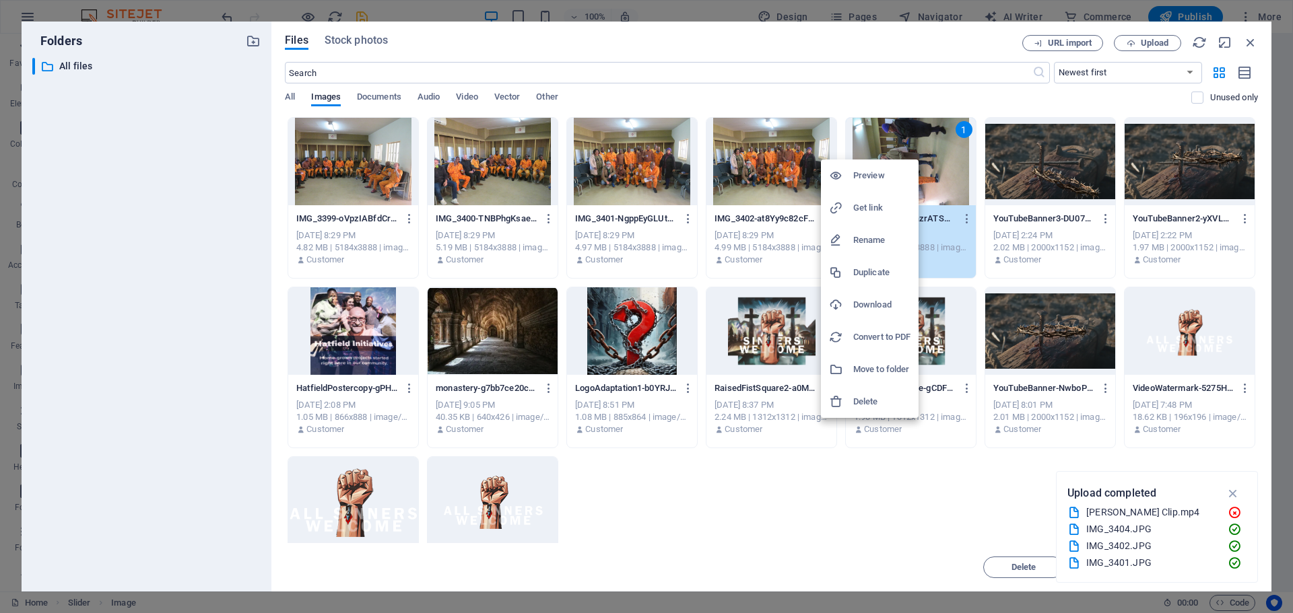
click at [965, 221] on div at bounding box center [646, 306] width 1293 height 613
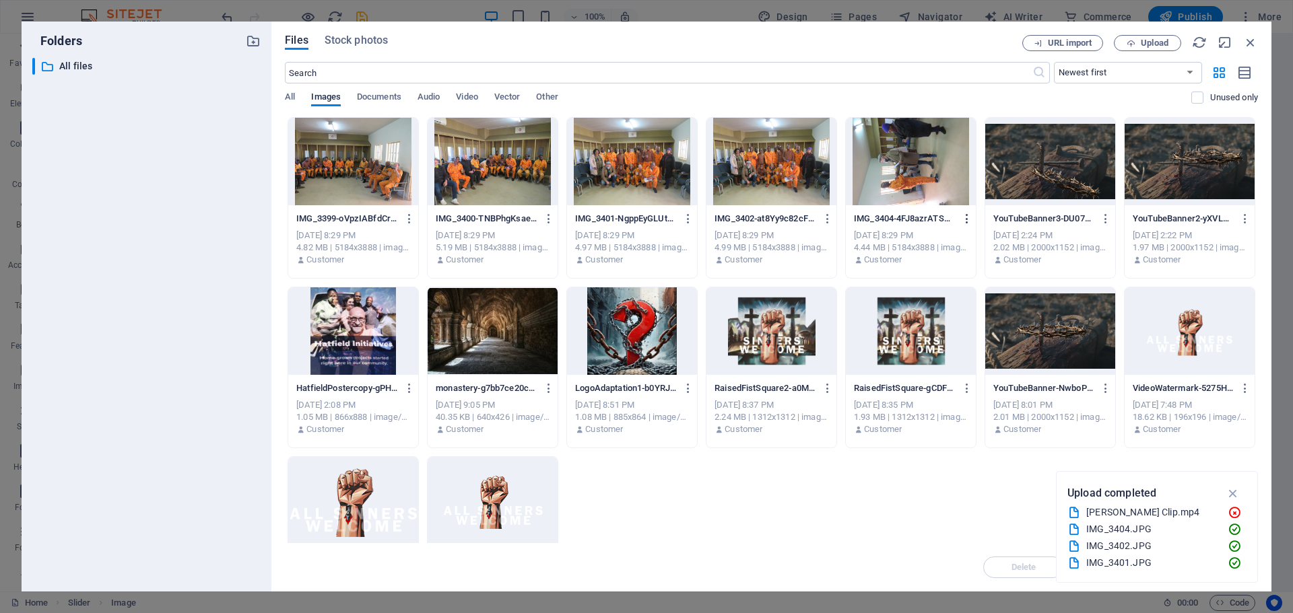
click at [965, 219] on icon "button" at bounding box center [967, 219] width 13 height 12
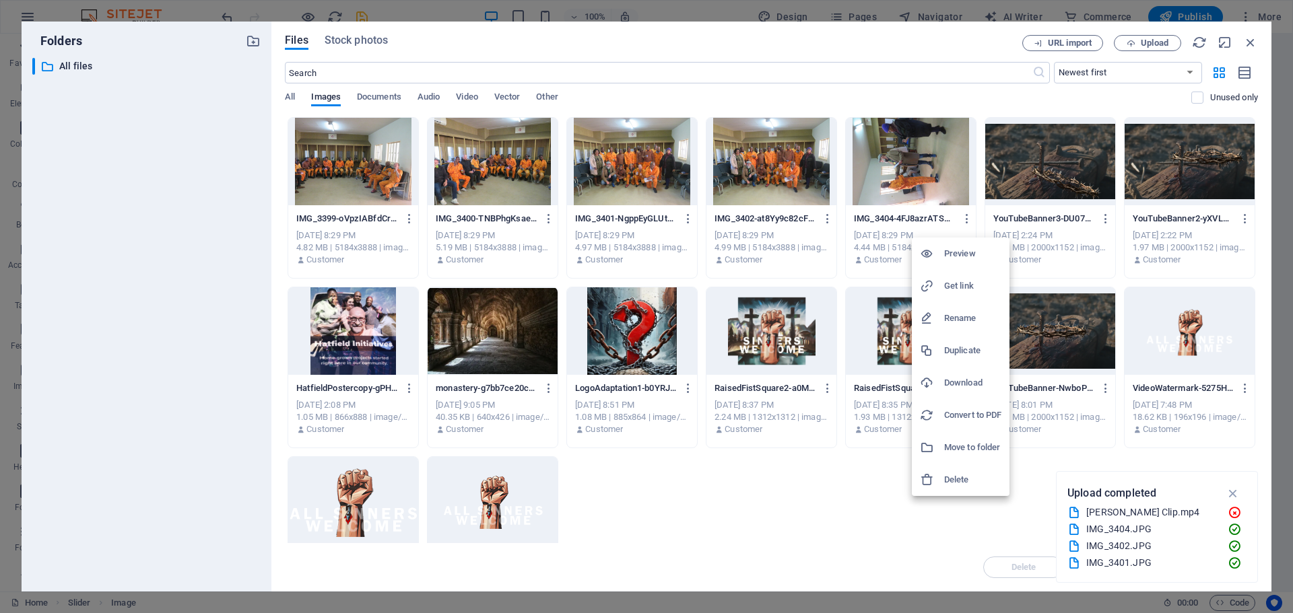
click at [879, 182] on div at bounding box center [646, 306] width 1293 height 613
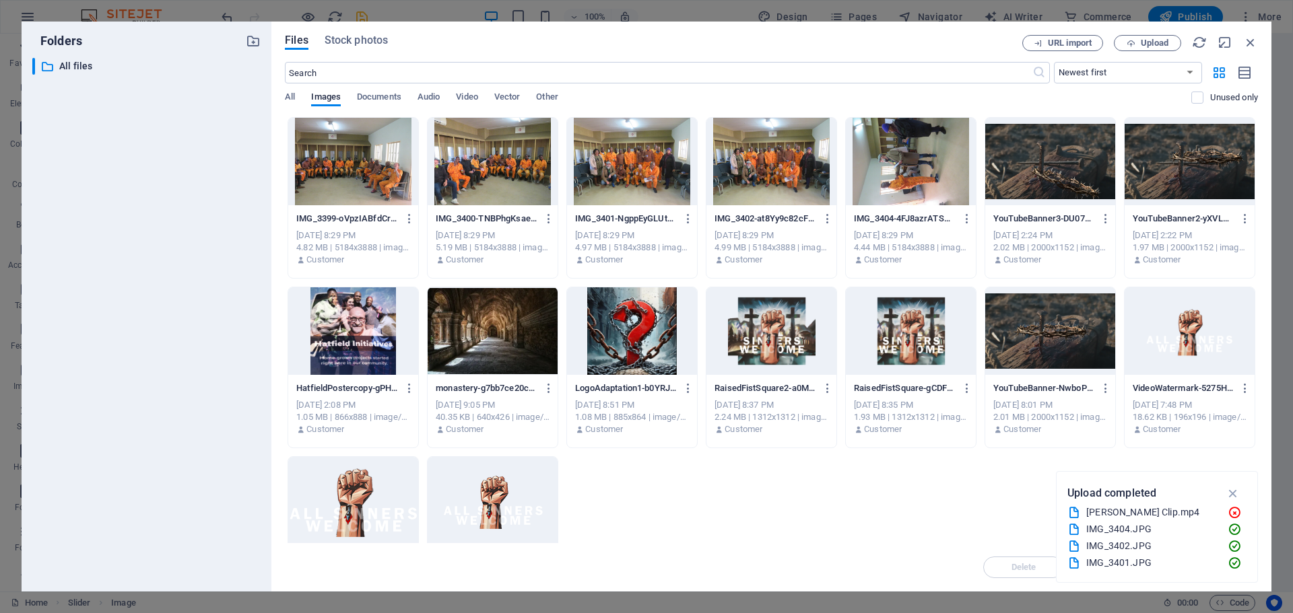
click at [879, 182] on div at bounding box center [911, 162] width 130 height 88
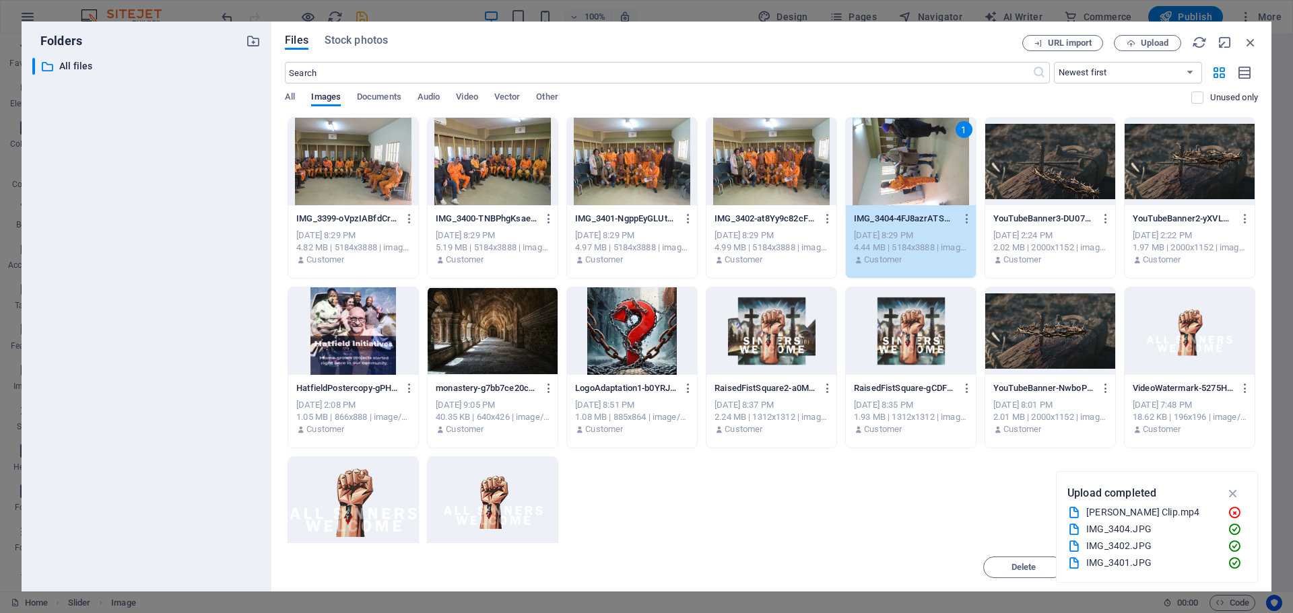
click at [781, 186] on div at bounding box center [771, 162] width 130 height 88
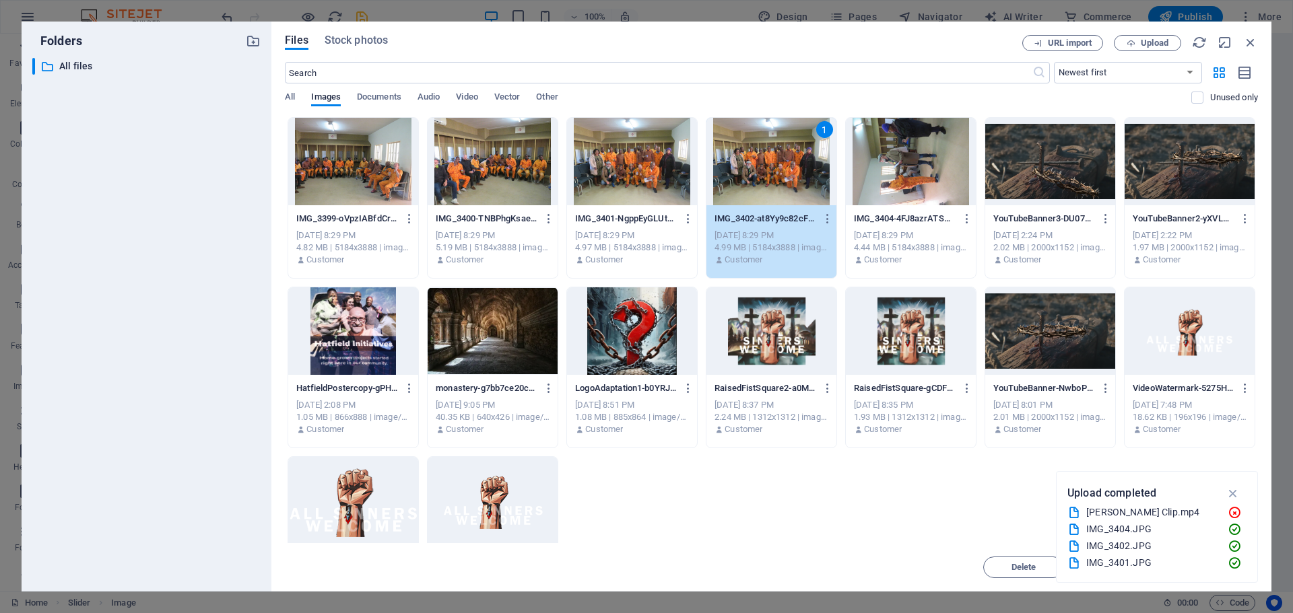
click at [397, 173] on div at bounding box center [353, 162] width 130 height 88
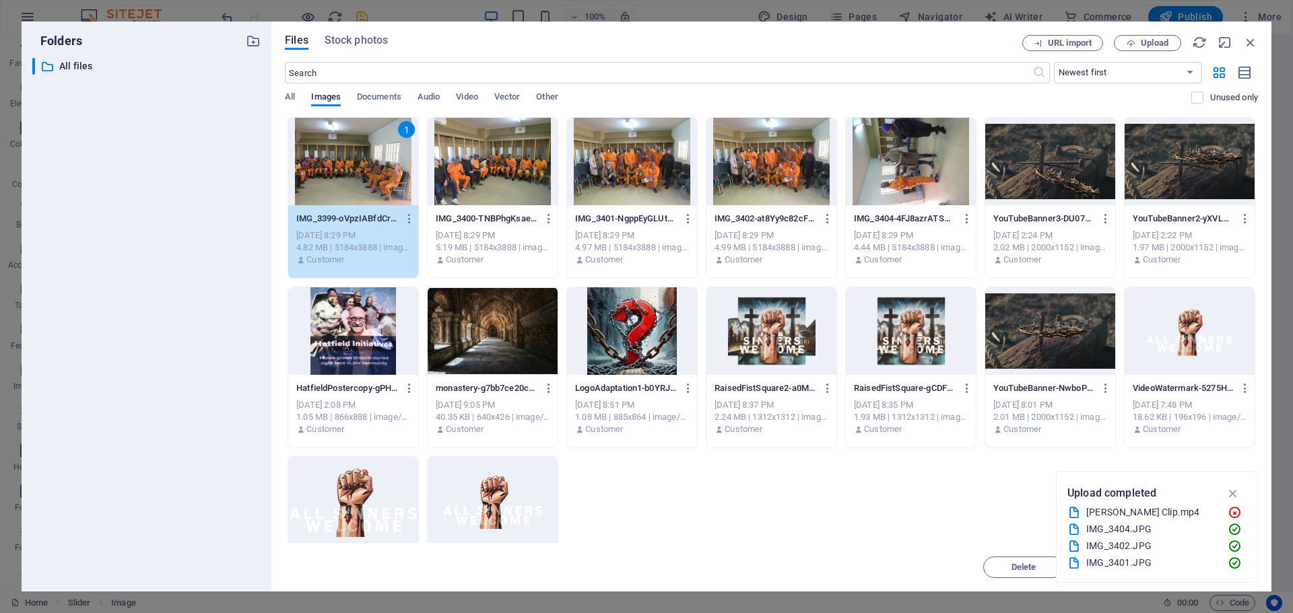
click at [518, 172] on div at bounding box center [492, 162] width 130 height 88
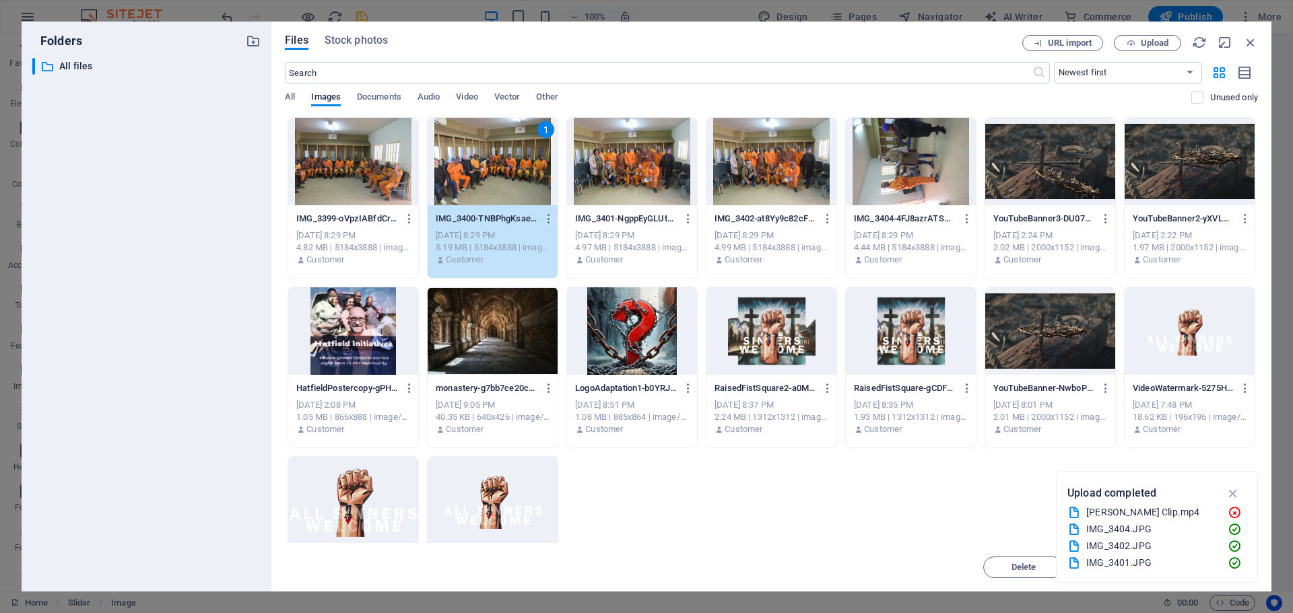
click at [596, 172] on div at bounding box center [632, 162] width 130 height 88
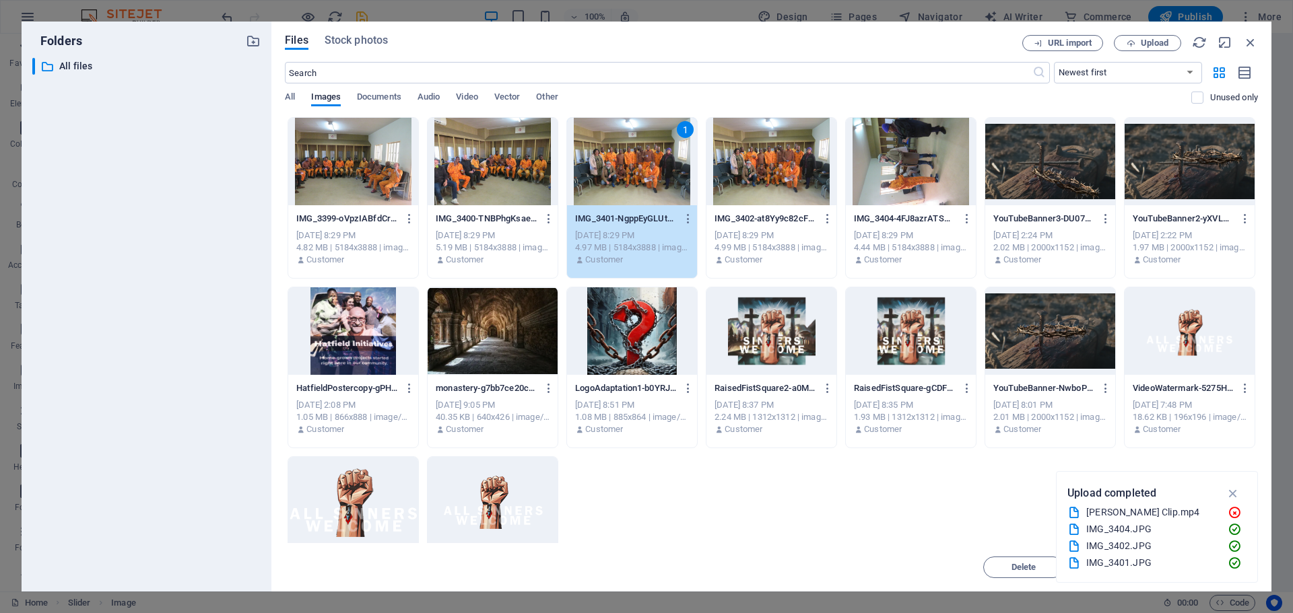
click at [391, 172] on div at bounding box center [353, 162] width 130 height 88
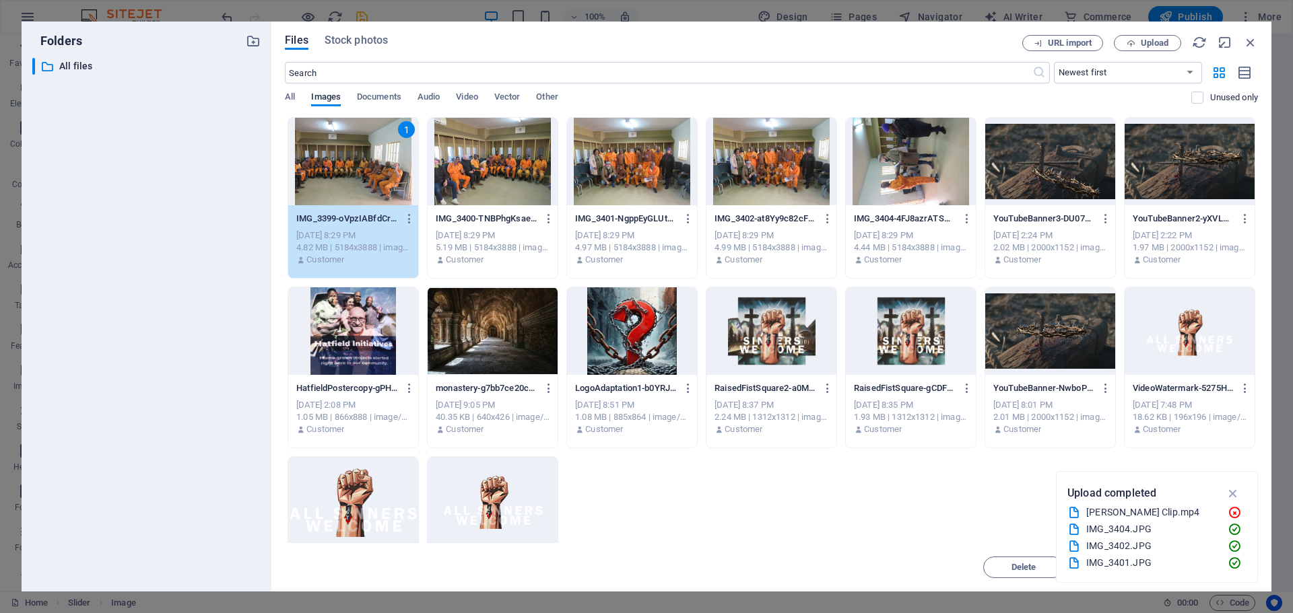
click at [674, 176] on div at bounding box center [632, 162] width 130 height 88
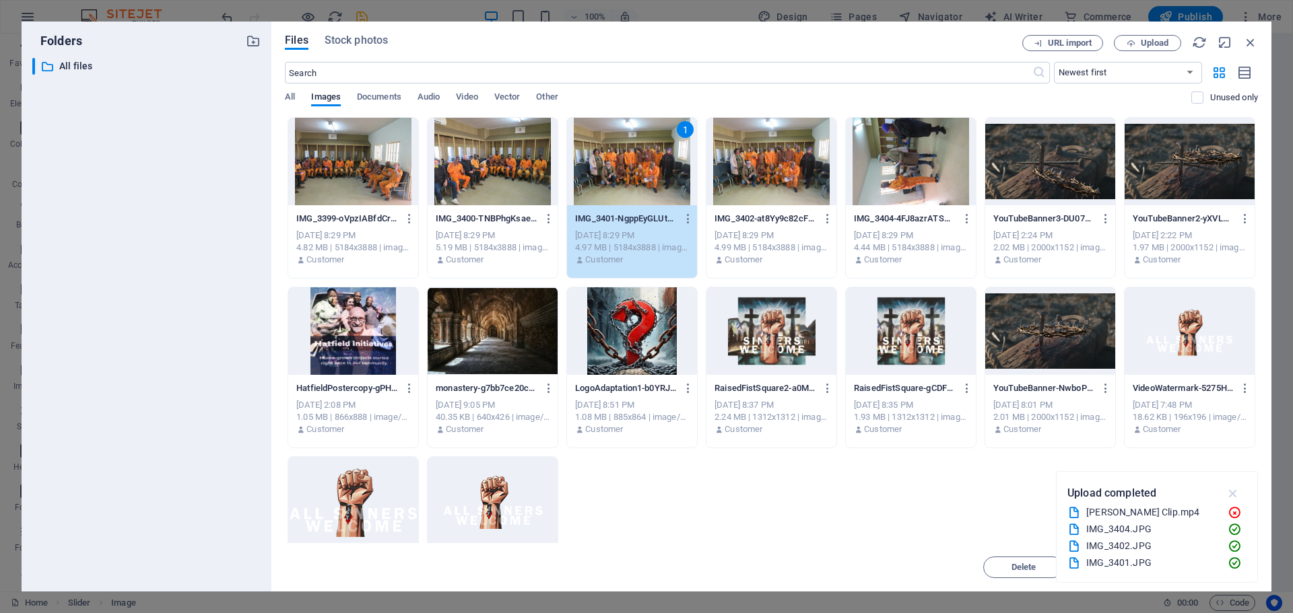
click at [1231, 498] on icon "button" at bounding box center [1232, 493] width 15 height 15
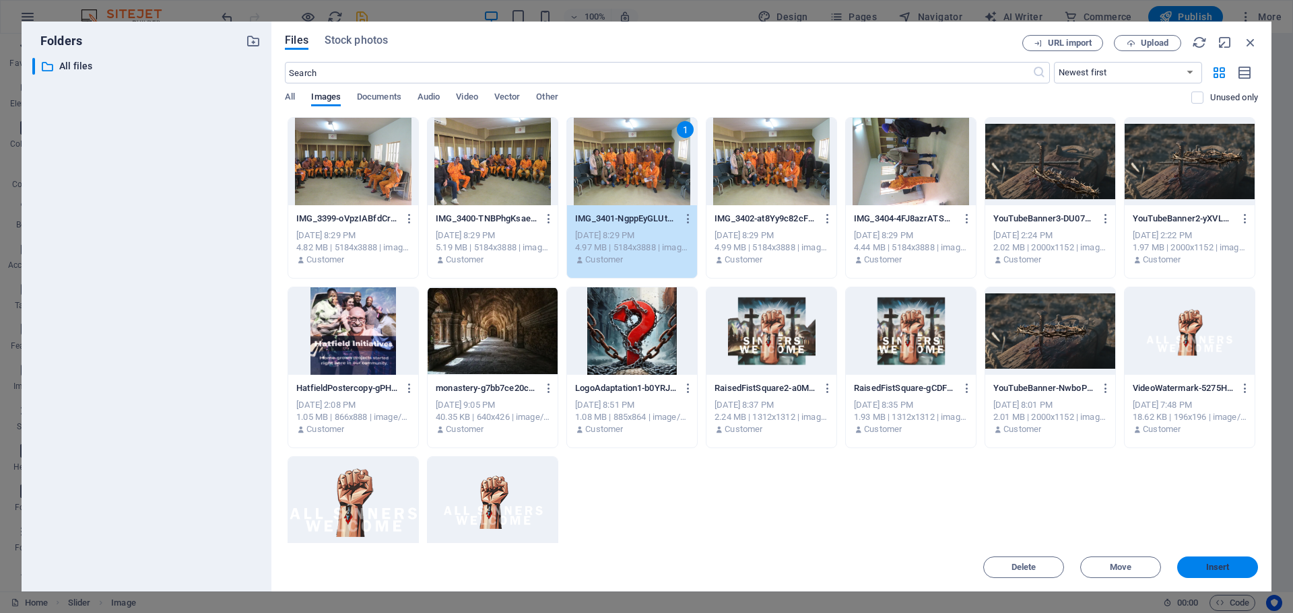
click at [1204, 567] on span "Insert" at bounding box center [1217, 567] width 70 height 8
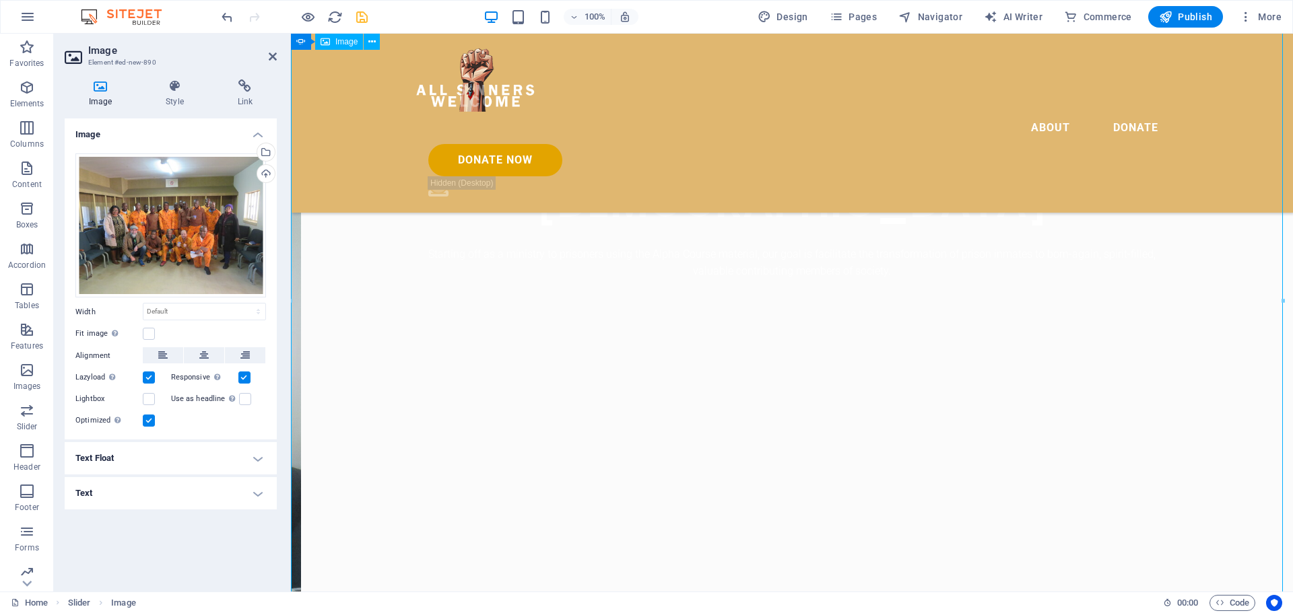
scroll to position [752, 0]
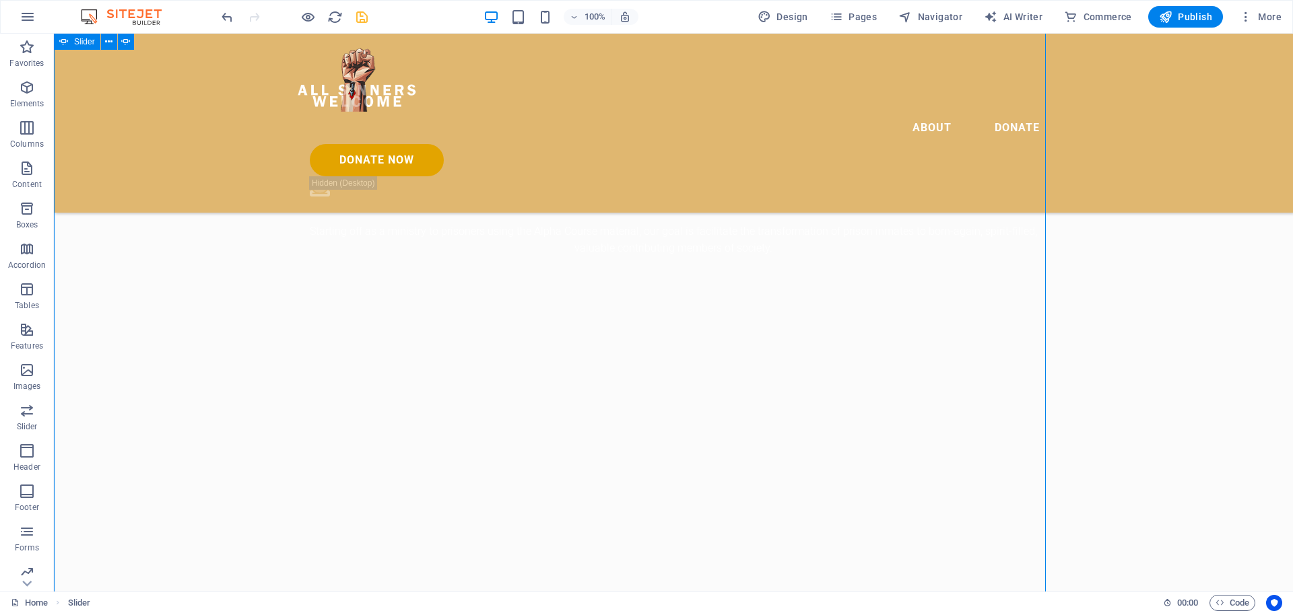
scroll to position [841, 0]
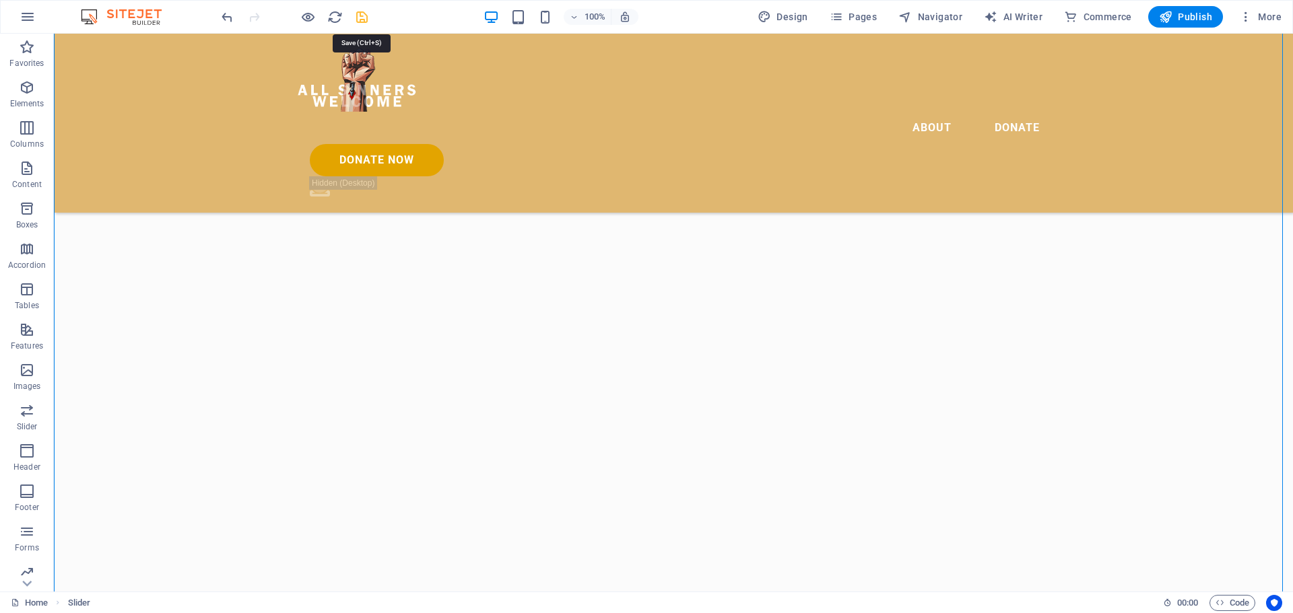
click at [363, 21] on icon "save" at bounding box center [361, 16] width 15 height 15
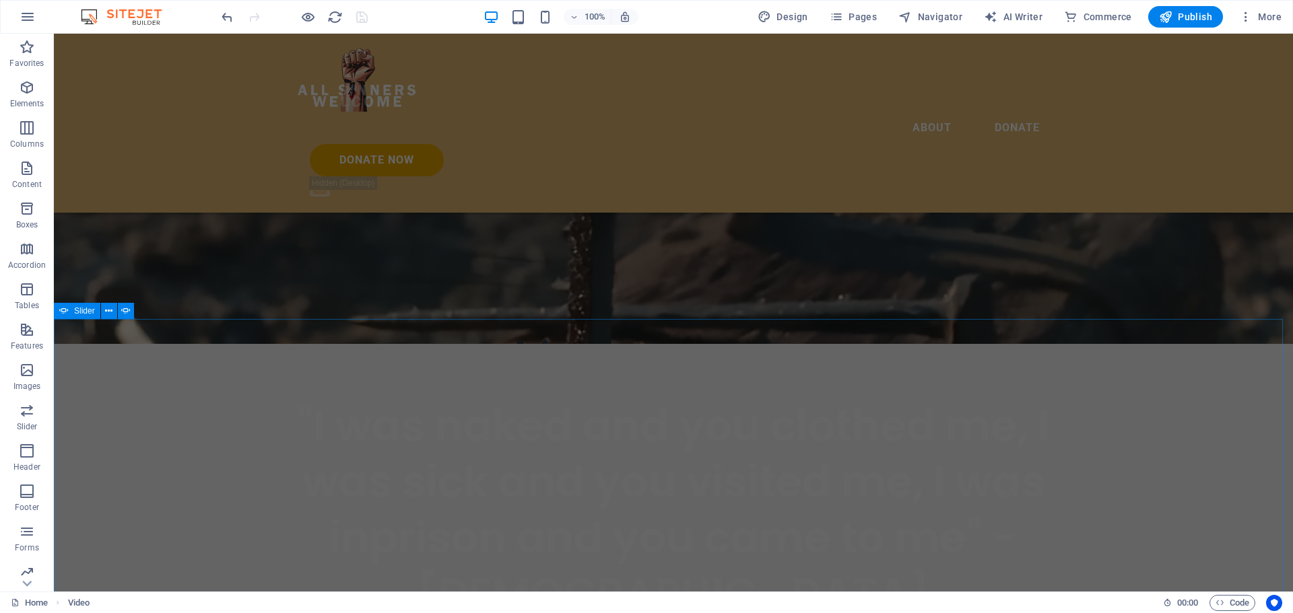
scroll to position [404, 0]
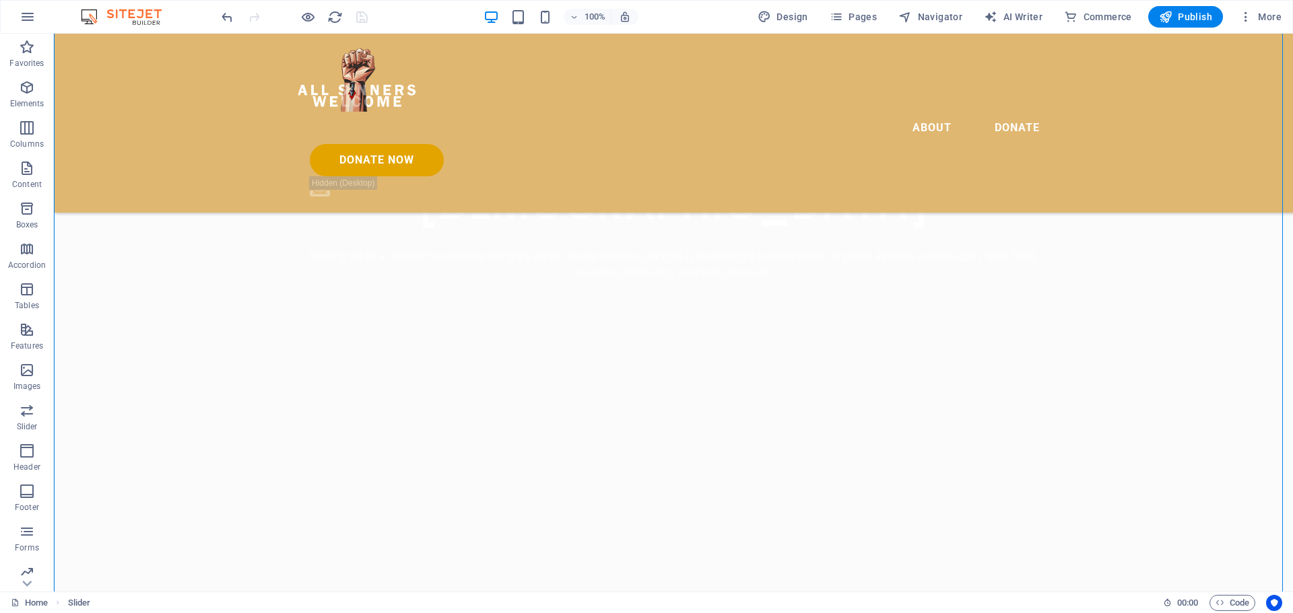
scroll to position [741, 0]
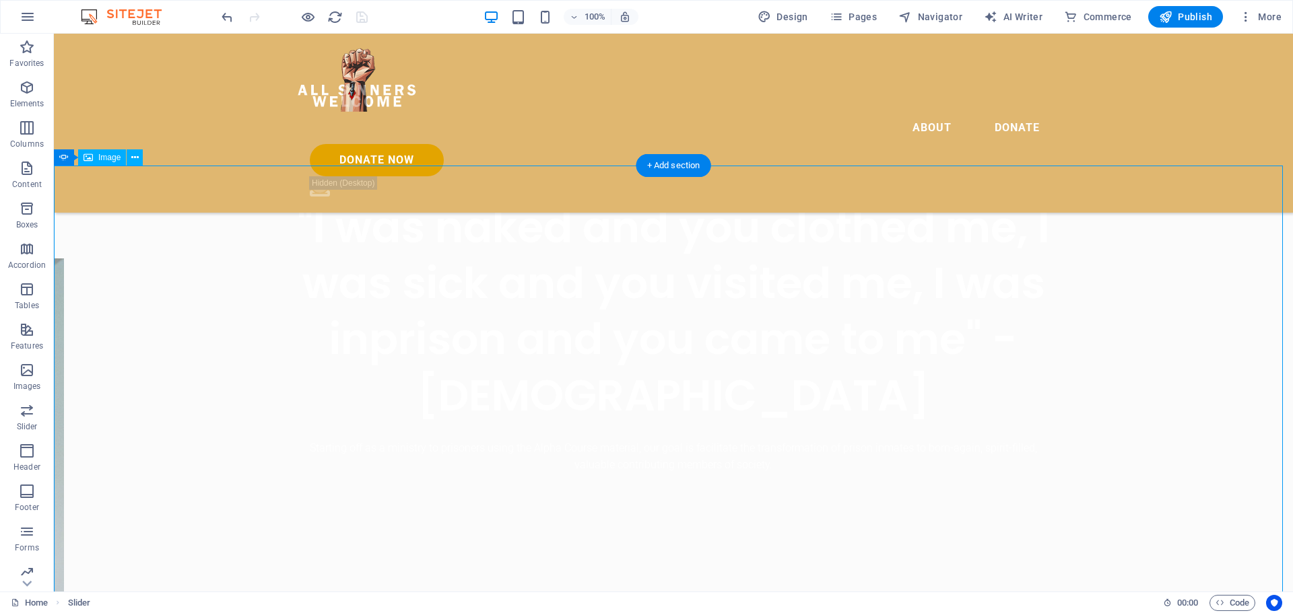
scroll to position [673, 0]
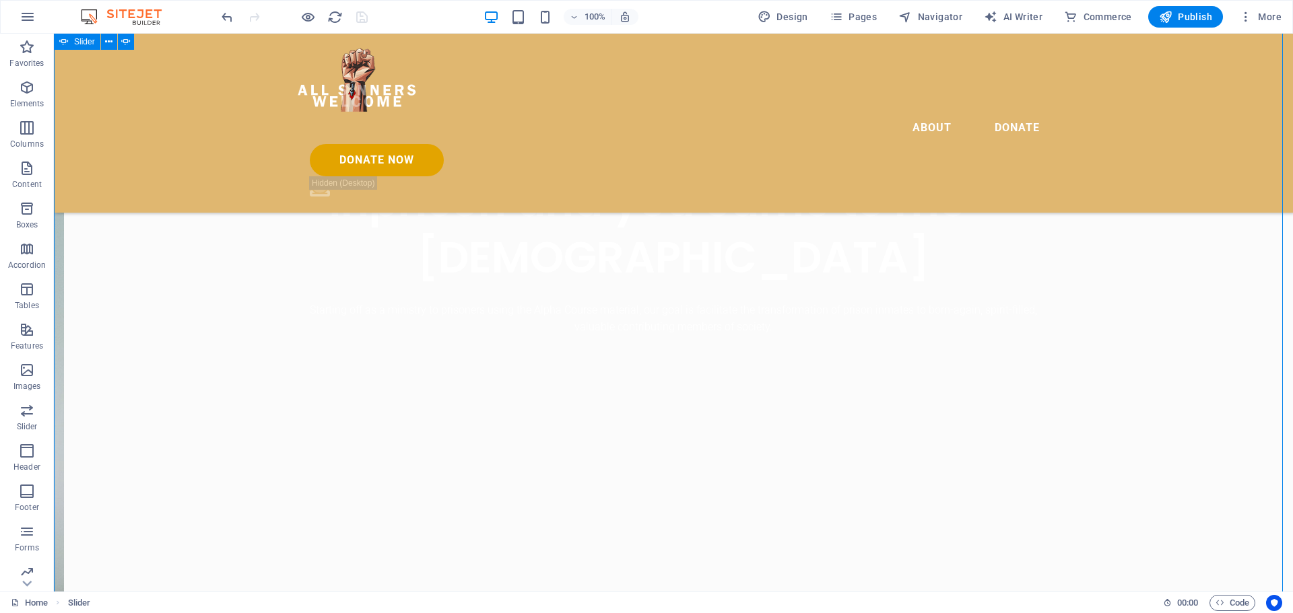
click at [54, 20] on button "button" at bounding box center [54, 20] width 0 height 0
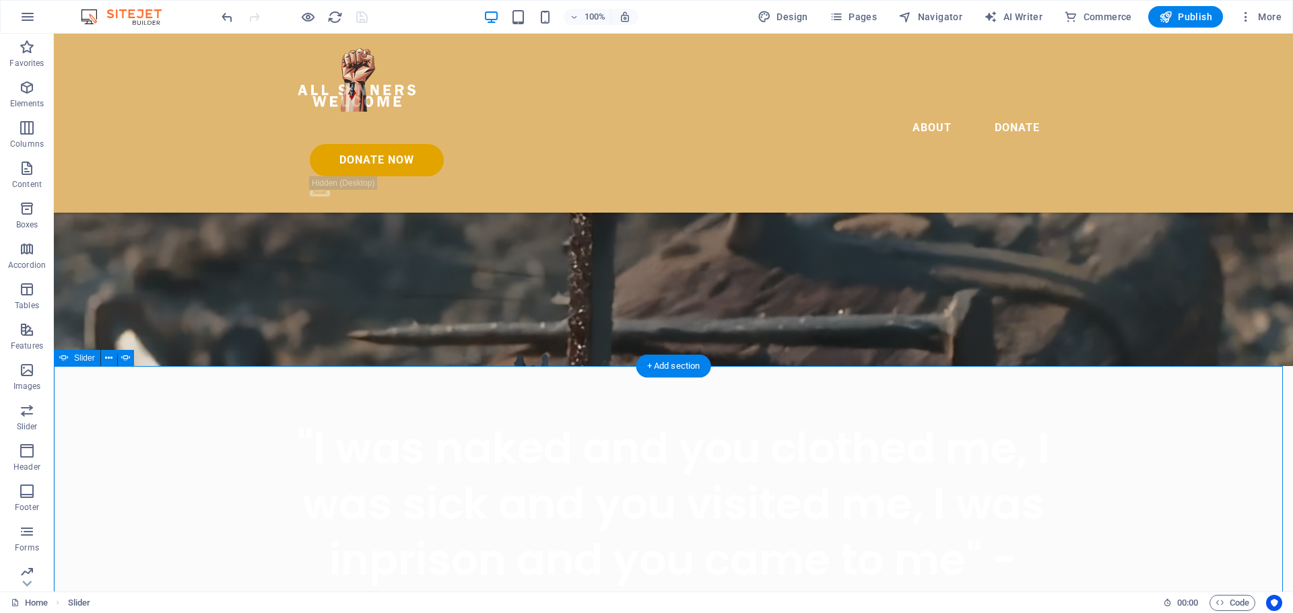
scroll to position [337, 0]
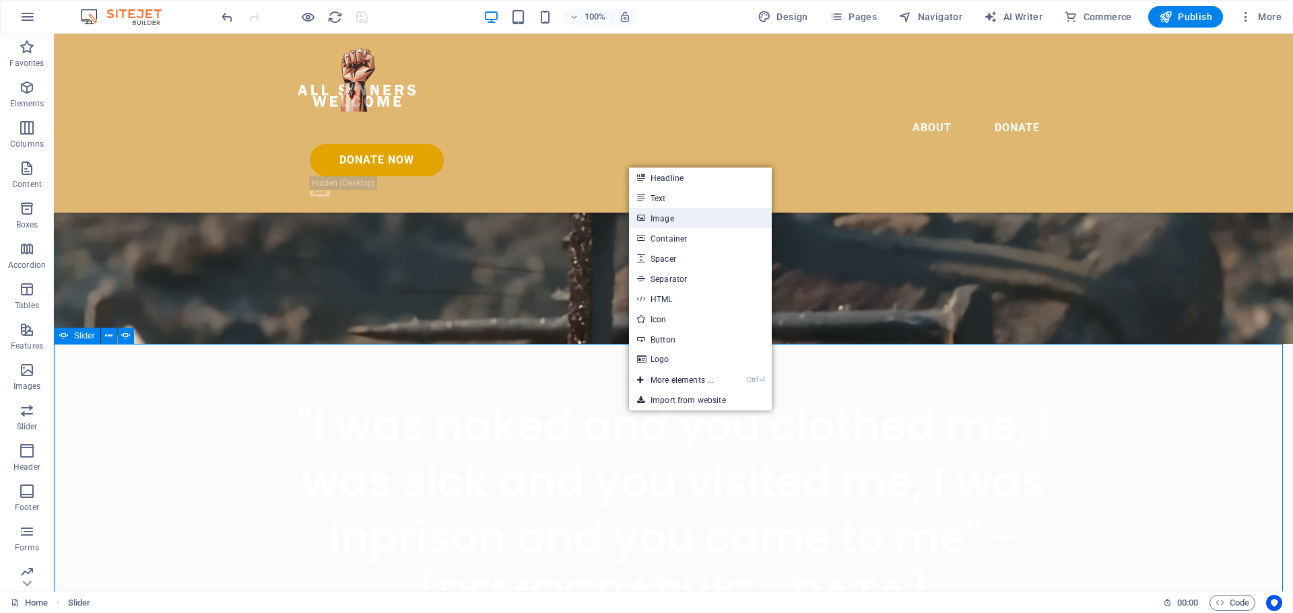
click at [671, 216] on link "Image" at bounding box center [700, 218] width 143 height 20
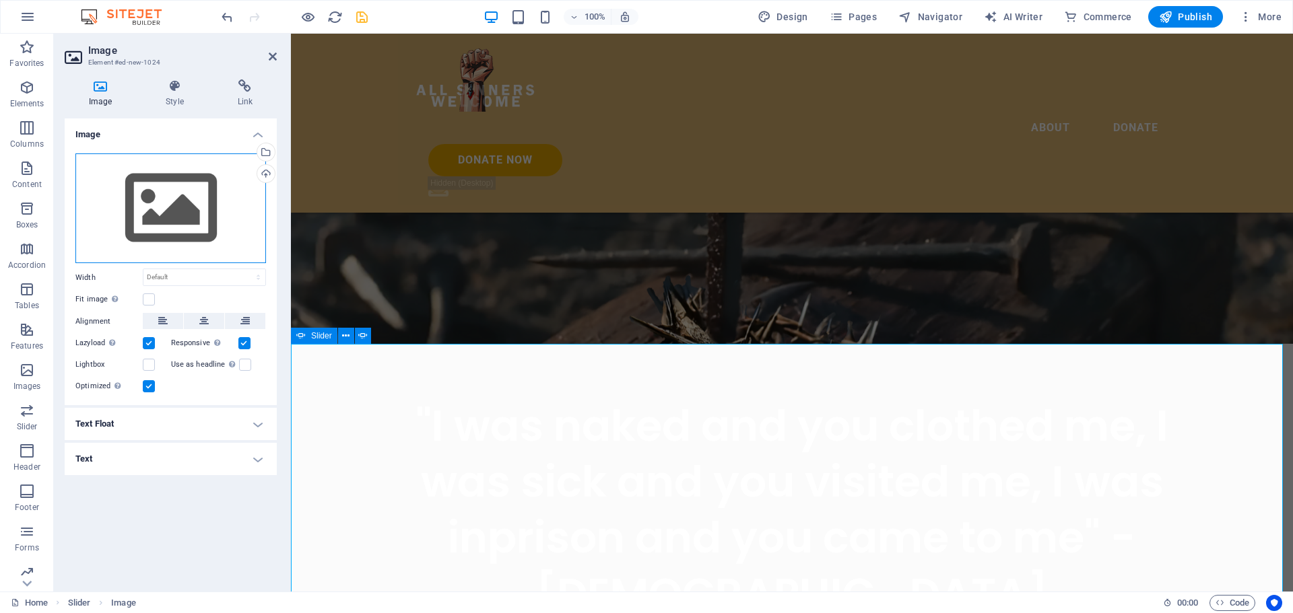
click at [206, 207] on div "Drag files here, click to choose files or select files from Files or our free s…" at bounding box center [170, 208] width 191 height 110
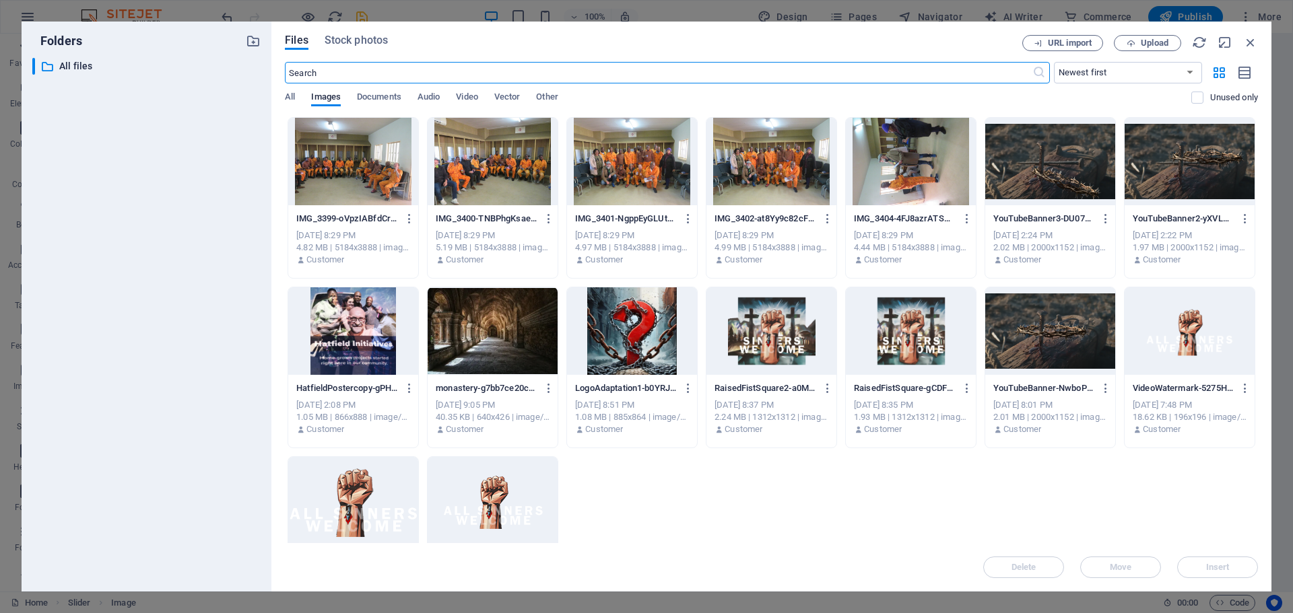
click at [484, 175] on div at bounding box center [492, 162] width 130 height 88
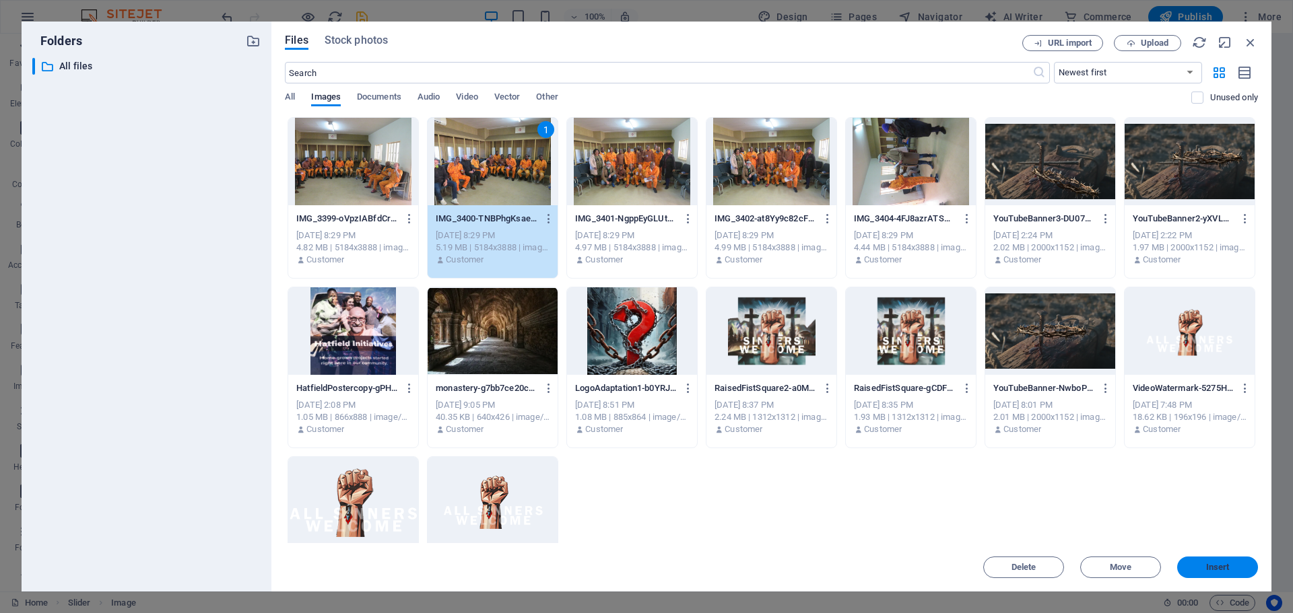
click at [1220, 561] on button "Insert" at bounding box center [1217, 568] width 81 height 22
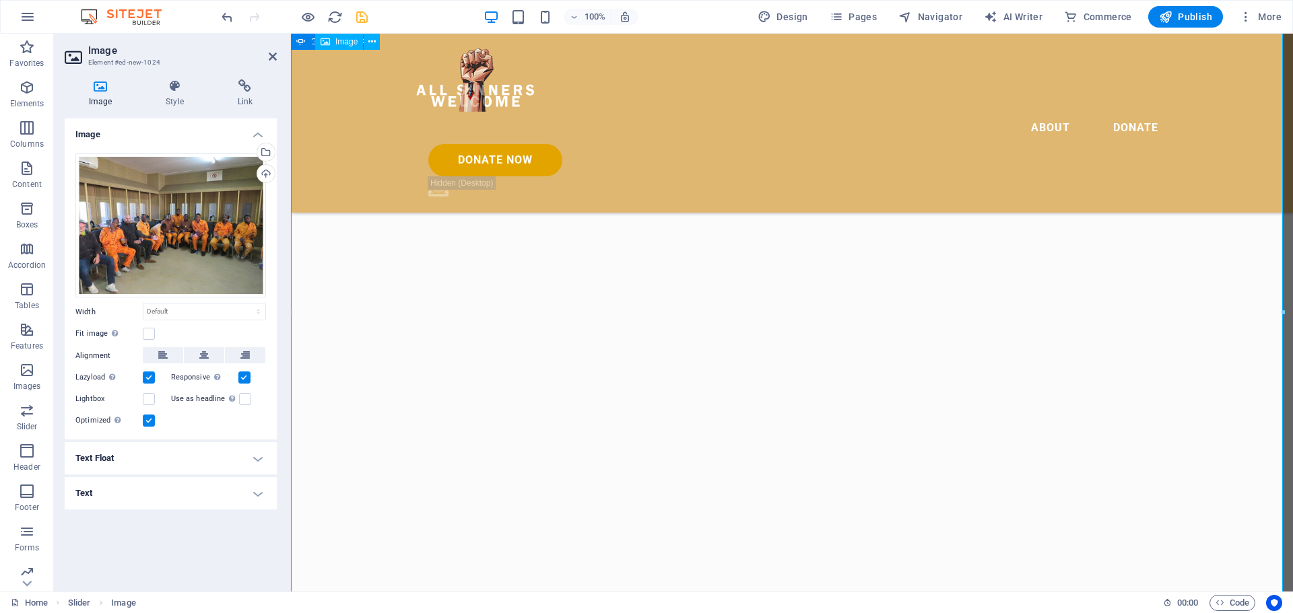
scroll to position [741, 0]
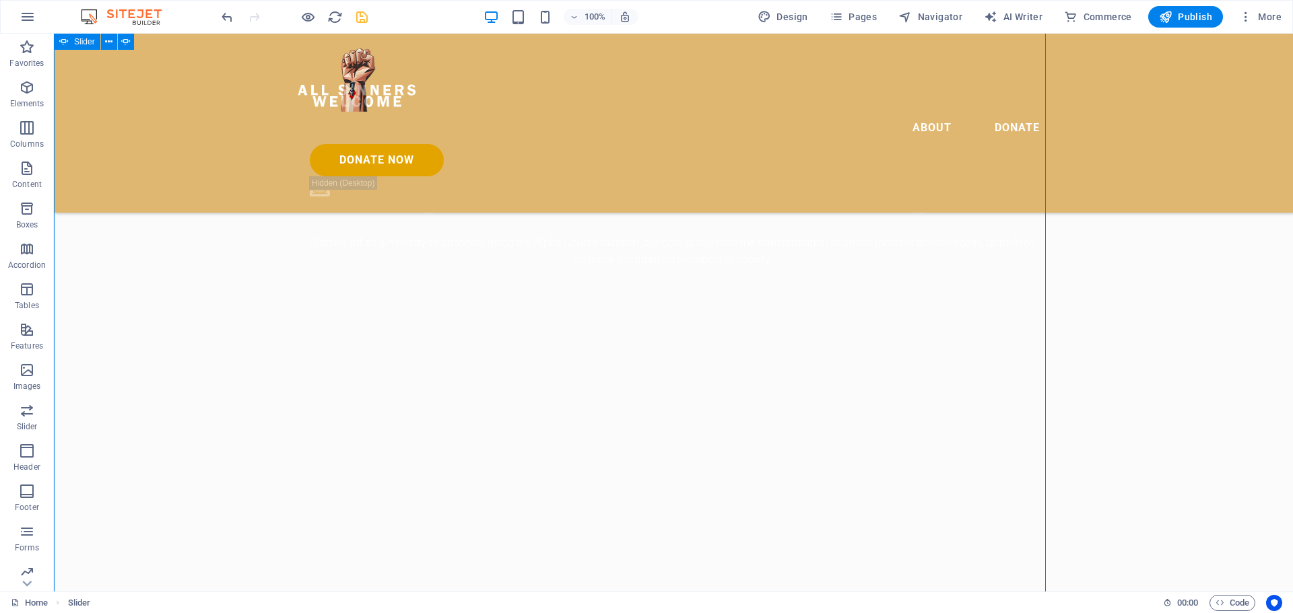
scroll to position [829, 0]
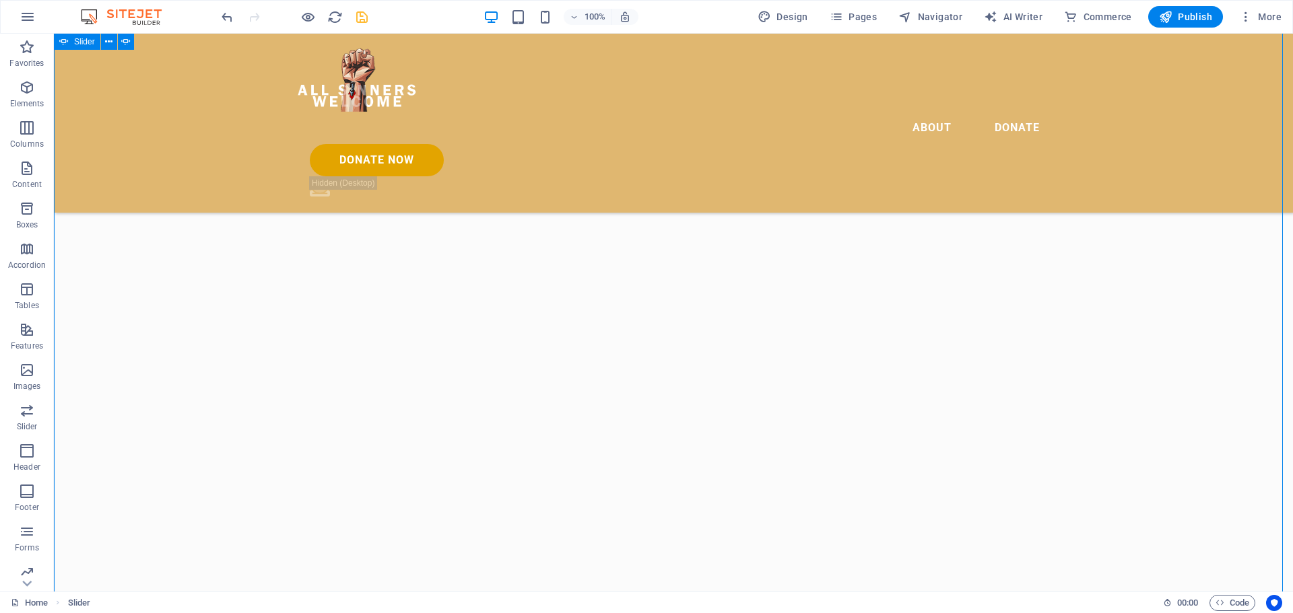
click at [20, 91] on icon "button" at bounding box center [27, 87] width 16 height 16
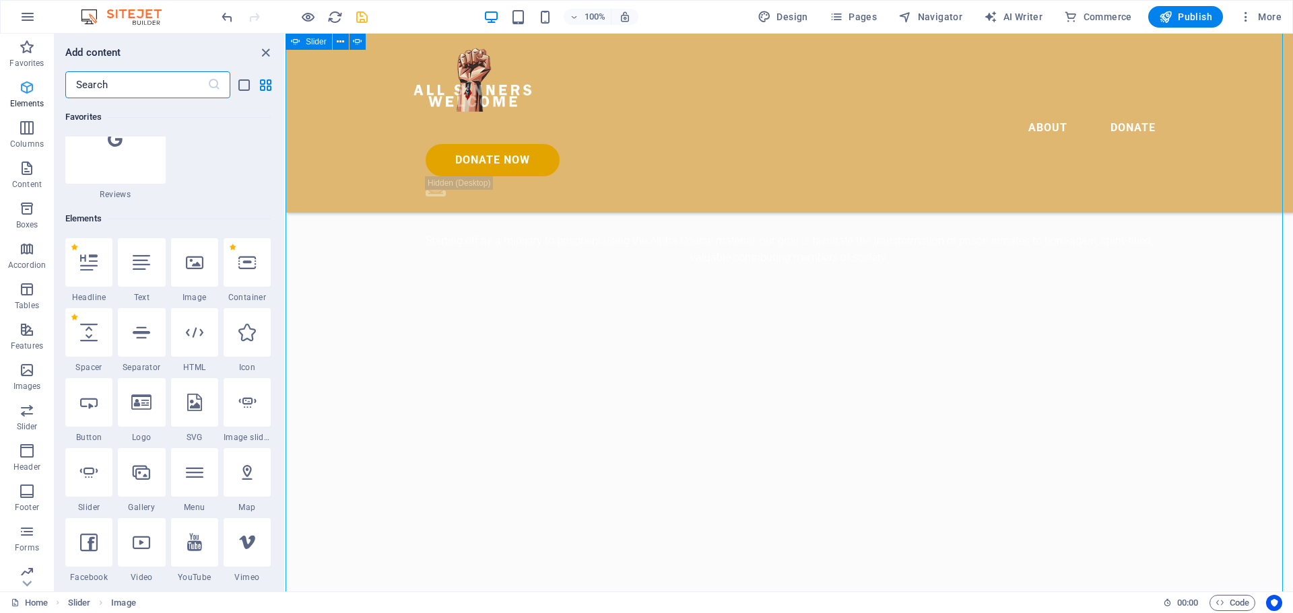
scroll to position [364, 0]
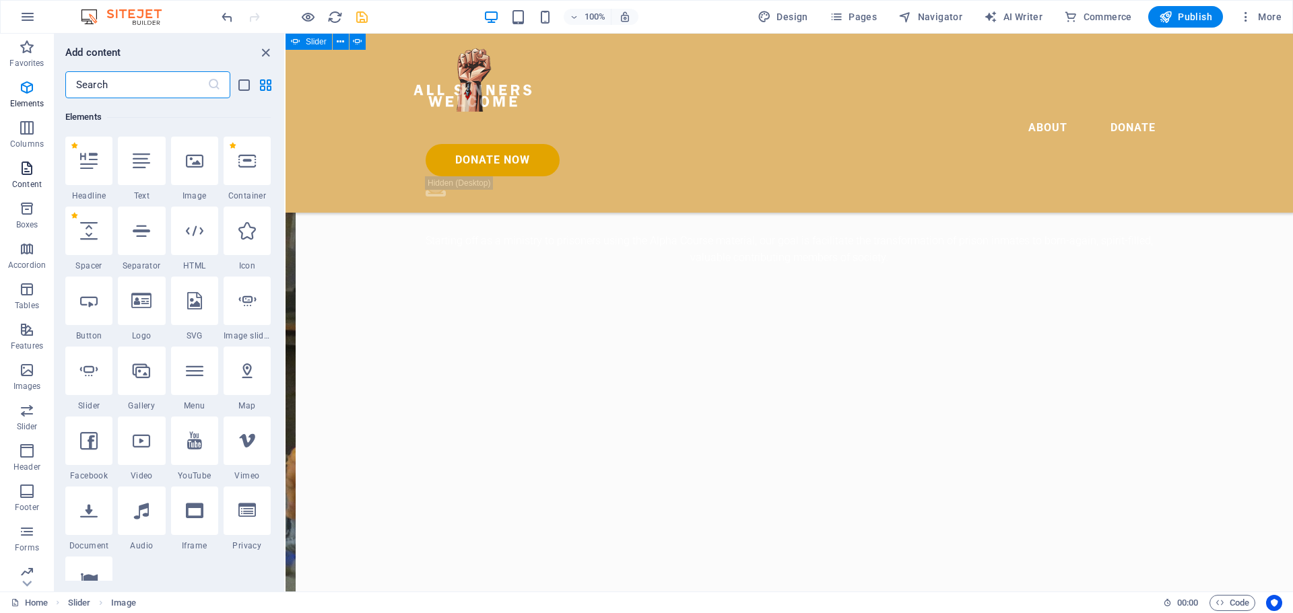
click at [26, 172] on icon "button" at bounding box center [27, 168] width 16 height 16
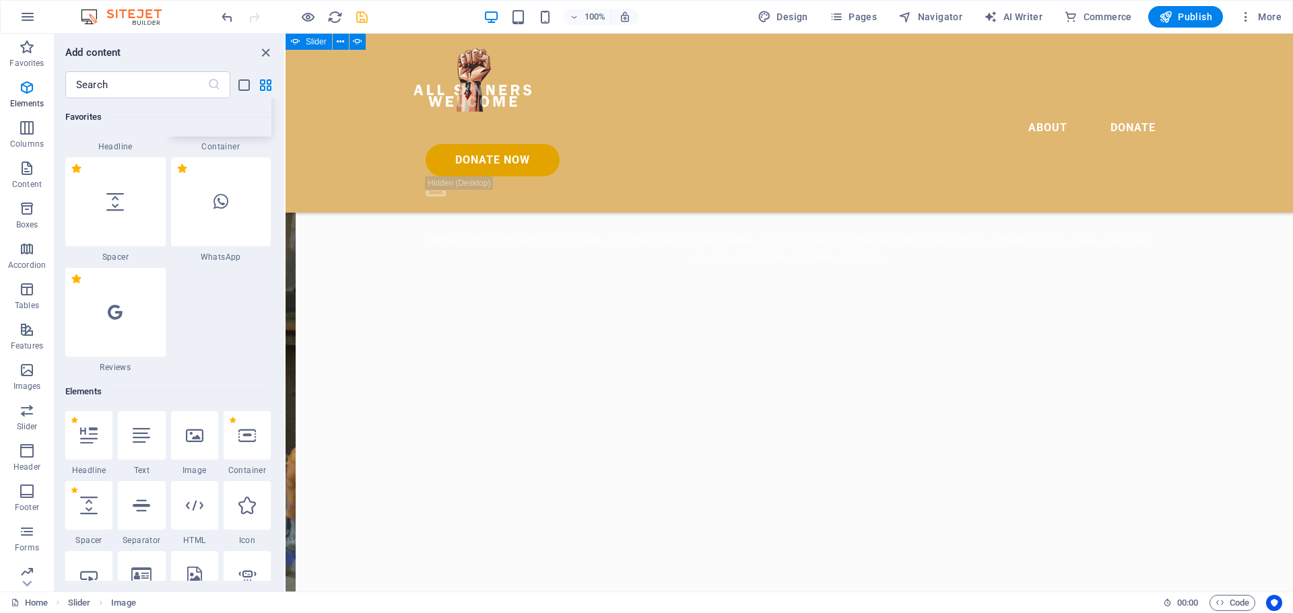
scroll to position [0, 0]
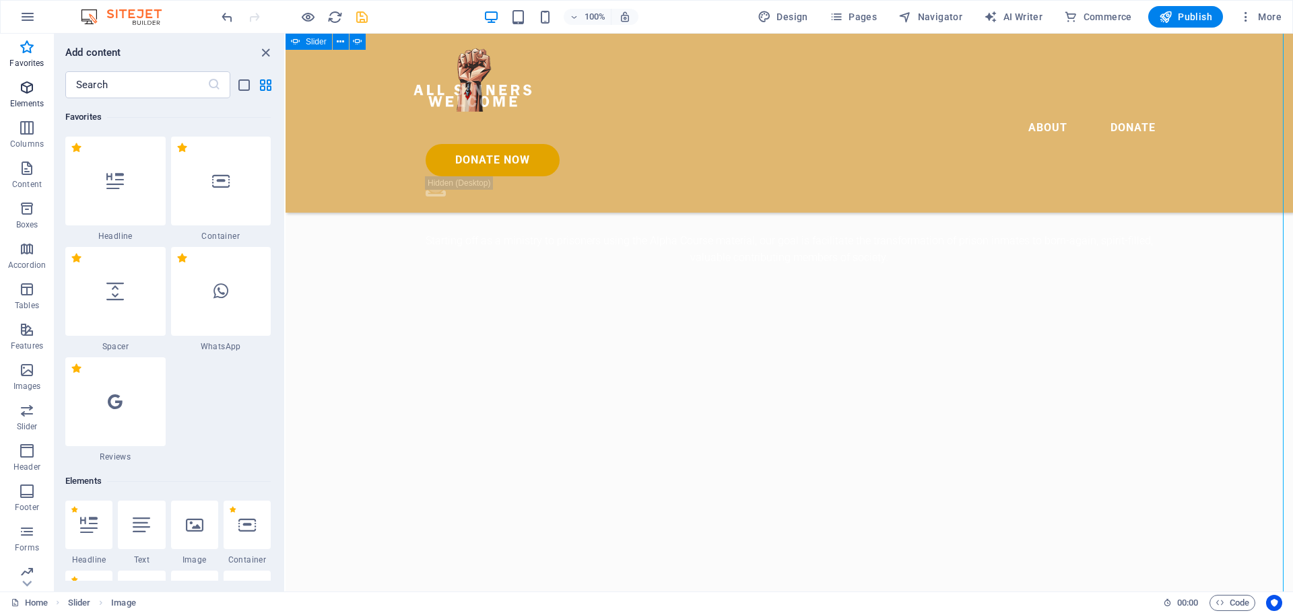
click at [26, 90] on icon "button" at bounding box center [27, 87] width 16 height 16
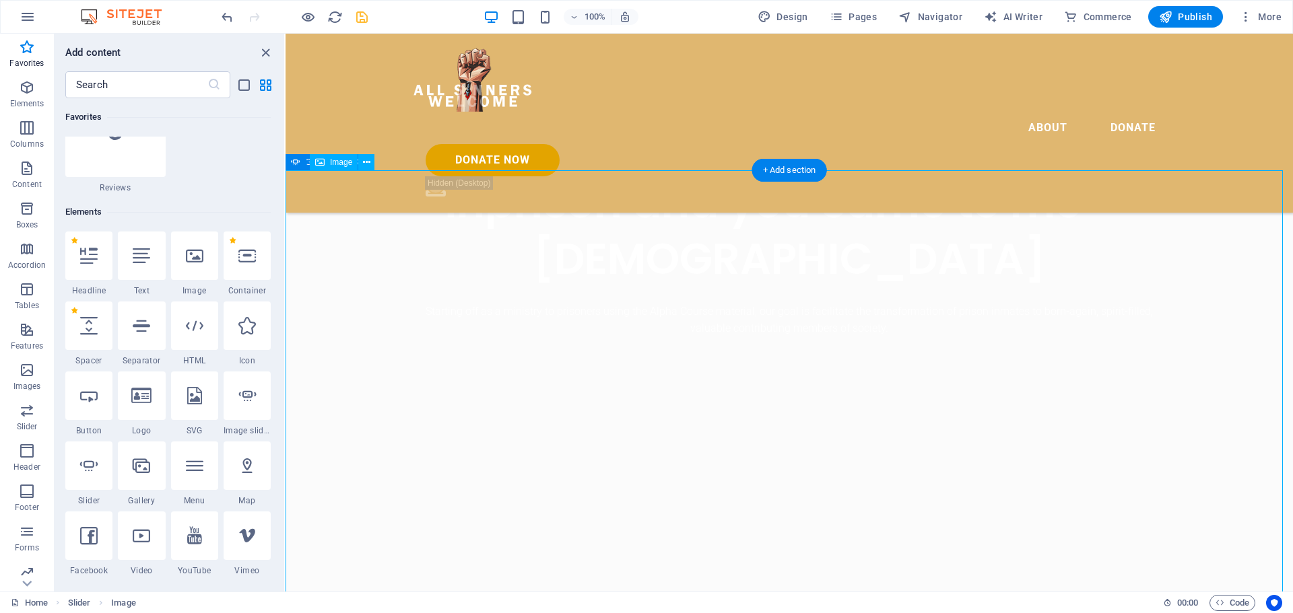
scroll to position [675, 0]
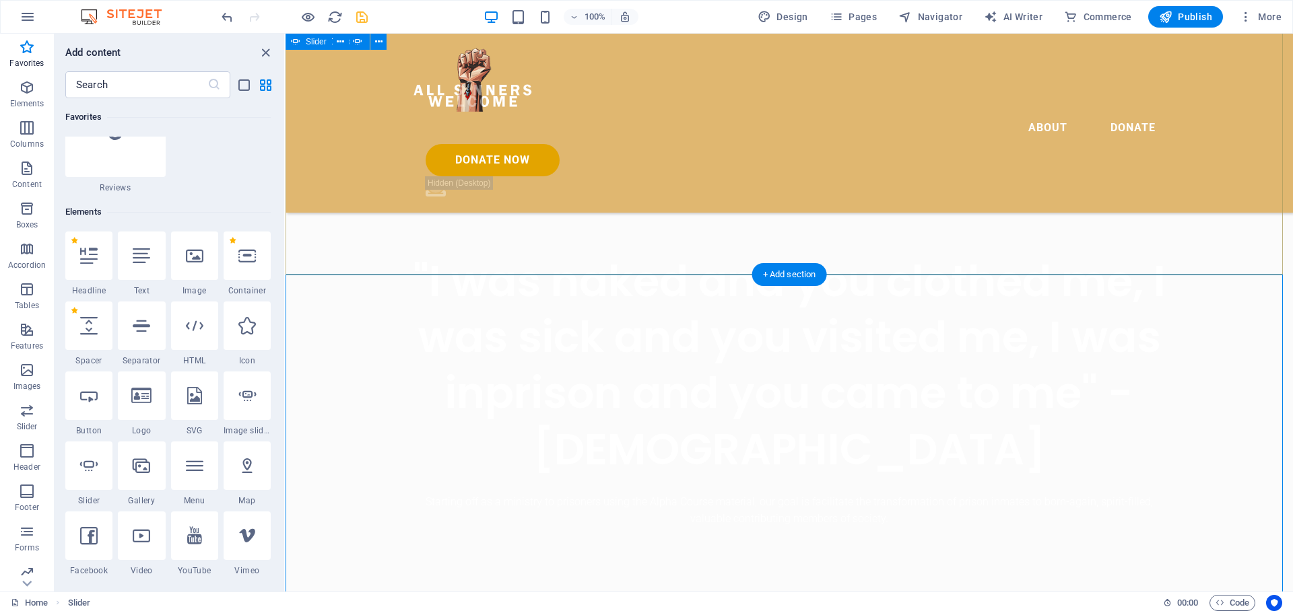
scroll to position [406, 0]
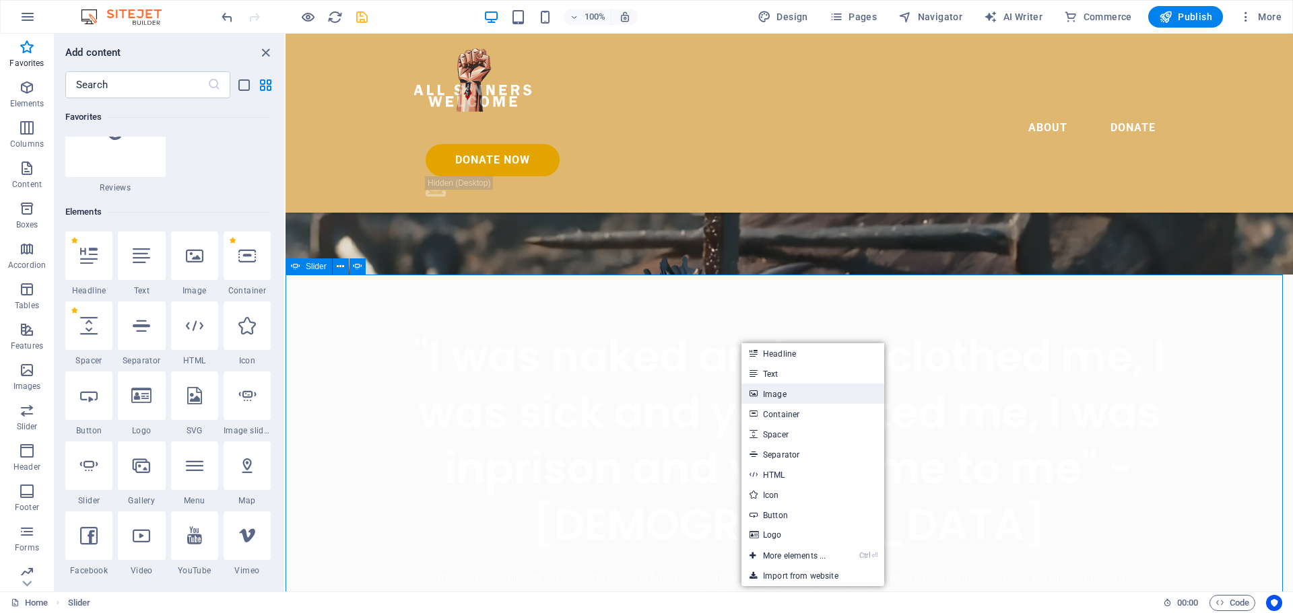
click at [776, 394] on link "Image" at bounding box center [812, 394] width 143 height 20
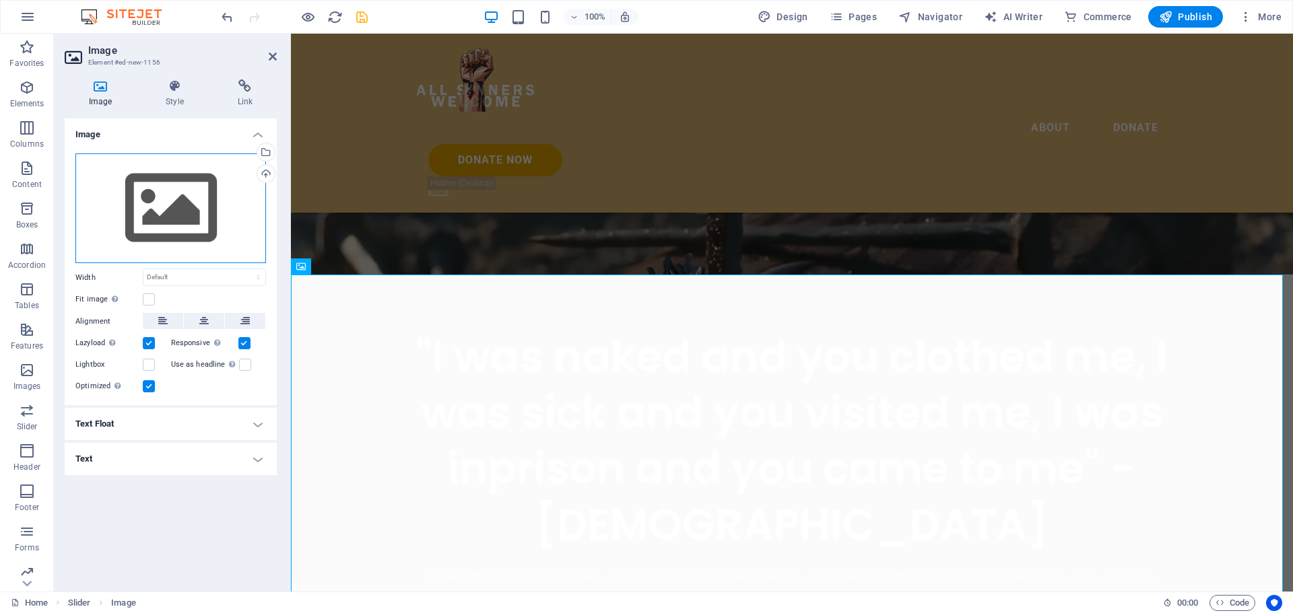
click at [139, 205] on div "Drag files here, click to choose files or select files from Files or our free s…" at bounding box center [170, 208] width 191 height 110
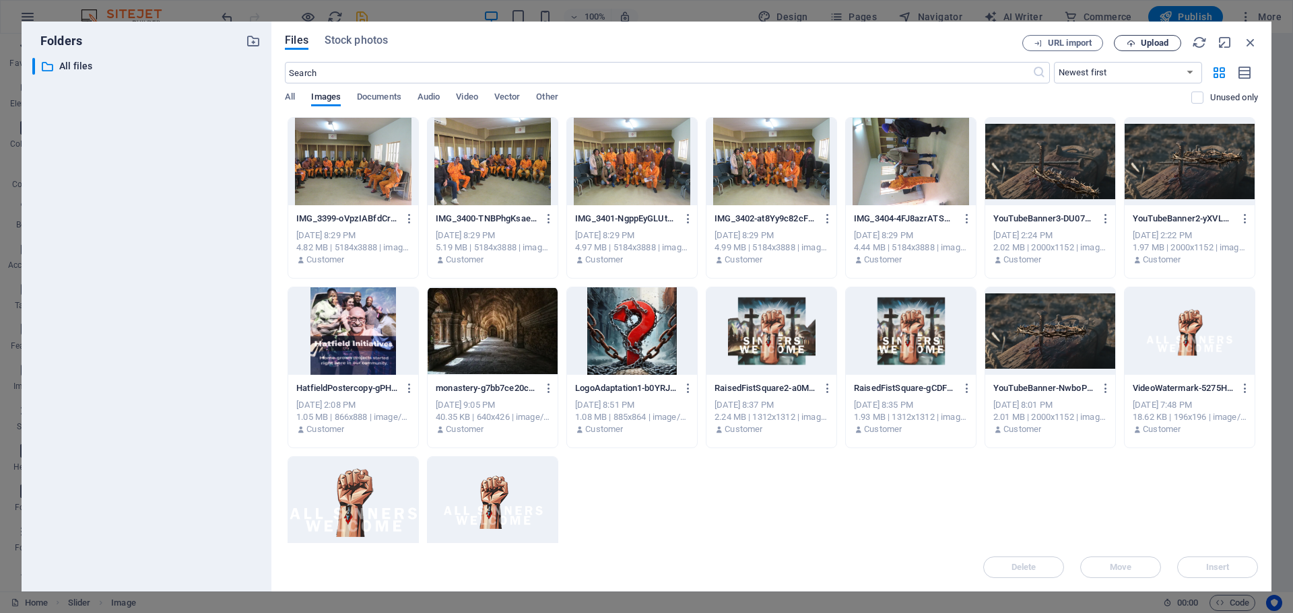
click at [1138, 42] on span "Upload" at bounding box center [1147, 43] width 55 height 9
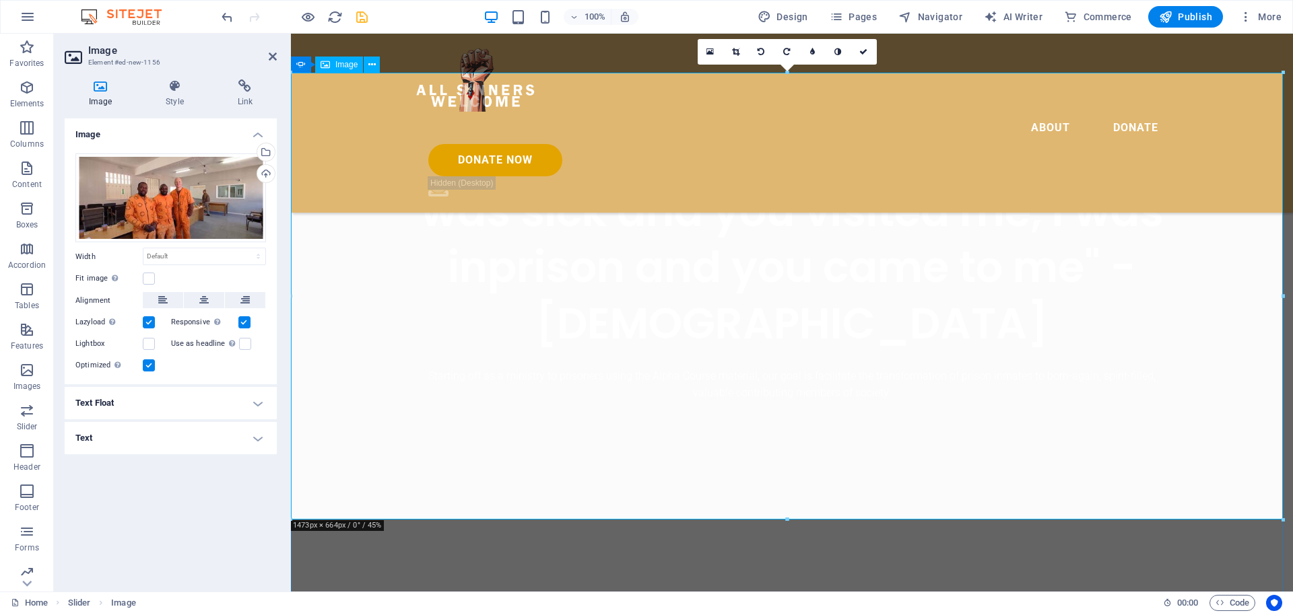
scroll to position [608, 0]
click at [361, 15] on icon "save" at bounding box center [361, 16] width 15 height 15
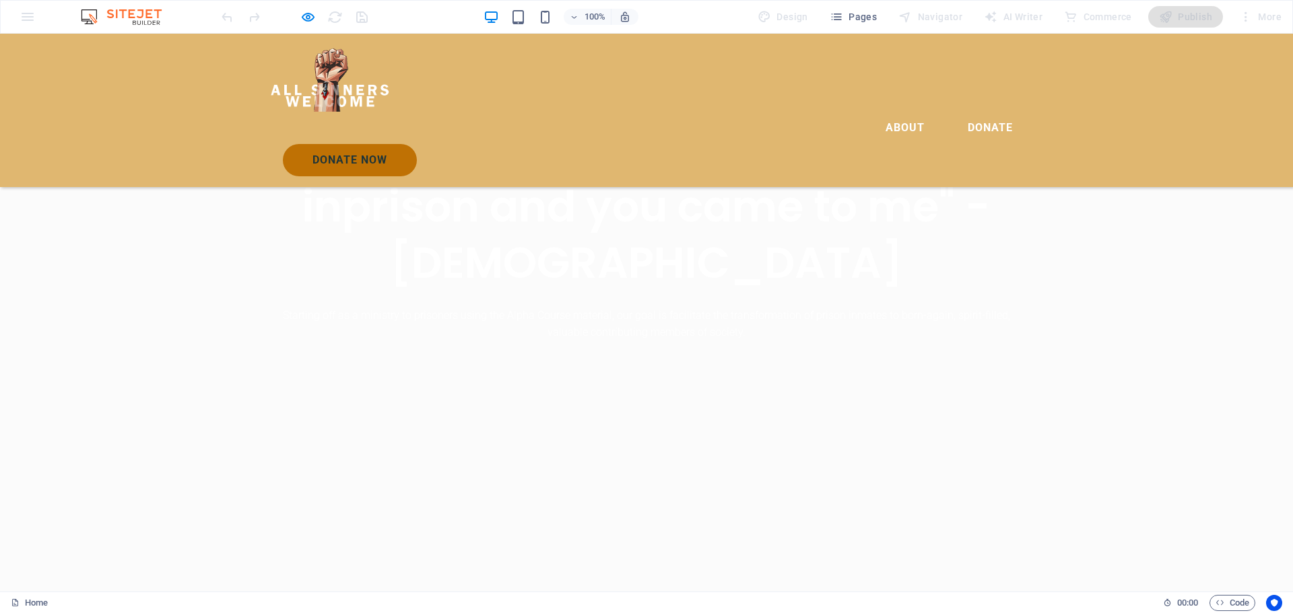
scroll to position [673, 0]
click at [0, 20] on button "button" at bounding box center [0, 20] width 0 height 0
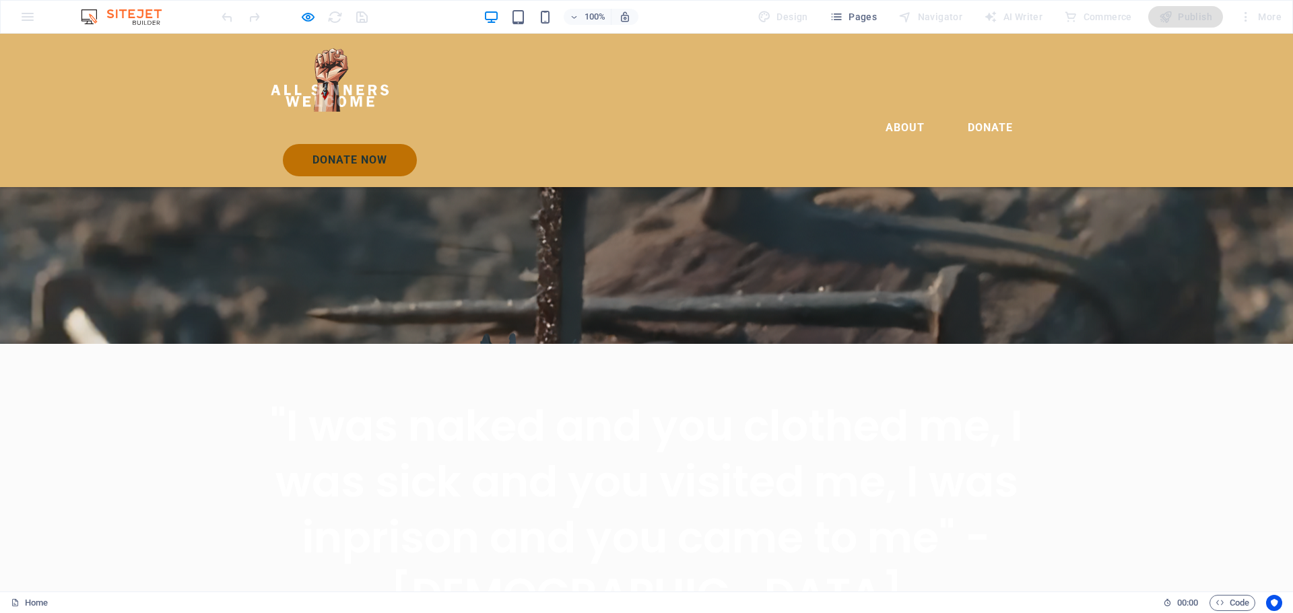
scroll to position [673, 0]
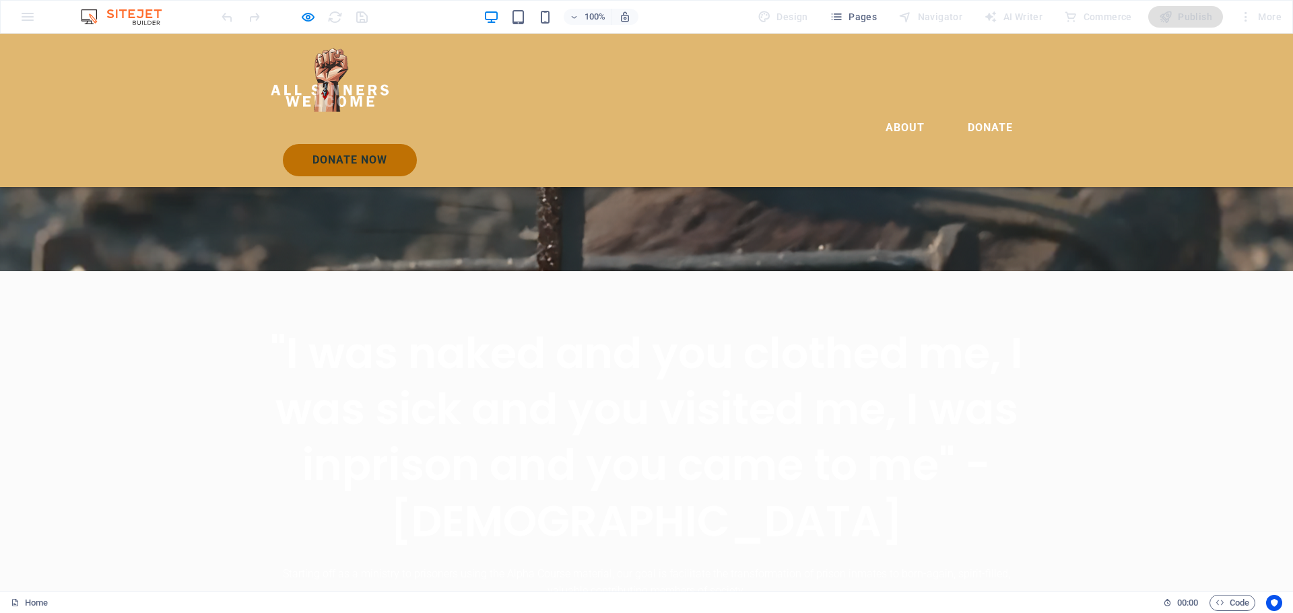
scroll to position [337, 0]
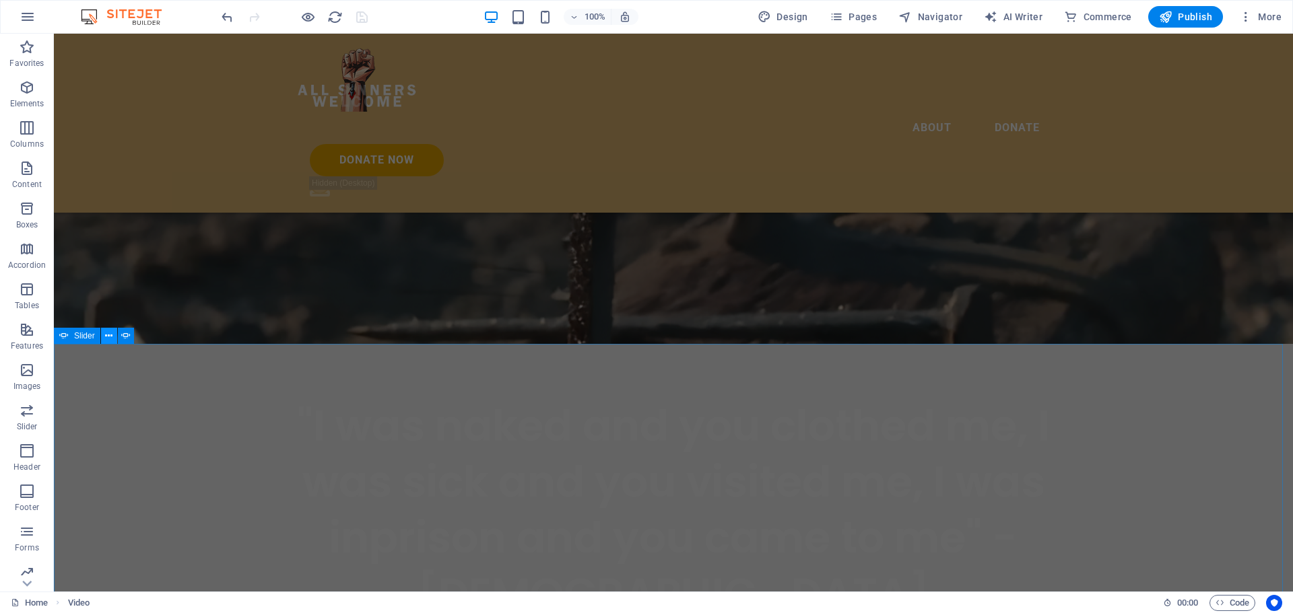
click at [110, 335] on icon at bounding box center [108, 336] width 7 height 14
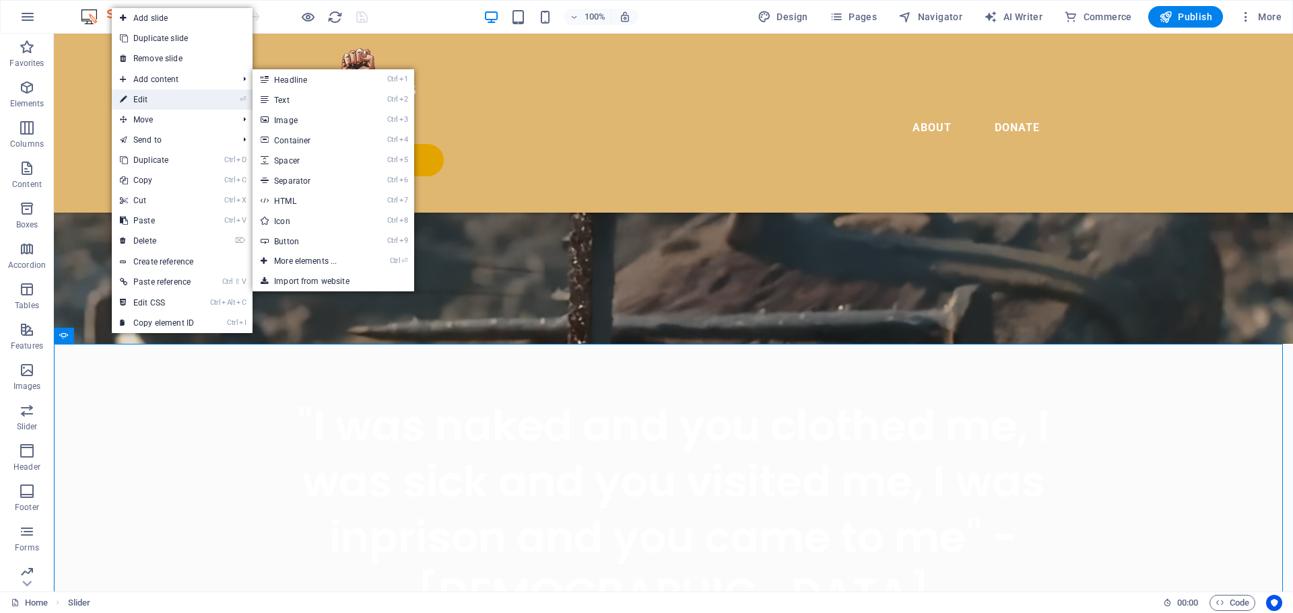
click at [172, 103] on link "⏎ Edit" at bounding box center [157, 100] width 90 height 20
select select "ms"
select select "s"
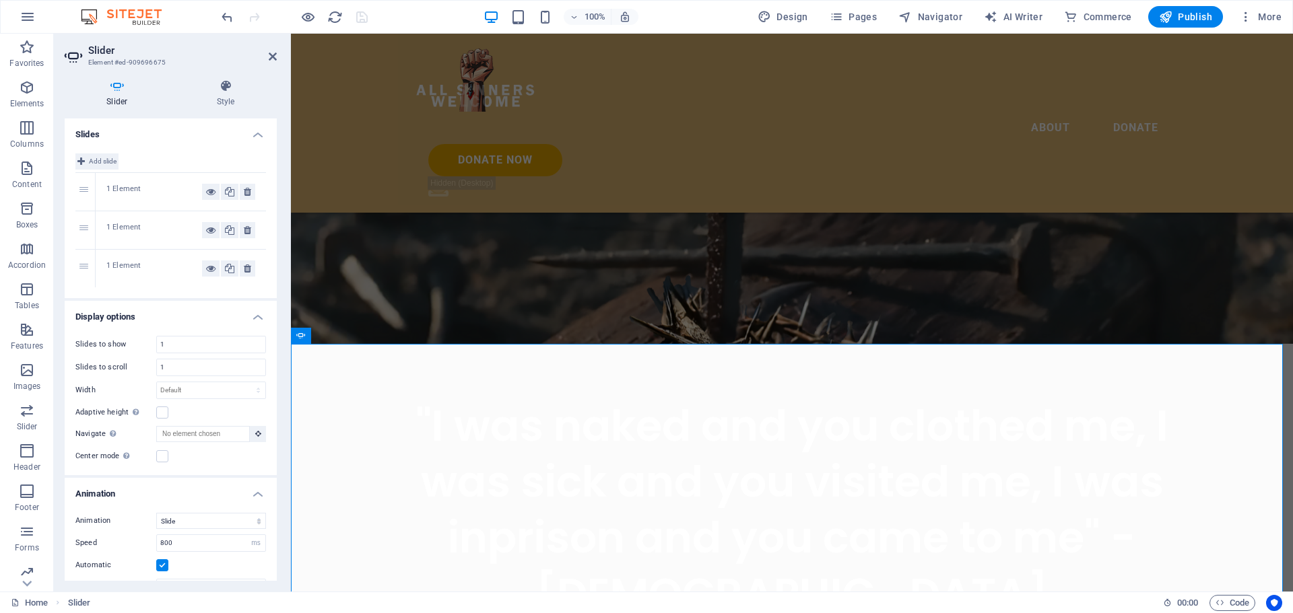
click at [96, 163] on span "Add slide" at bounding box center [103, 161] width 28 height 16
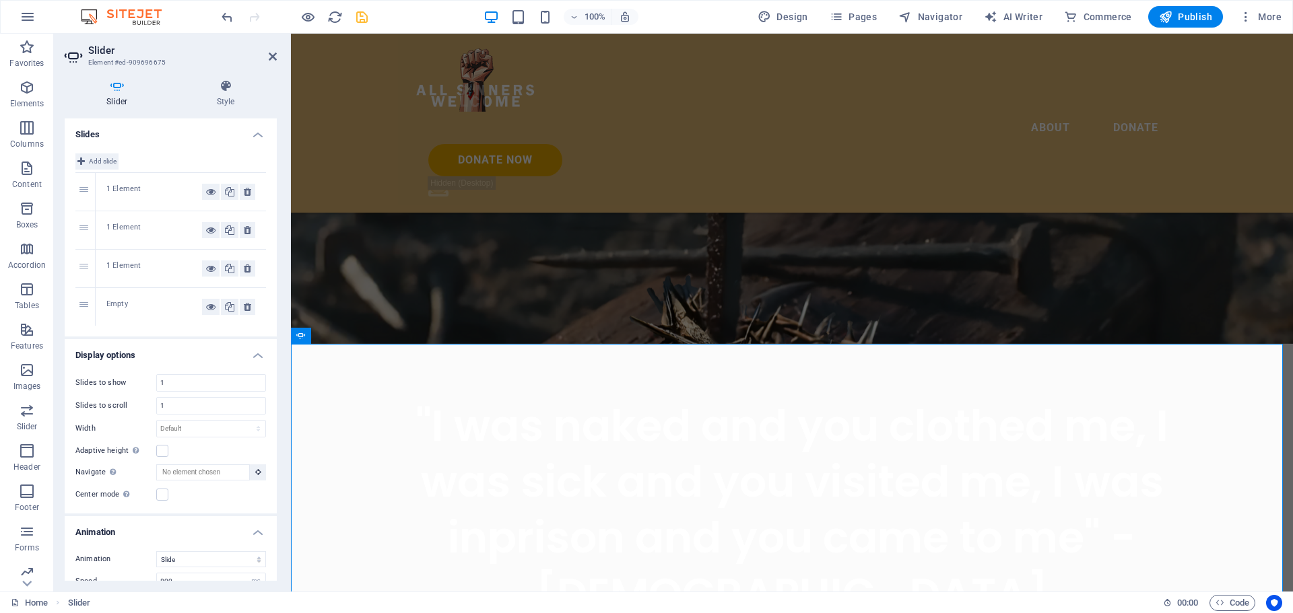
click at [96, 162] on span "Add slide" at bounding box center [103, 161] width 28 height 16
click at [273, 58] on icon at bounding box center [273, 56] width 8 height 11
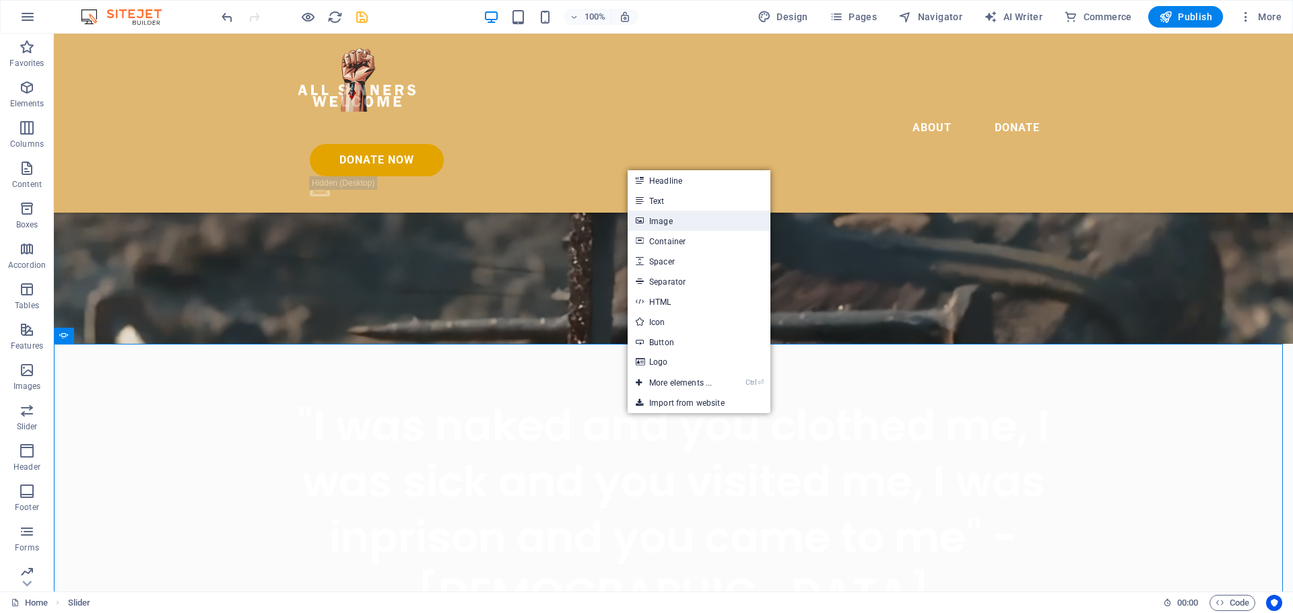
click at [679, 228] on link "Image" at bounding box center [698, 221] width 143 height 20
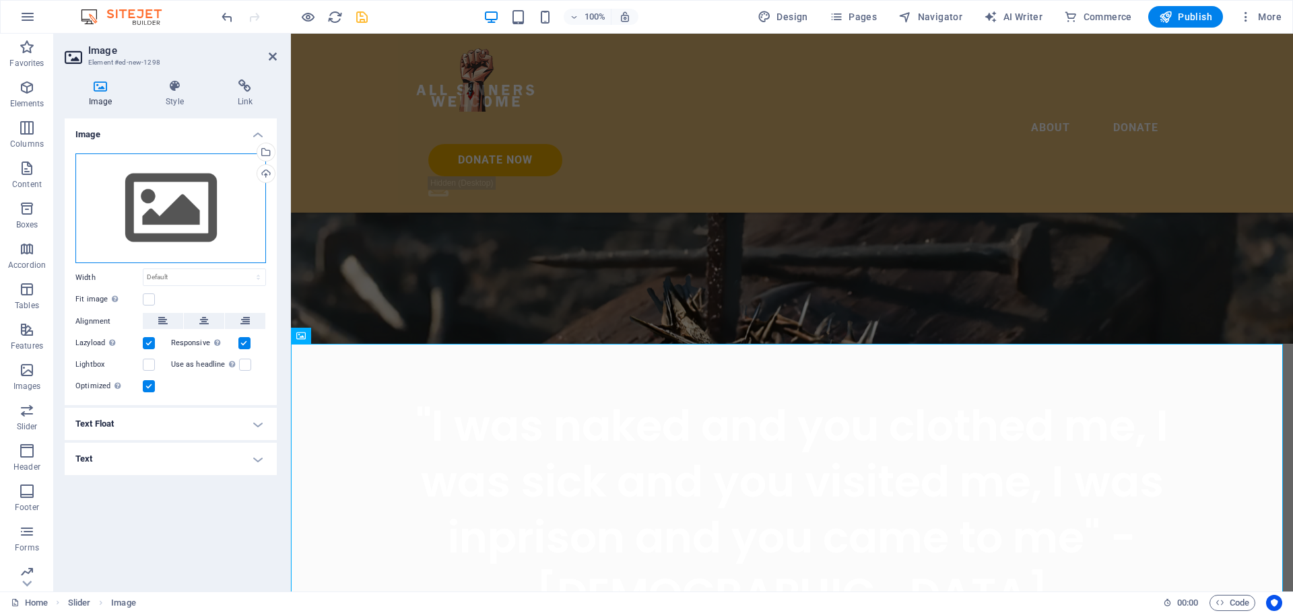
click at [201, 214] on div "Drag files here, click to choose files or select files from Files or our free s…" at bounding box center [170, 208] width 191 height 110
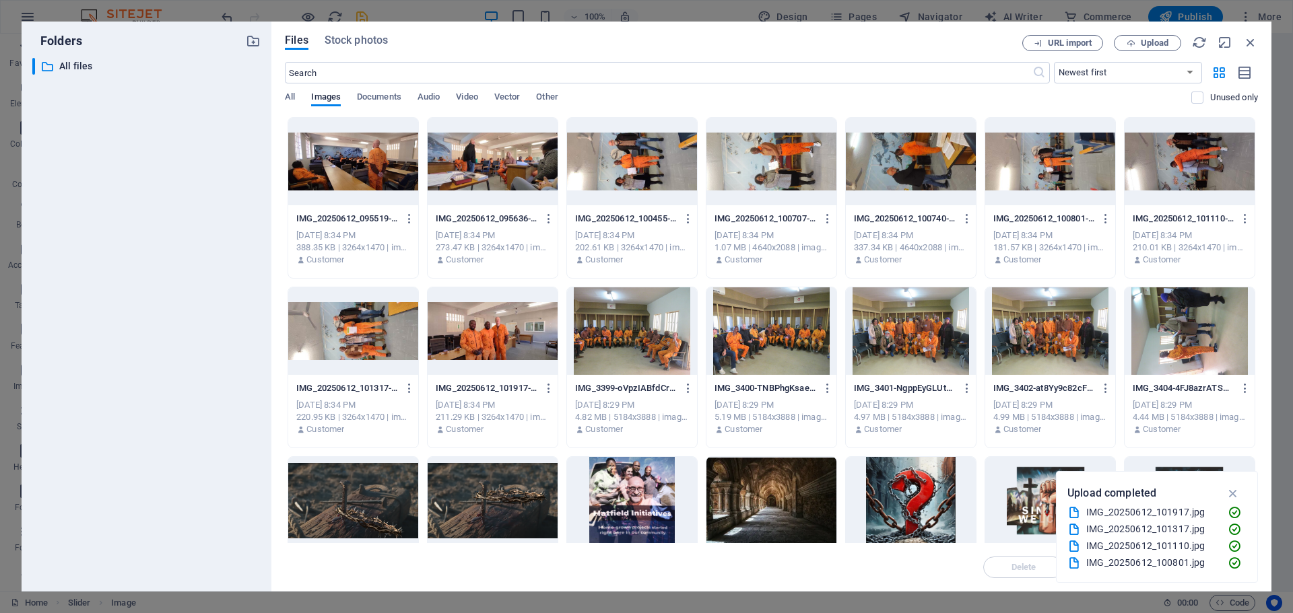
click at [351, 172] on div at bounding box center [353, 162] width 130 height 88
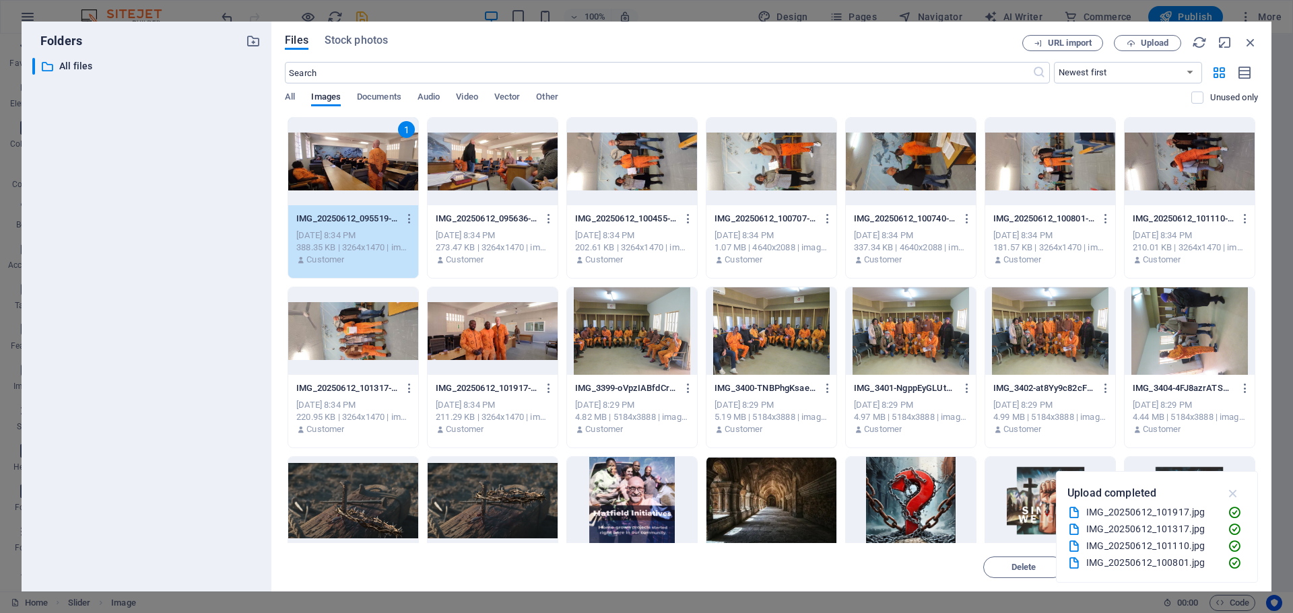
click at [1227, 495] on icon "button" at bounding box center [1232, 493] width 15 height 15
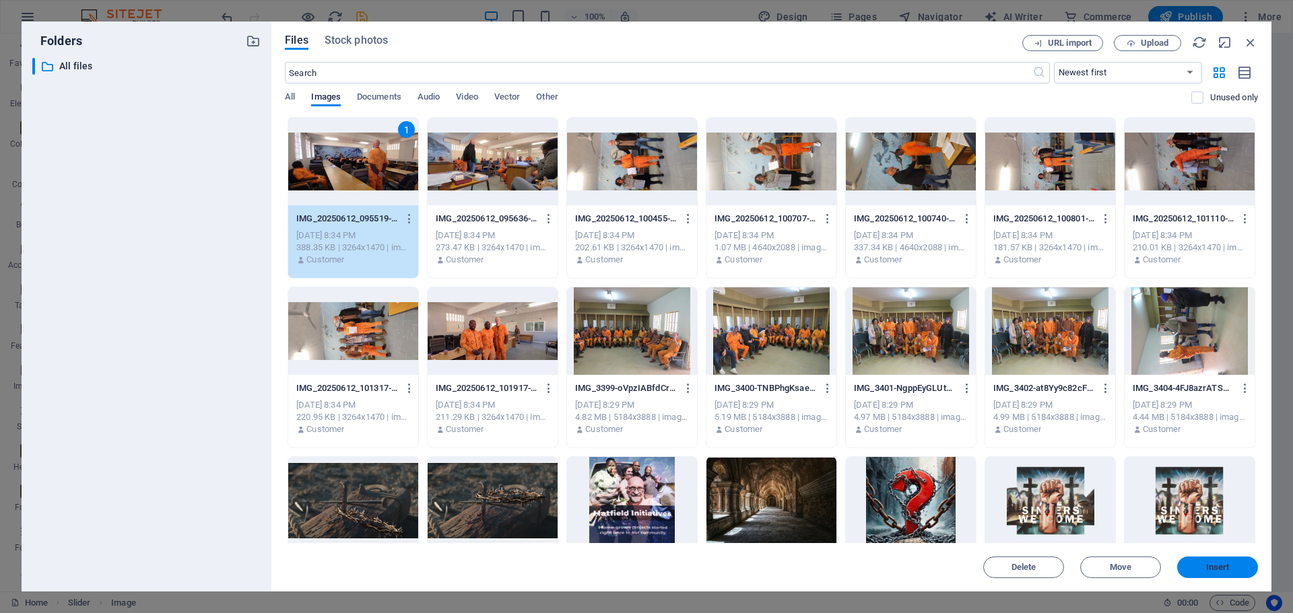
click at [1202, 569] on span "Insert" at bounding box center [1217, 567] width 70 height 8
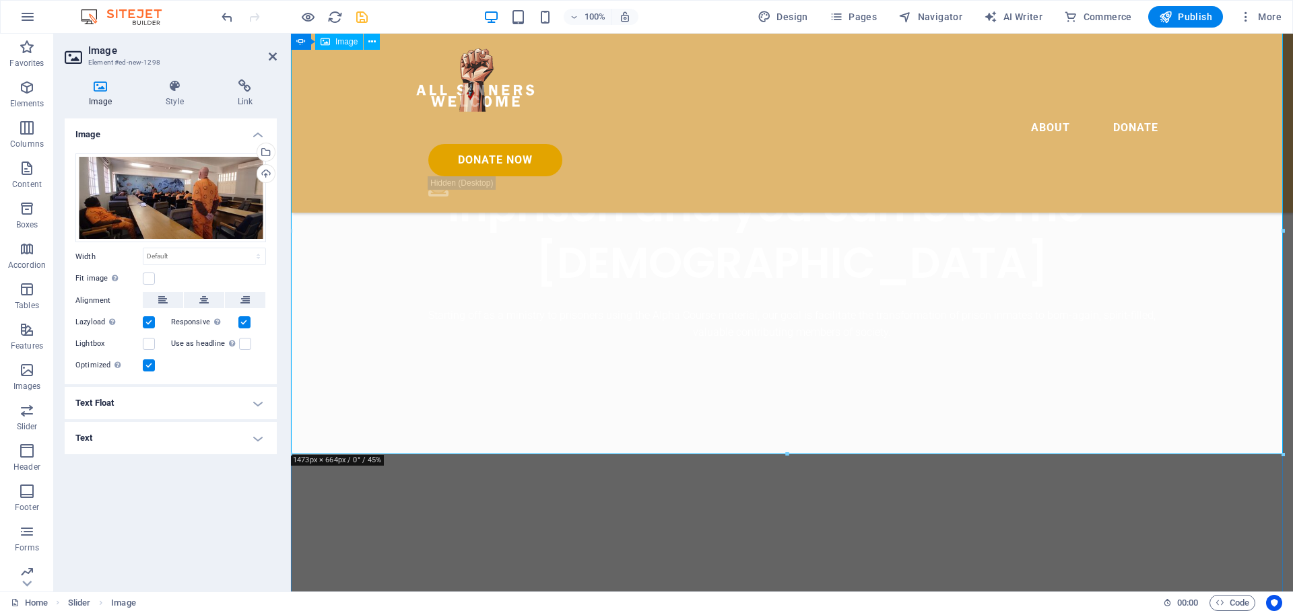
scroll to position [673, 0]
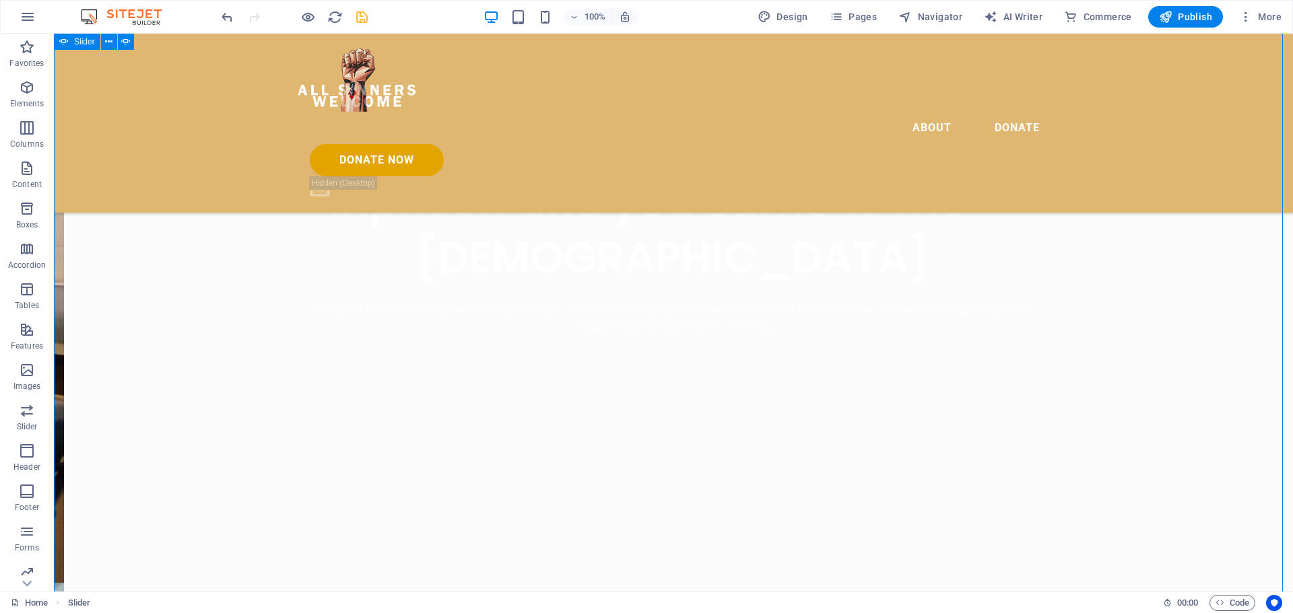
scroll to position [762, 0]
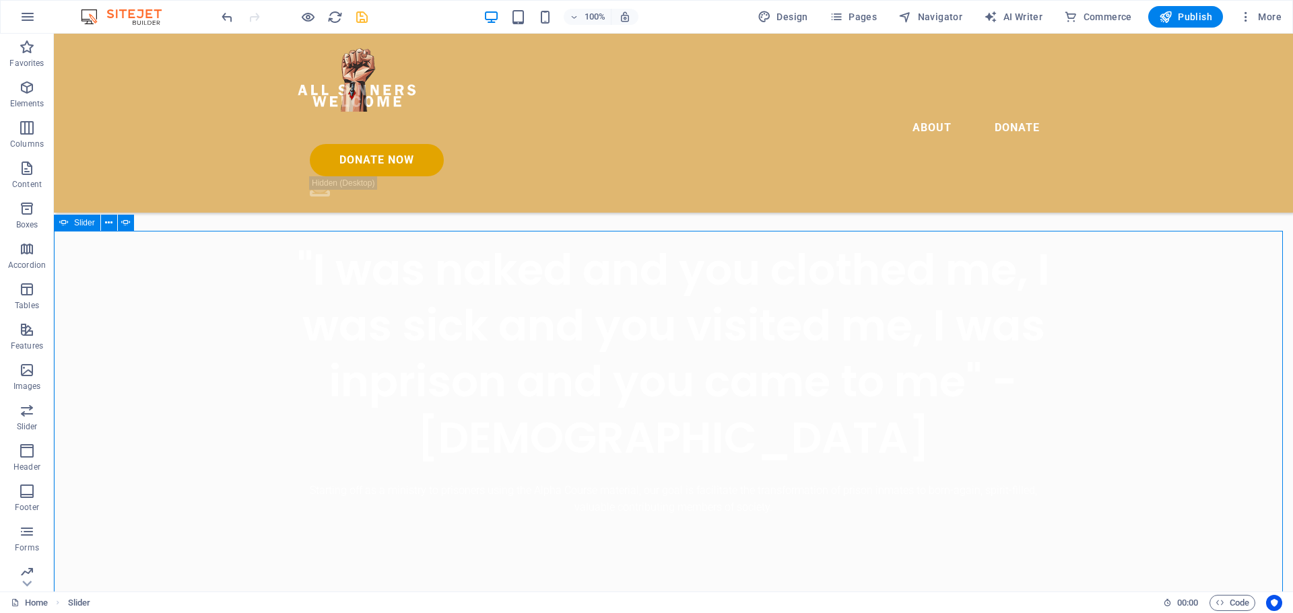
scroll to position [223, 0]
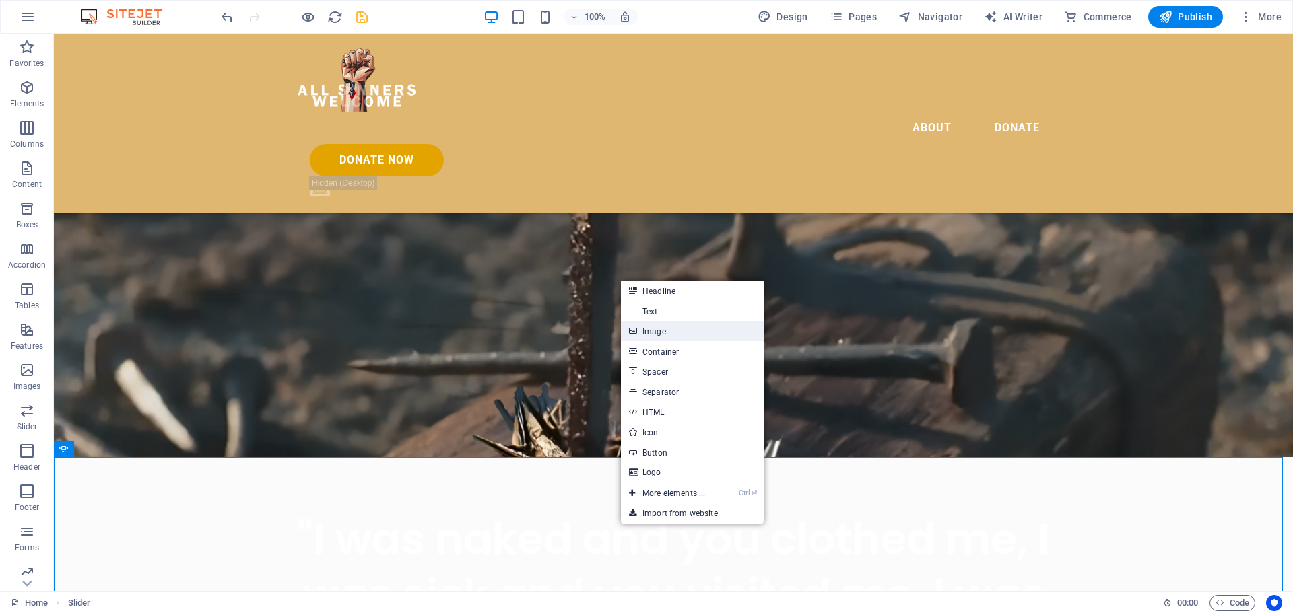
click at [648, 326] on link "Image" at bounding box center [692, 331] width 143 height 20
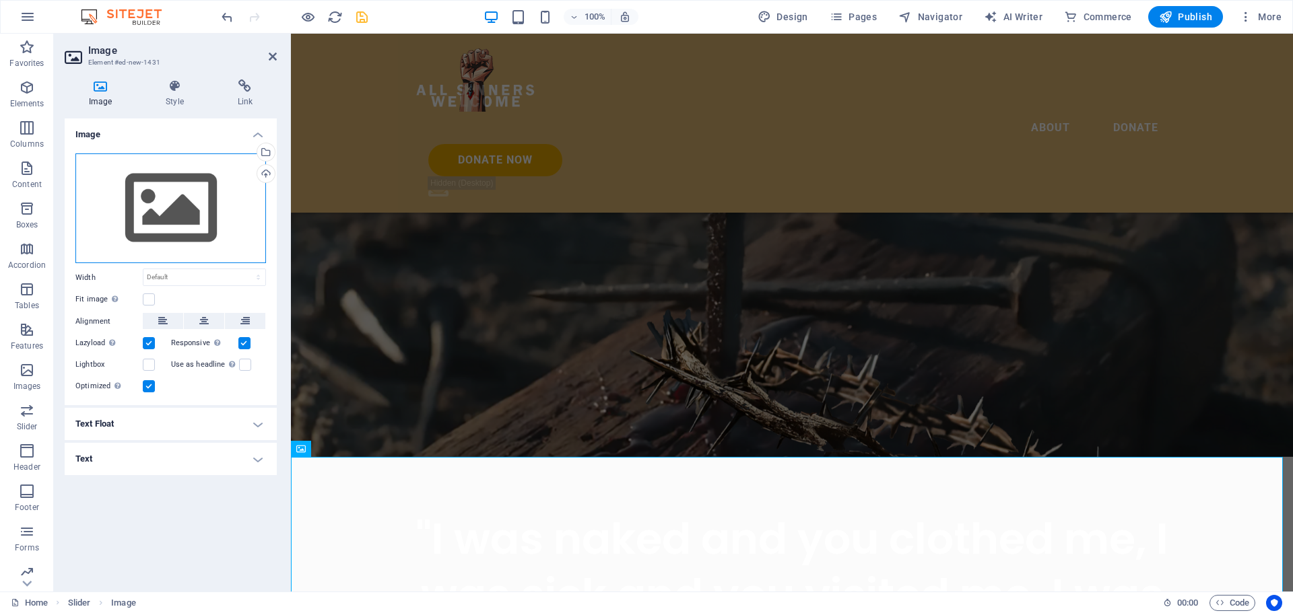
click at [201, 201] on div "Drag files here, click to choose files or select files from Files or our free s…" at bounding box center [170, 208] width 191 height 110
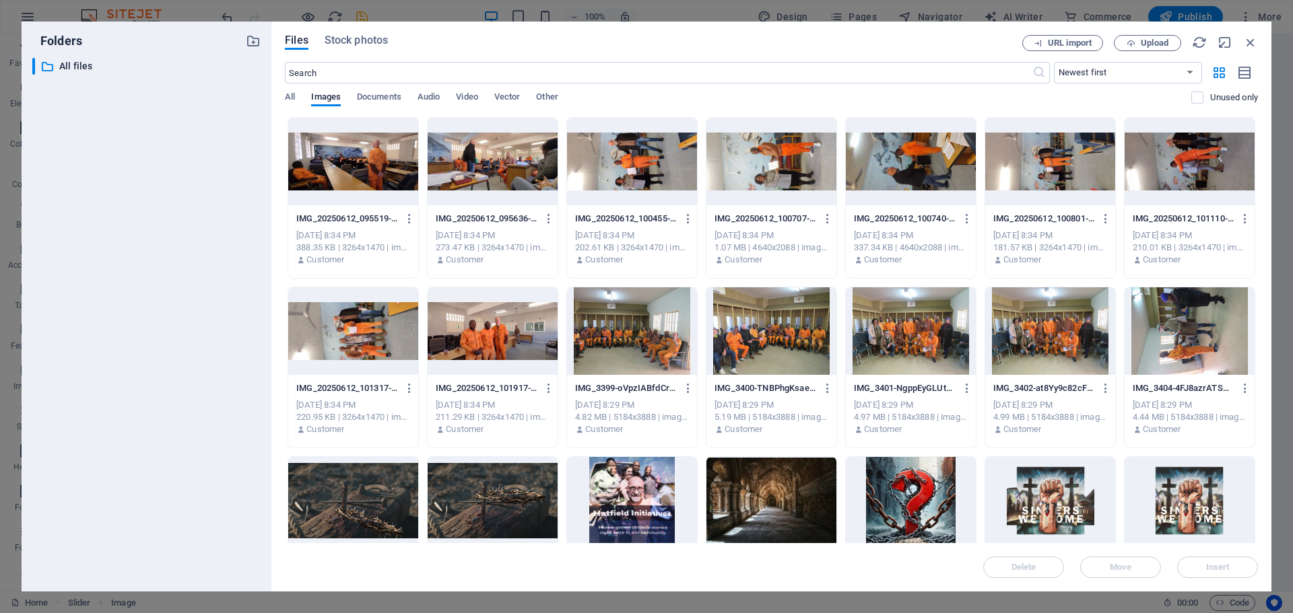
click at [486, 156] on div at bounding box center [492, 162] width 130 height 88
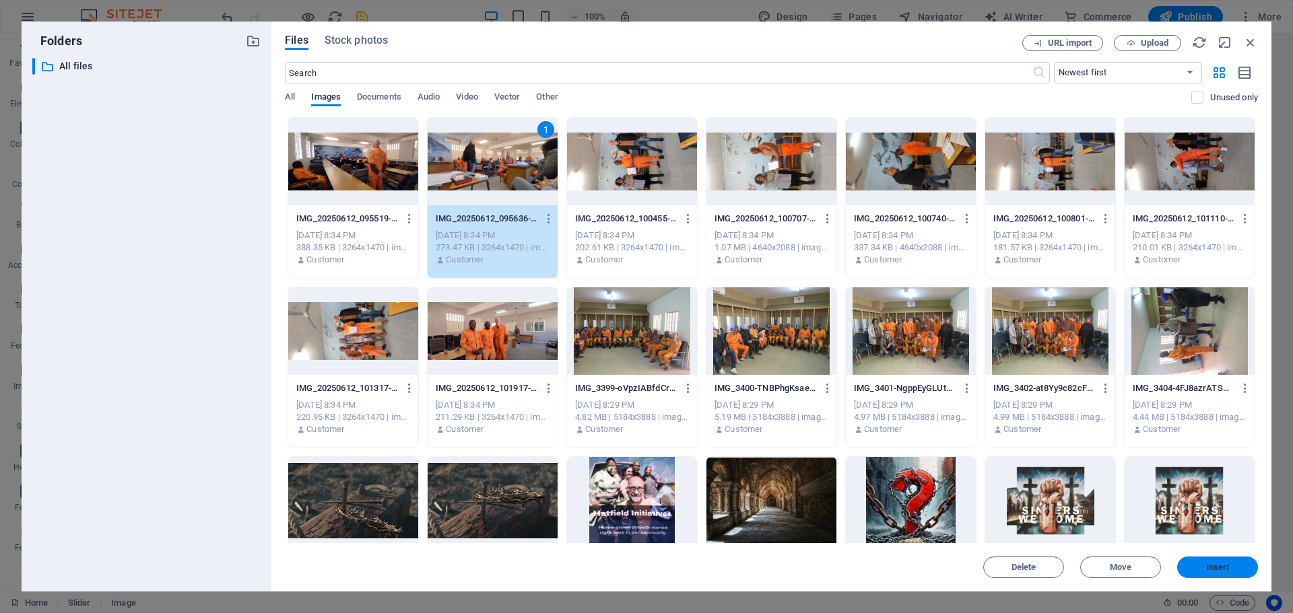
click at [1211, 567] on span "Insert" at bounding box center [1218, 567] width 24 height 8
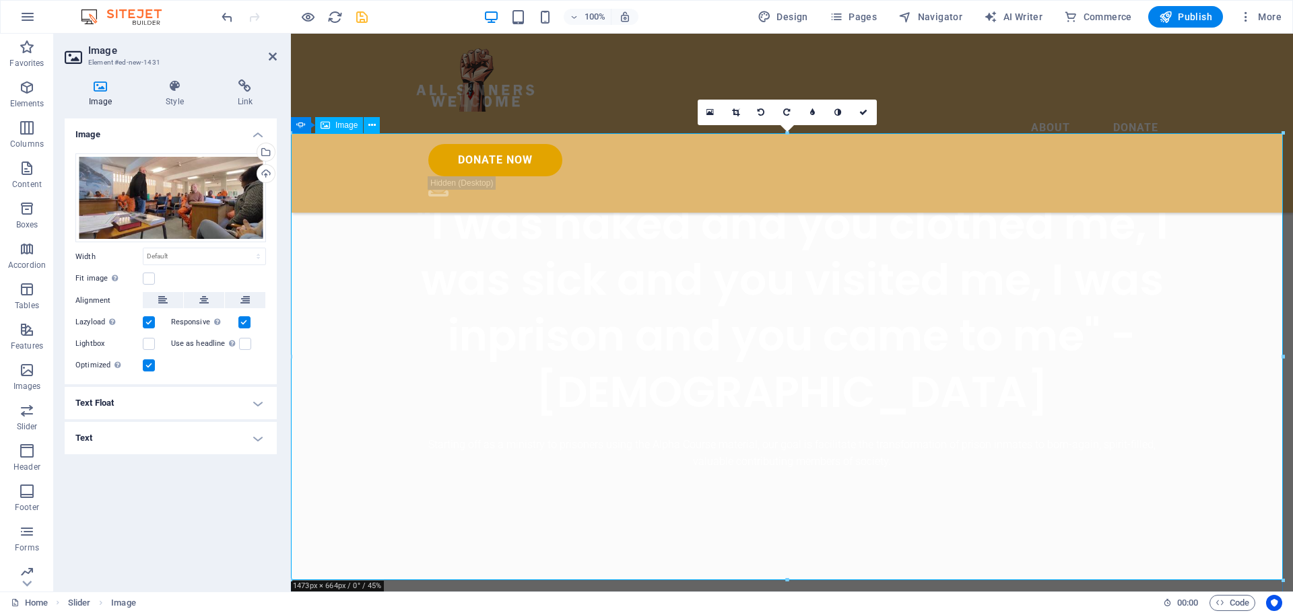
scroll to position [560, 0]
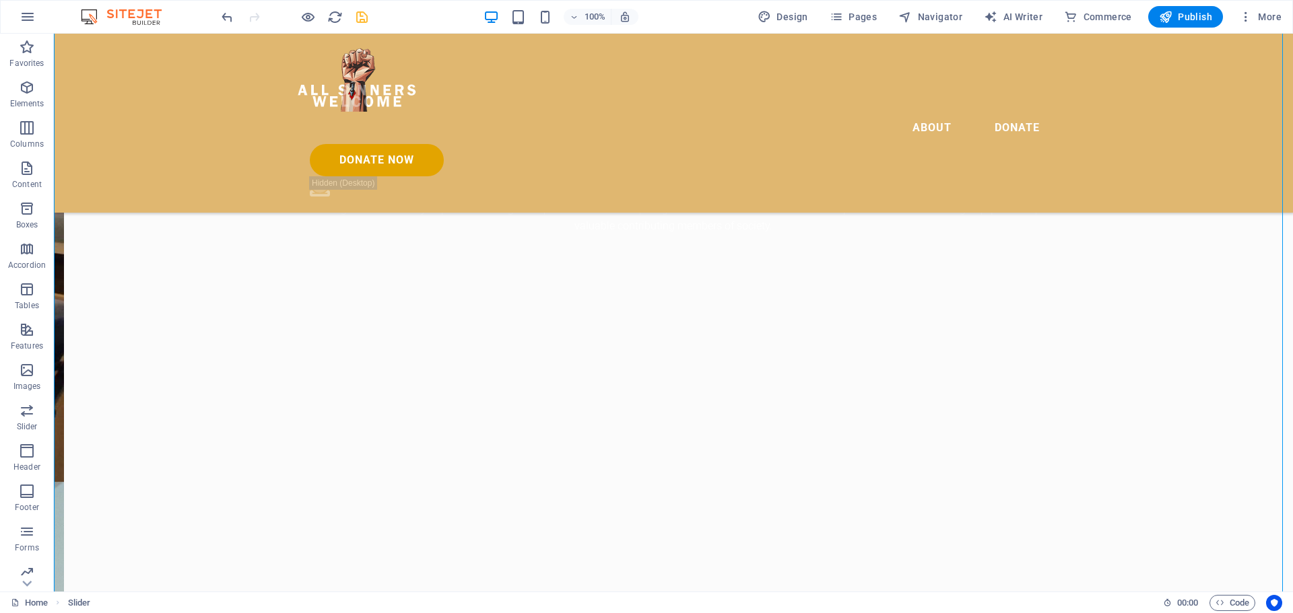
scroll to position [829, 0]
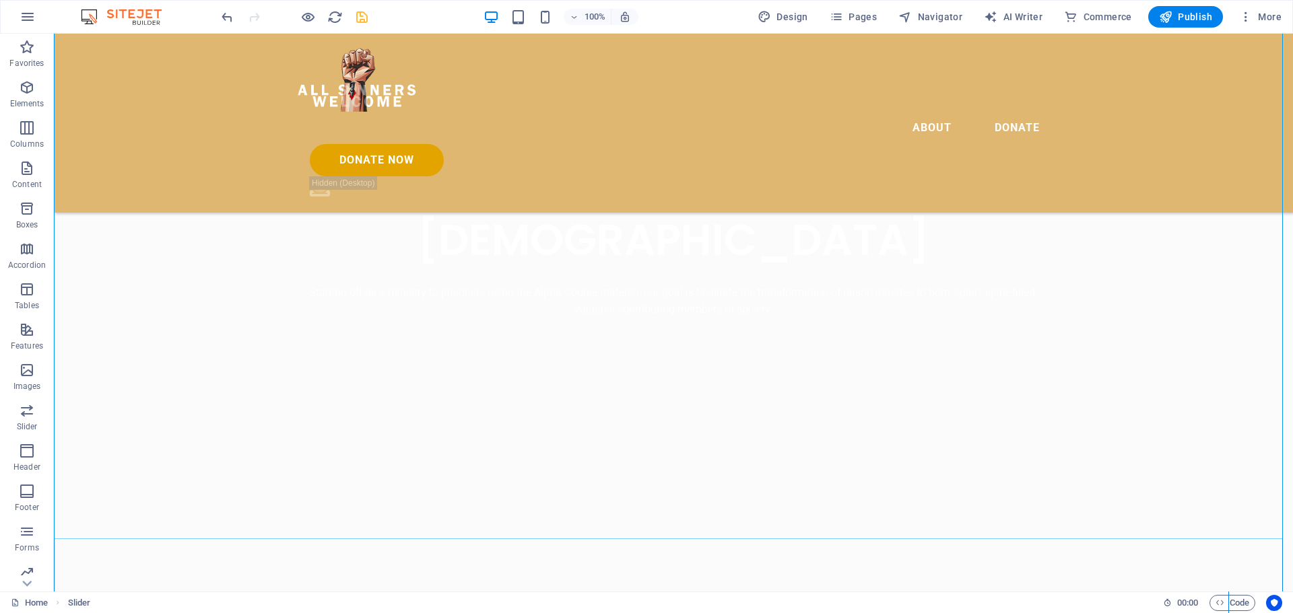
scroll to position [695, 0]
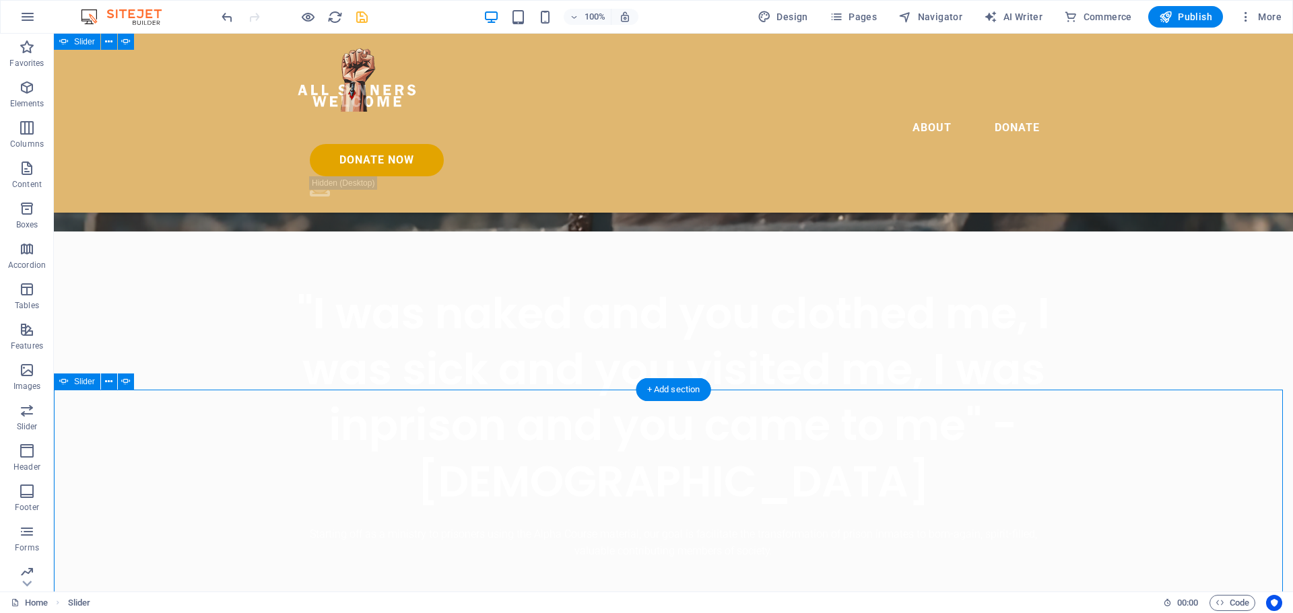
scroll to position [291, 0]
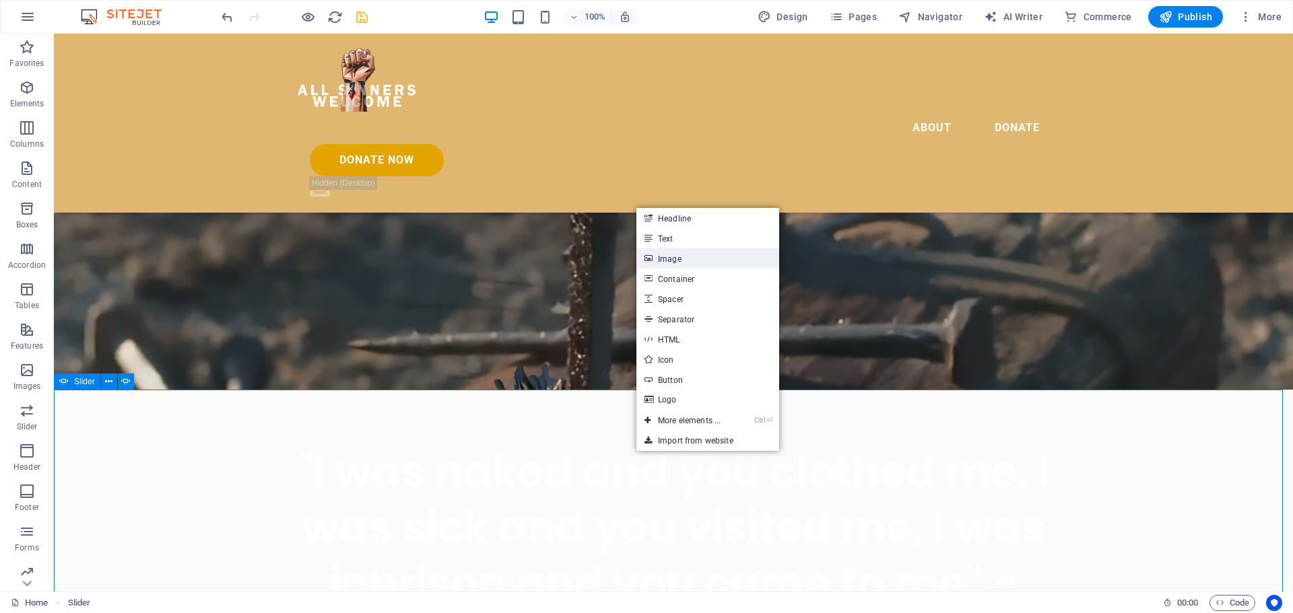
click at [673, 256] on link "Image" at bounding box center [707, 258] width 143 height 20
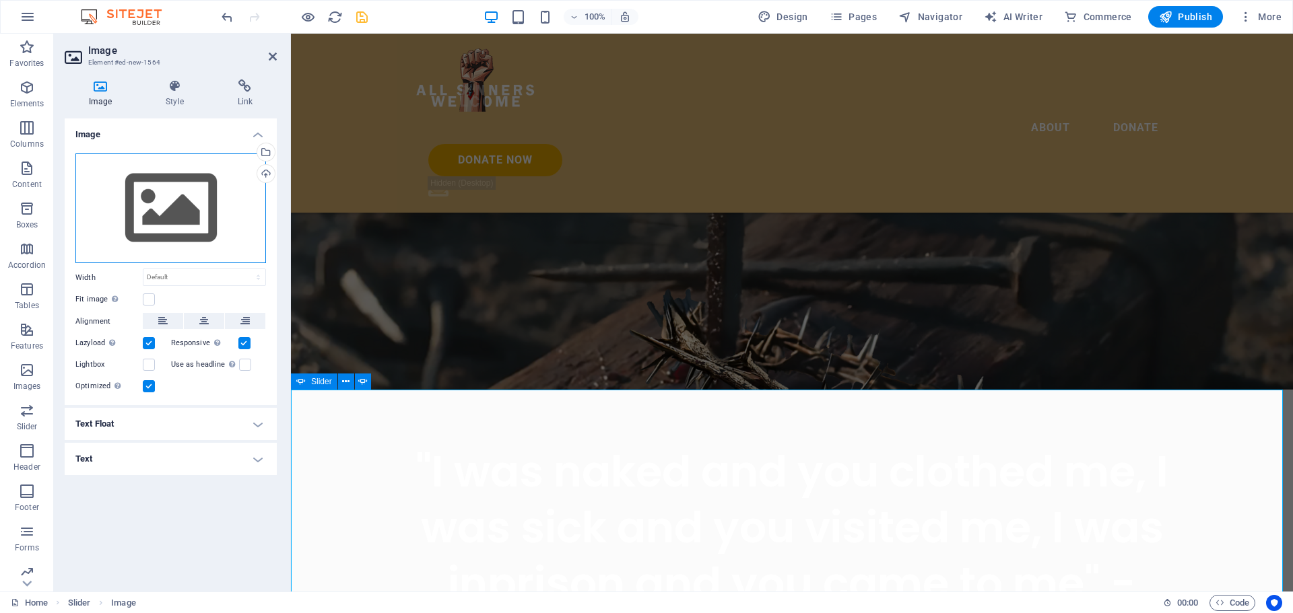
click at [153, 211] on div "Drag files here, click to choose files or select files from Files or our free s…" at bounding box center [170, 208] width 191 height 110
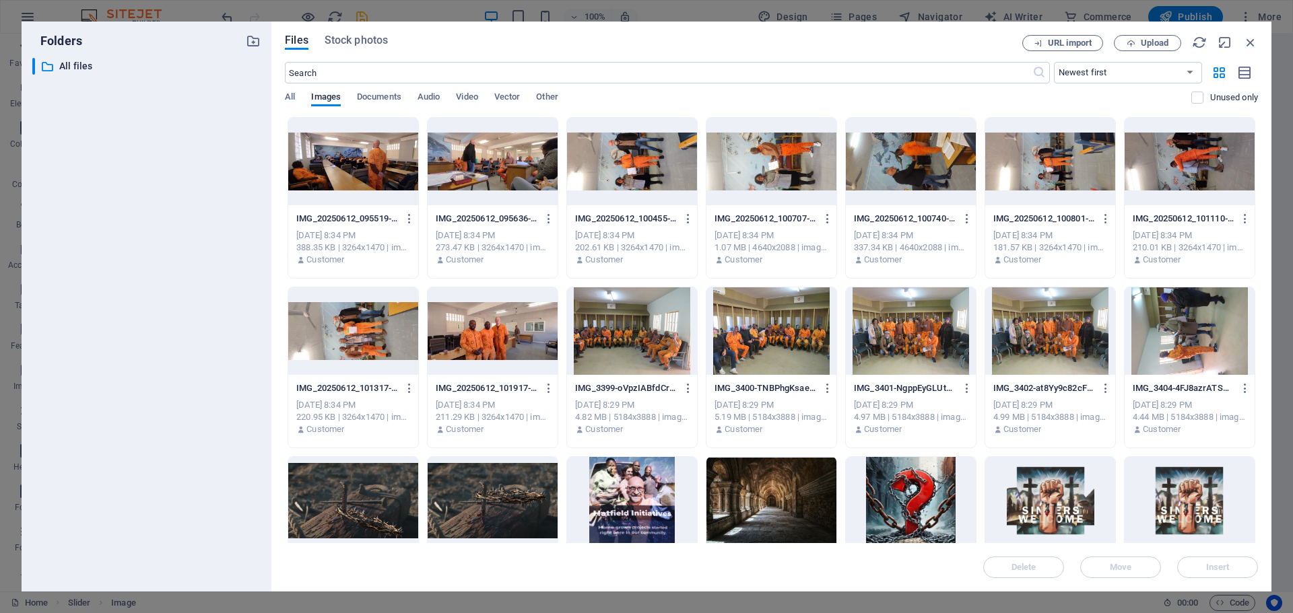
click at [631, 340] on div at bounding box center [632, 331] width 130 height 88
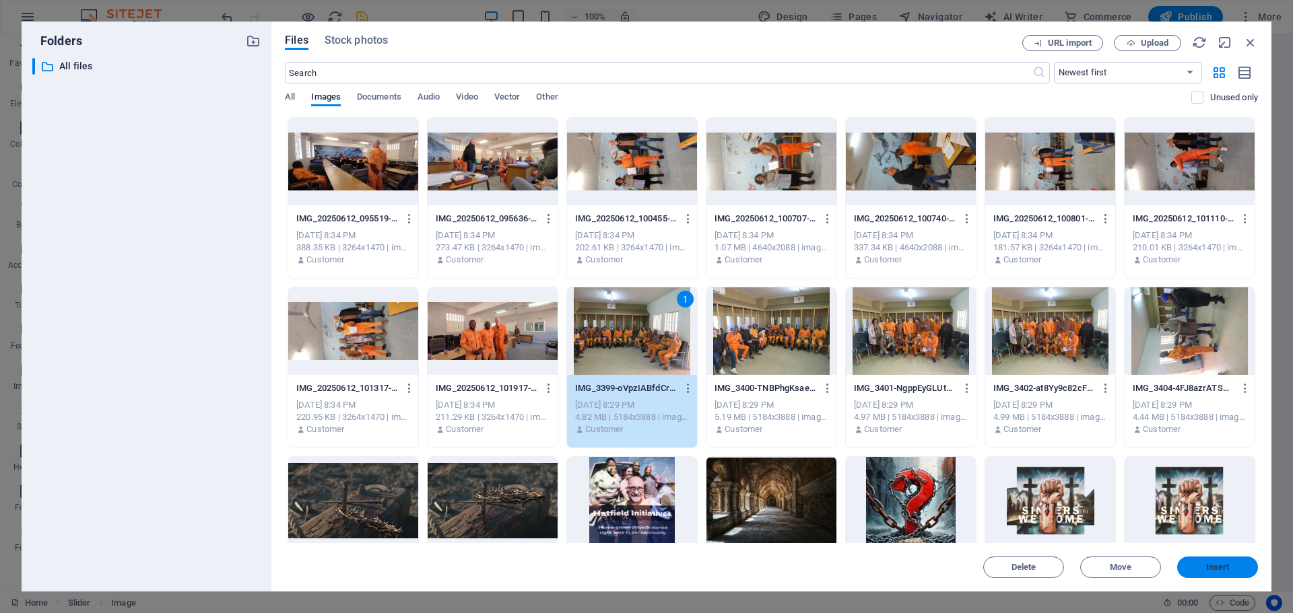
click at [1221, 568] on span "Insert" at bounding box center [1218, 567] width 24 height 8
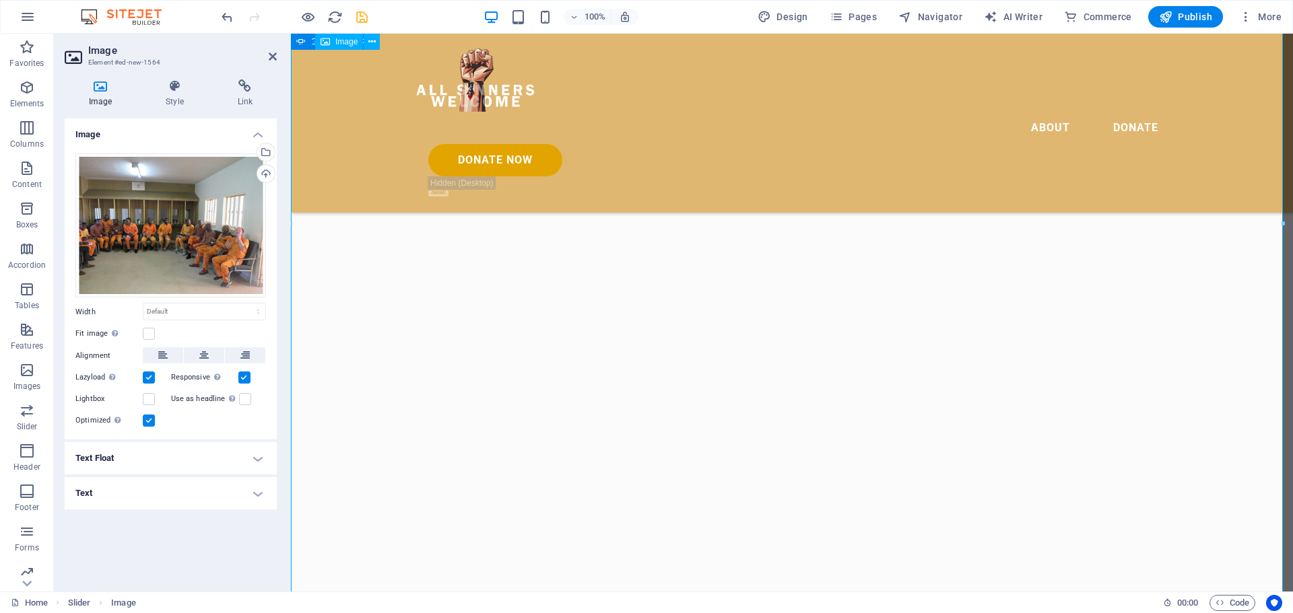
scroll to position [829, 0]
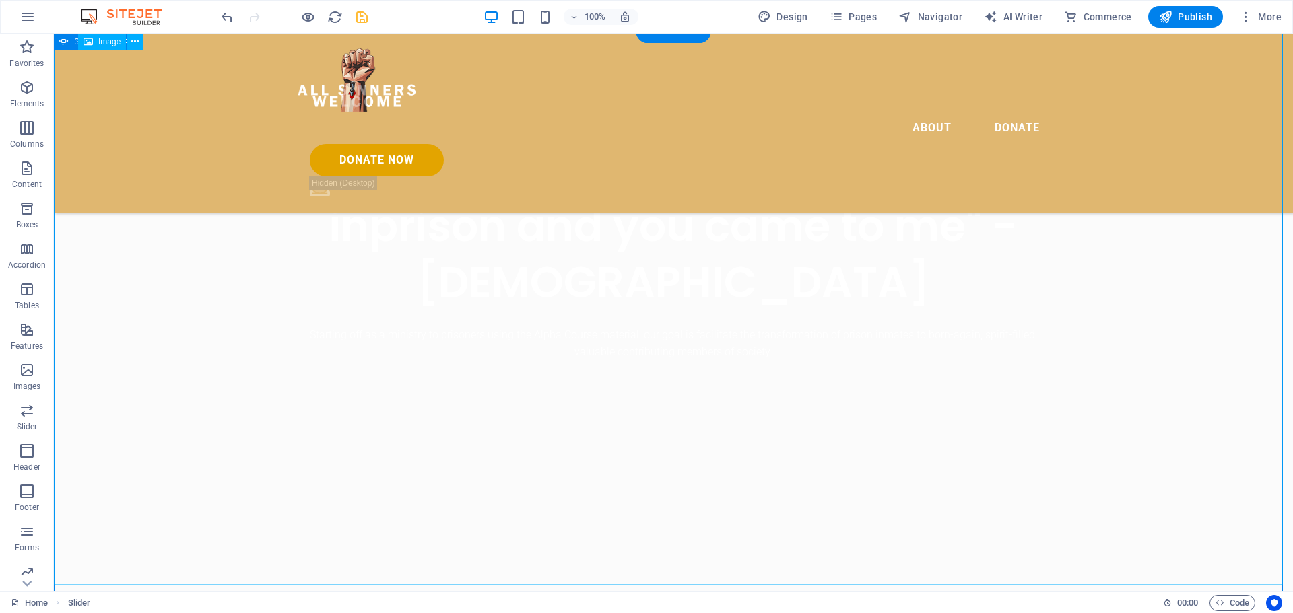
scroll to position [649, 0]
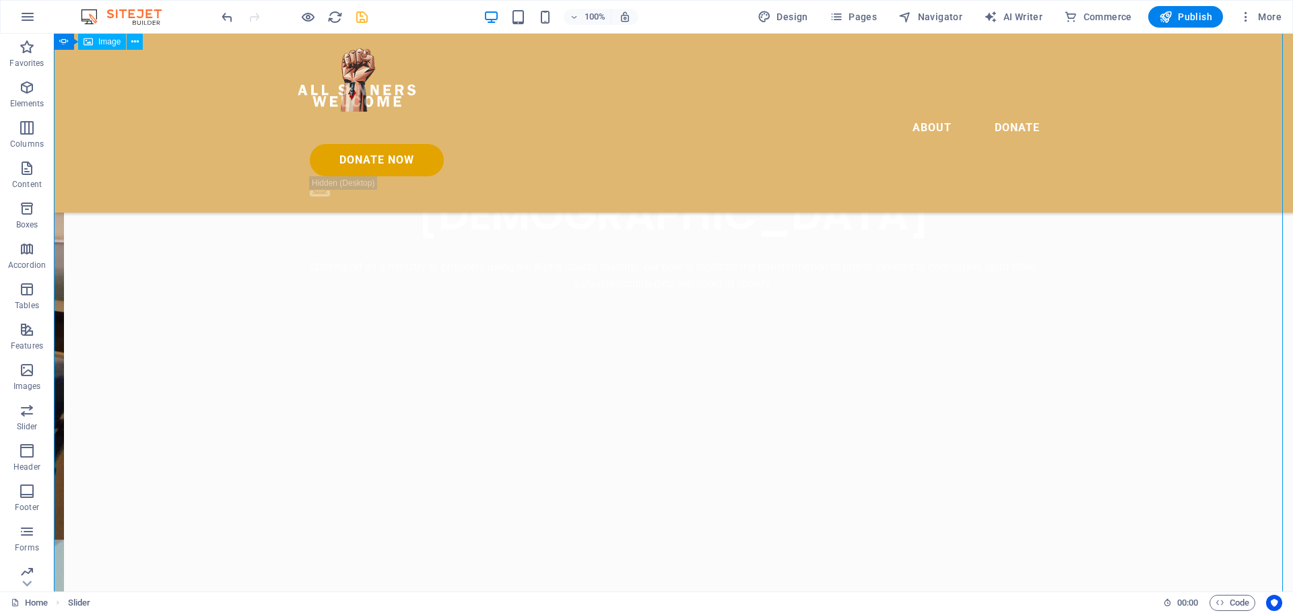
scroll to position [784, 0]
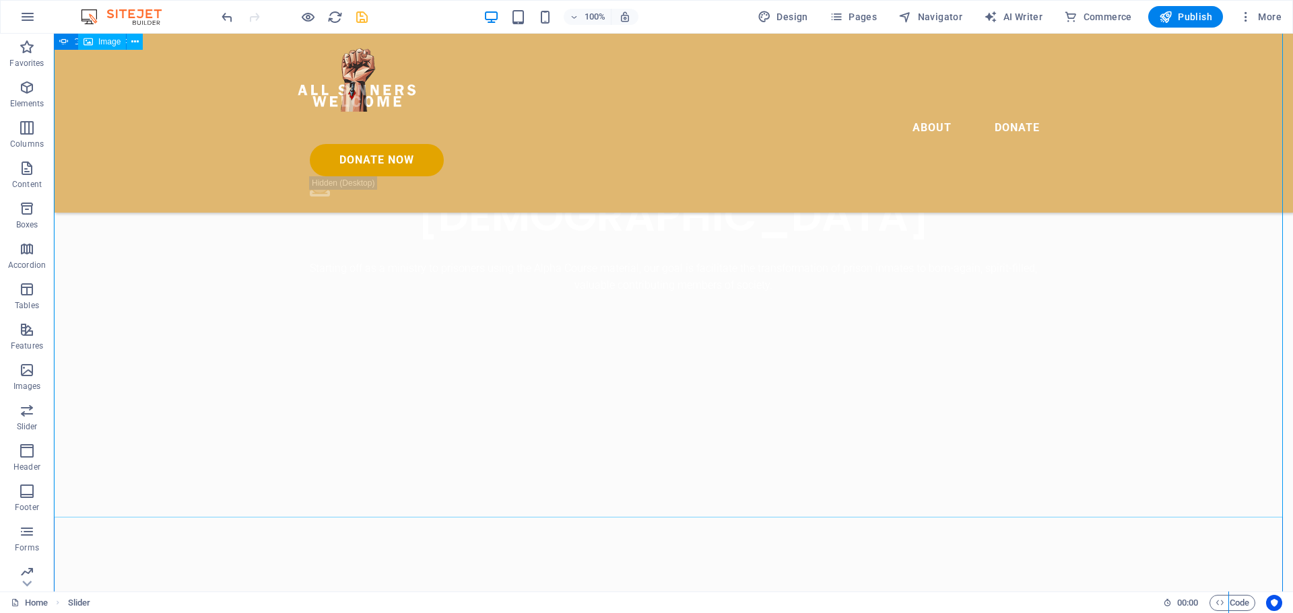
scroll to position [716, 0]
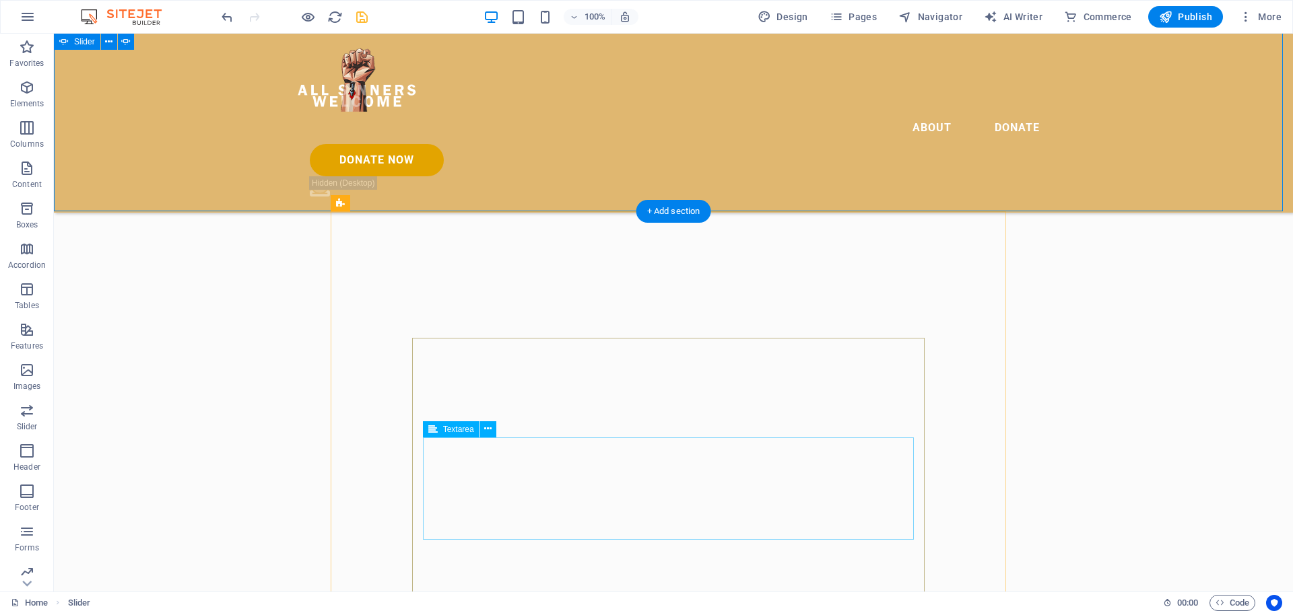
scroll to position [1457, 0]
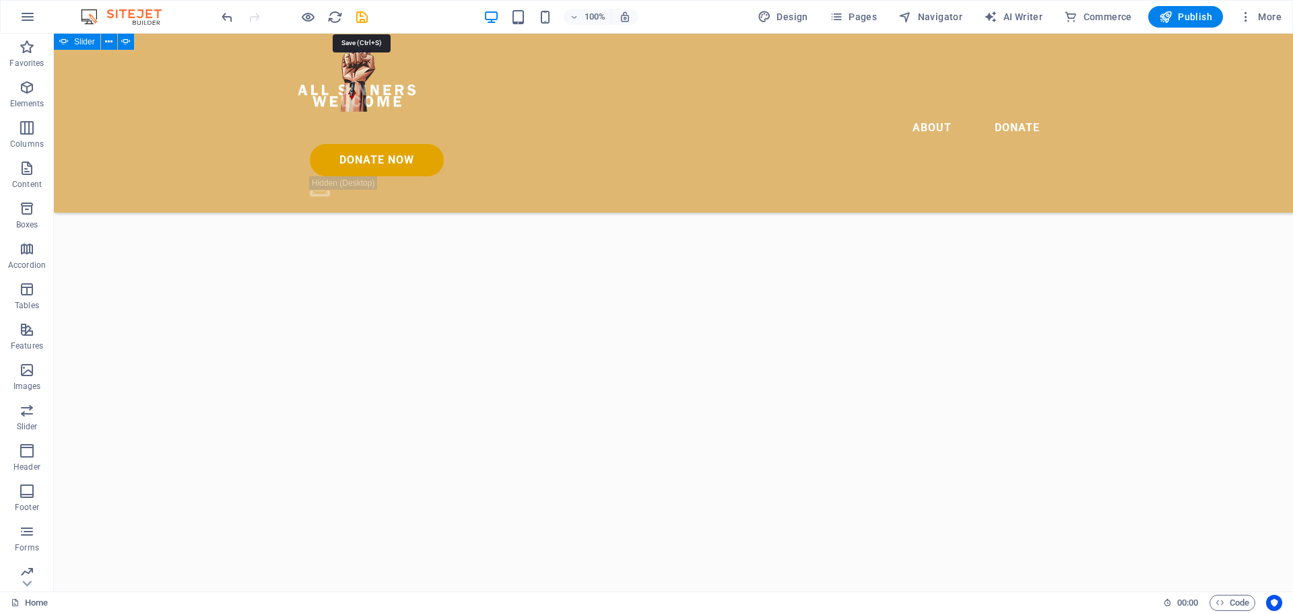
click at [356, 19] on icon "save" at bounding box center [361, 16] width 15 height 15
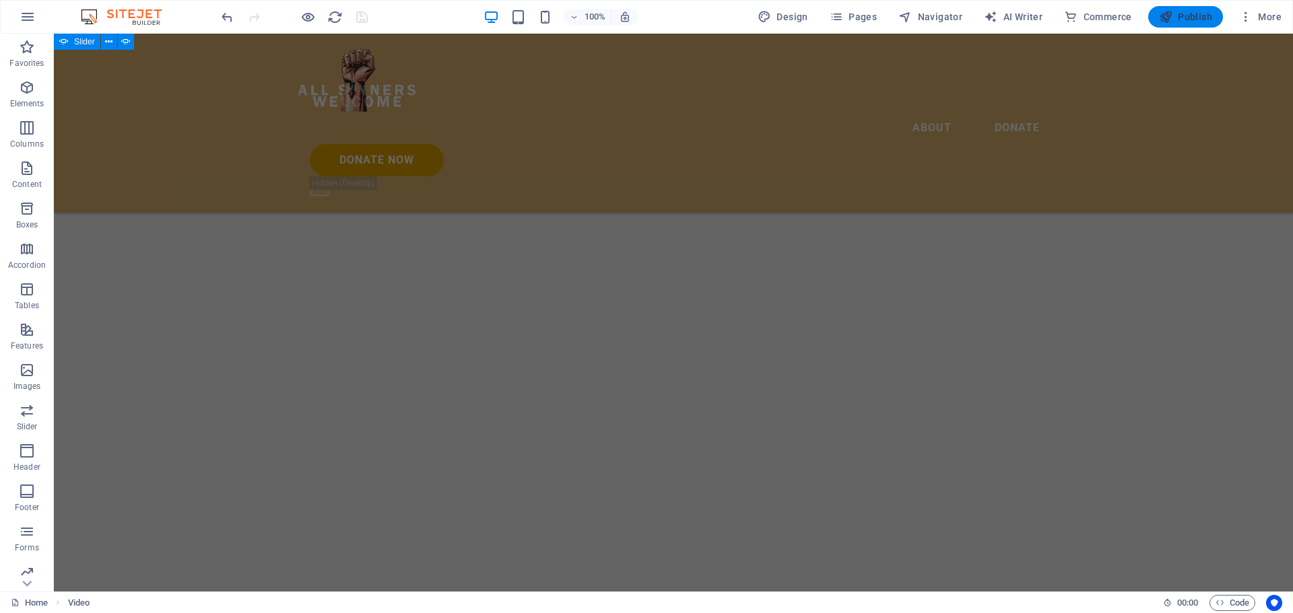
click at [1184, 13] on span "Publish" at bounding box center [1185, 16] width 53 height 13
